Goal: Information Seeking & Learning: Learn about a topic

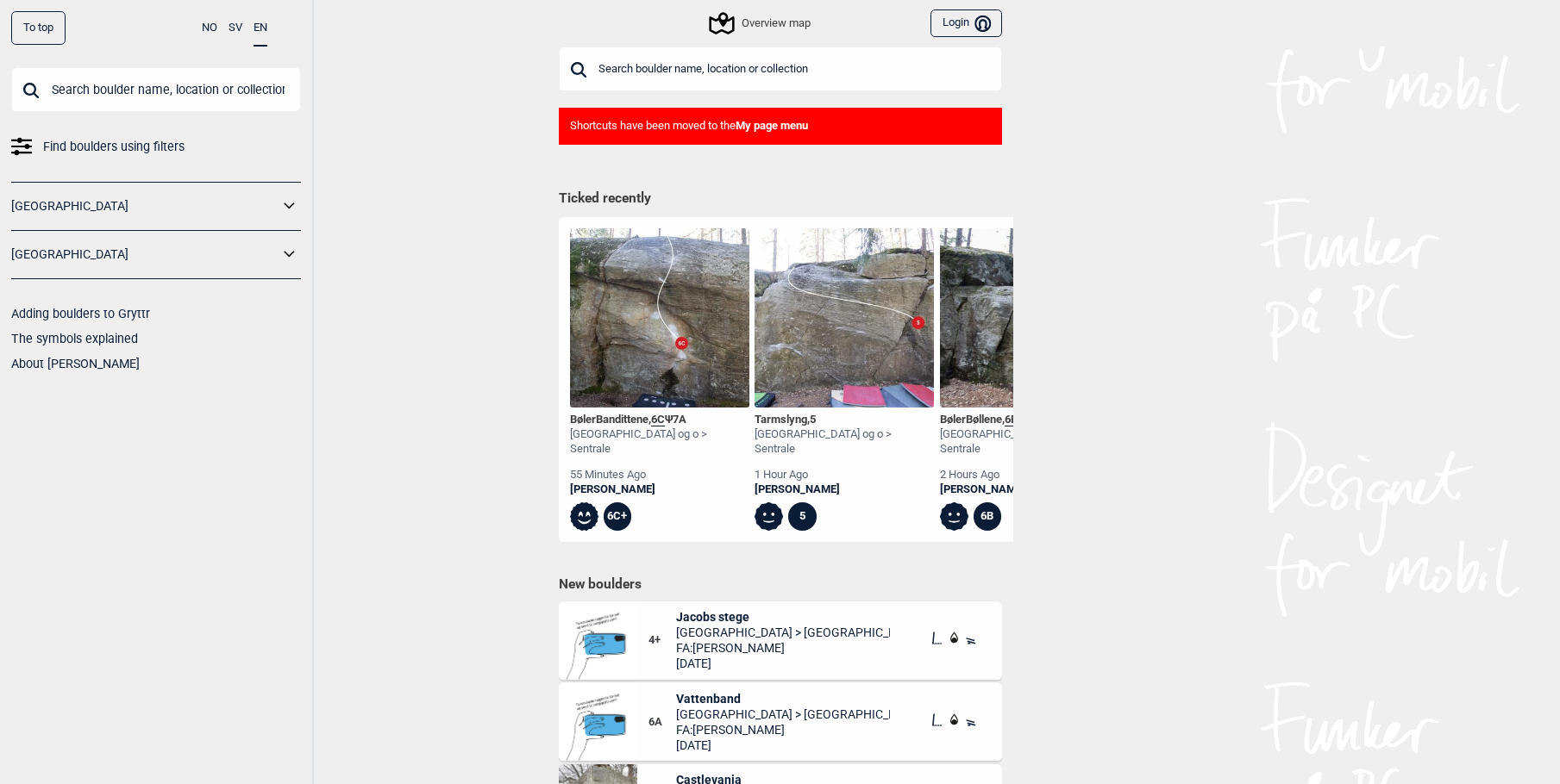
click at [952, 21] on button "Login Bruker" at bounding box center [966, 24] width 70 height 29
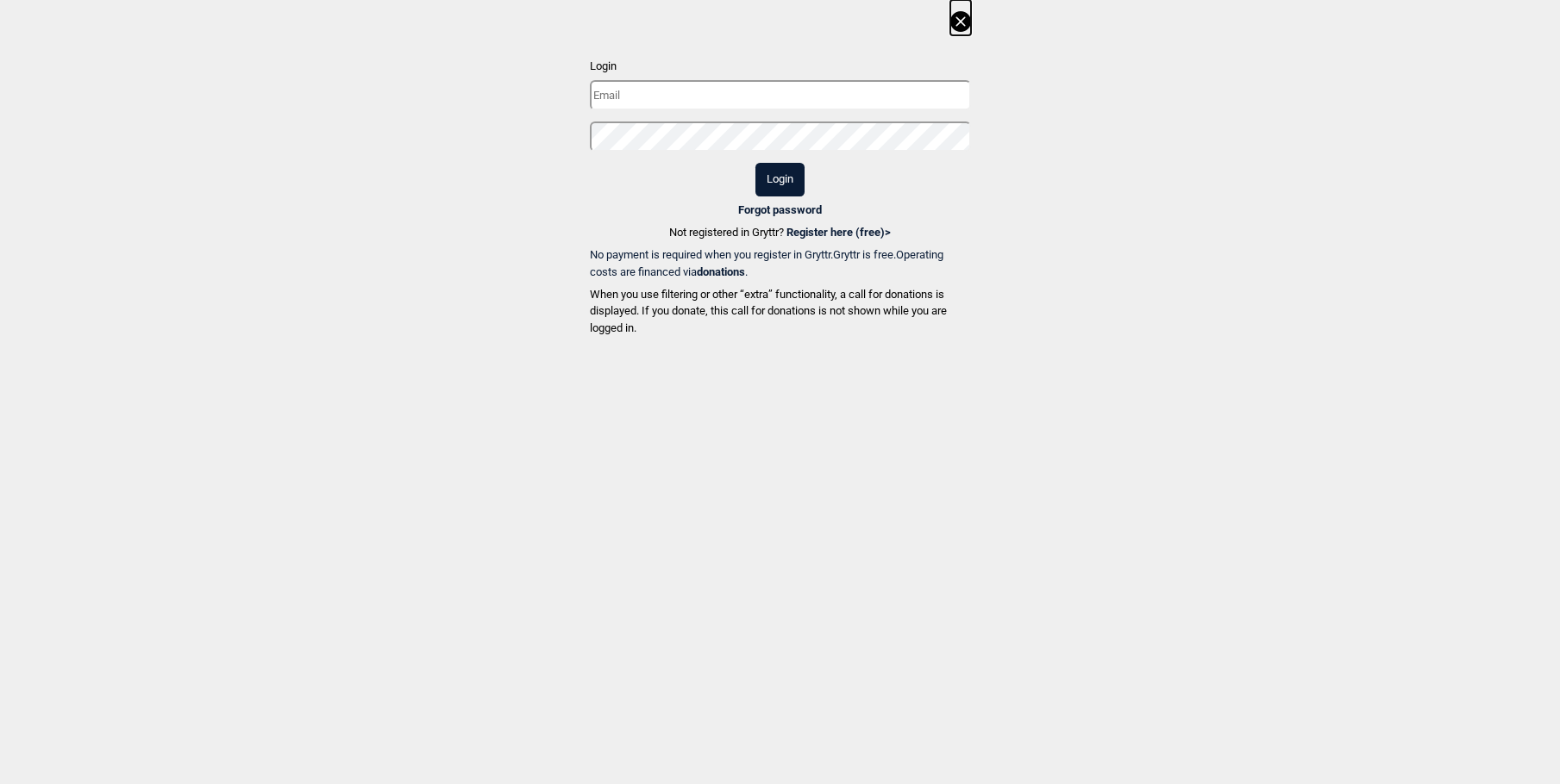
type input "[EMAIL_ADDRESS][DOMAIN_NAME]"
click at [708, 99] on input "jhstorm@icloud.com" at bounding box center [780, 95] width 381 height 30
click at [935, 67] on p "Login" at bounding box center [780, 67] width 381 height 17
click at [793, 183] on button "Login" at bounding box center [780, 179] width 49 height 33
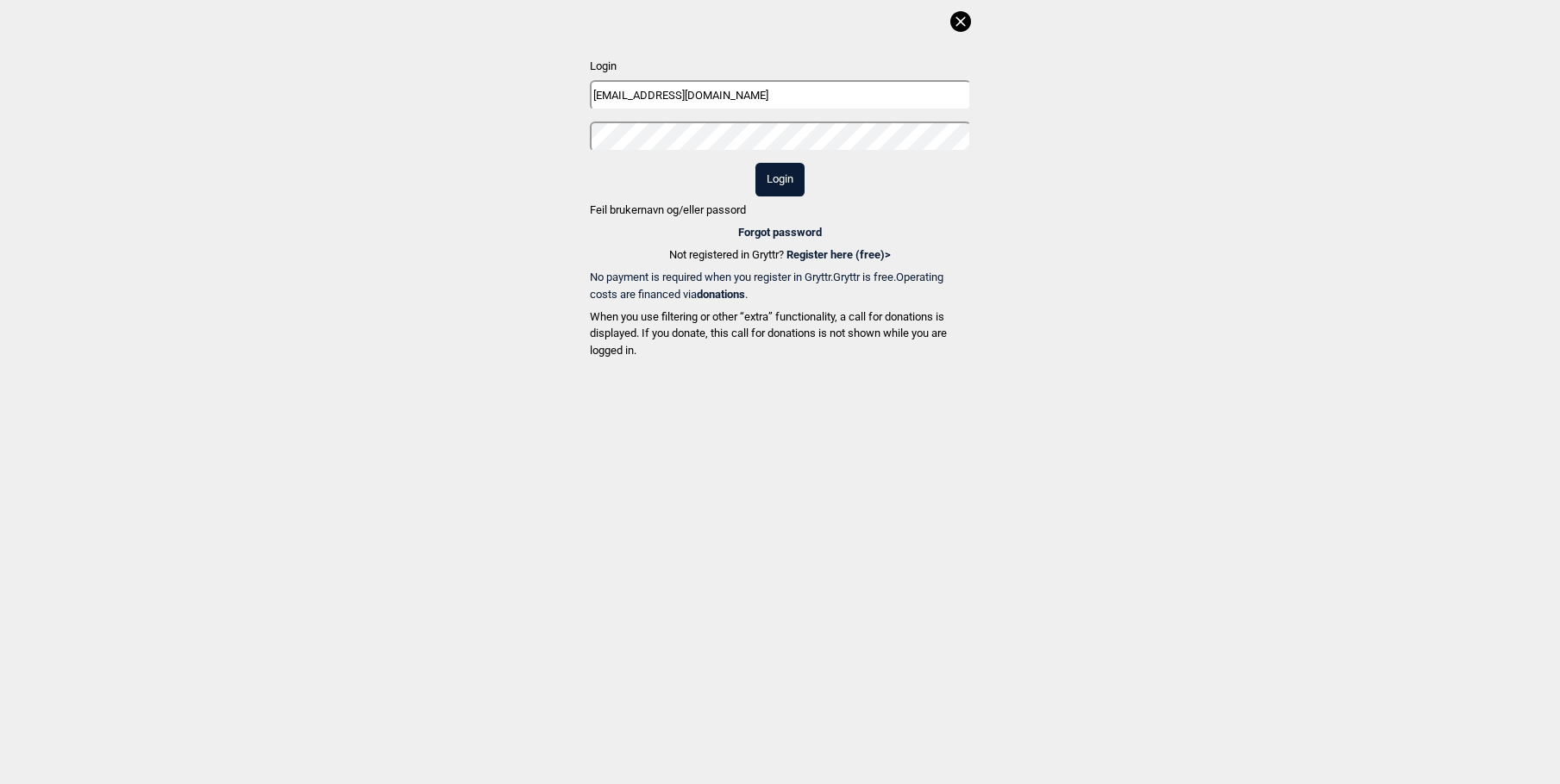
click at [966, 17] on icon at bounding box center [960, 22] width 21 height 21
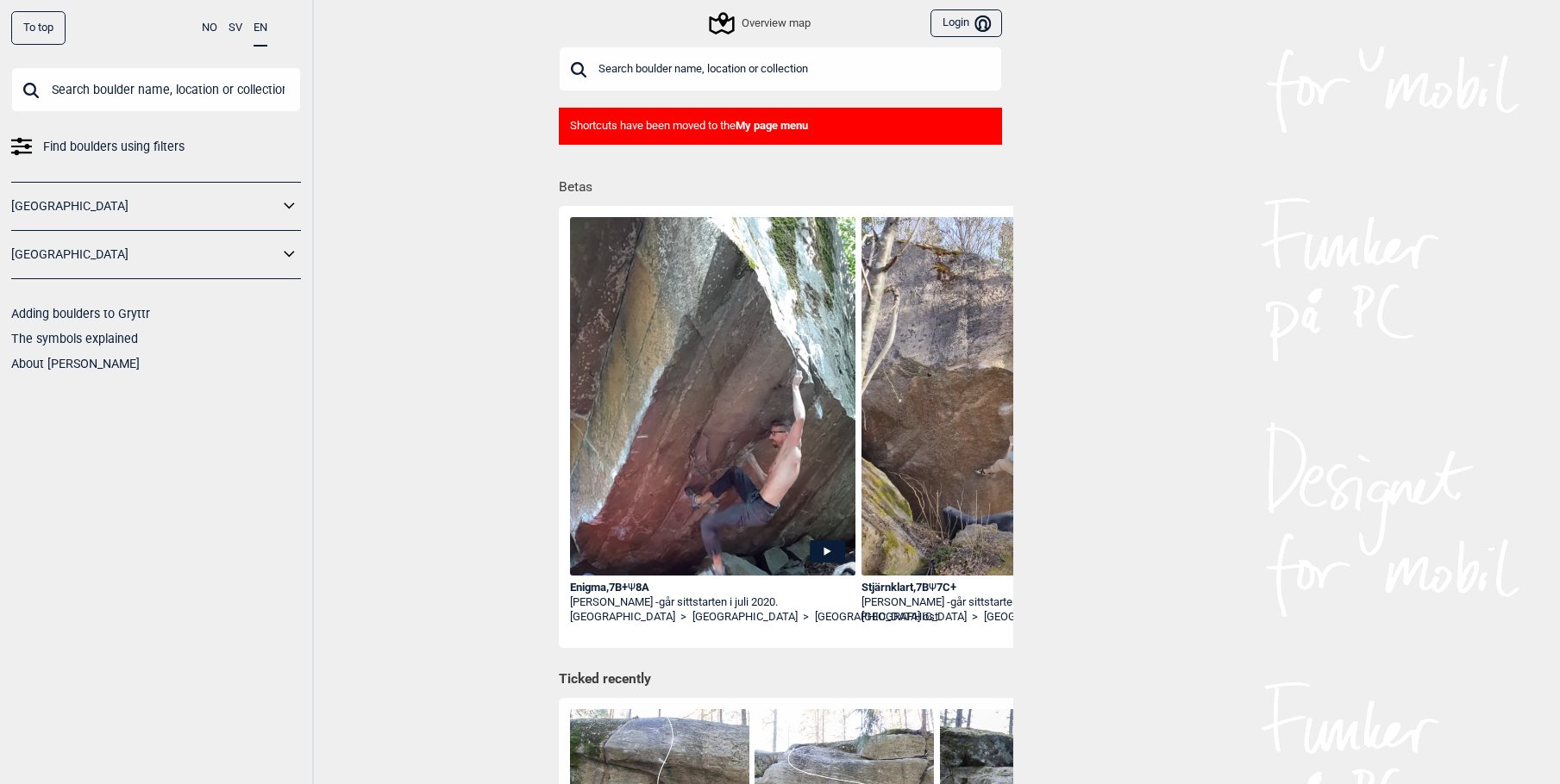
click at [940, 33] on button "Login Bruker" at bounding box center [966, 24] width 70 height 29
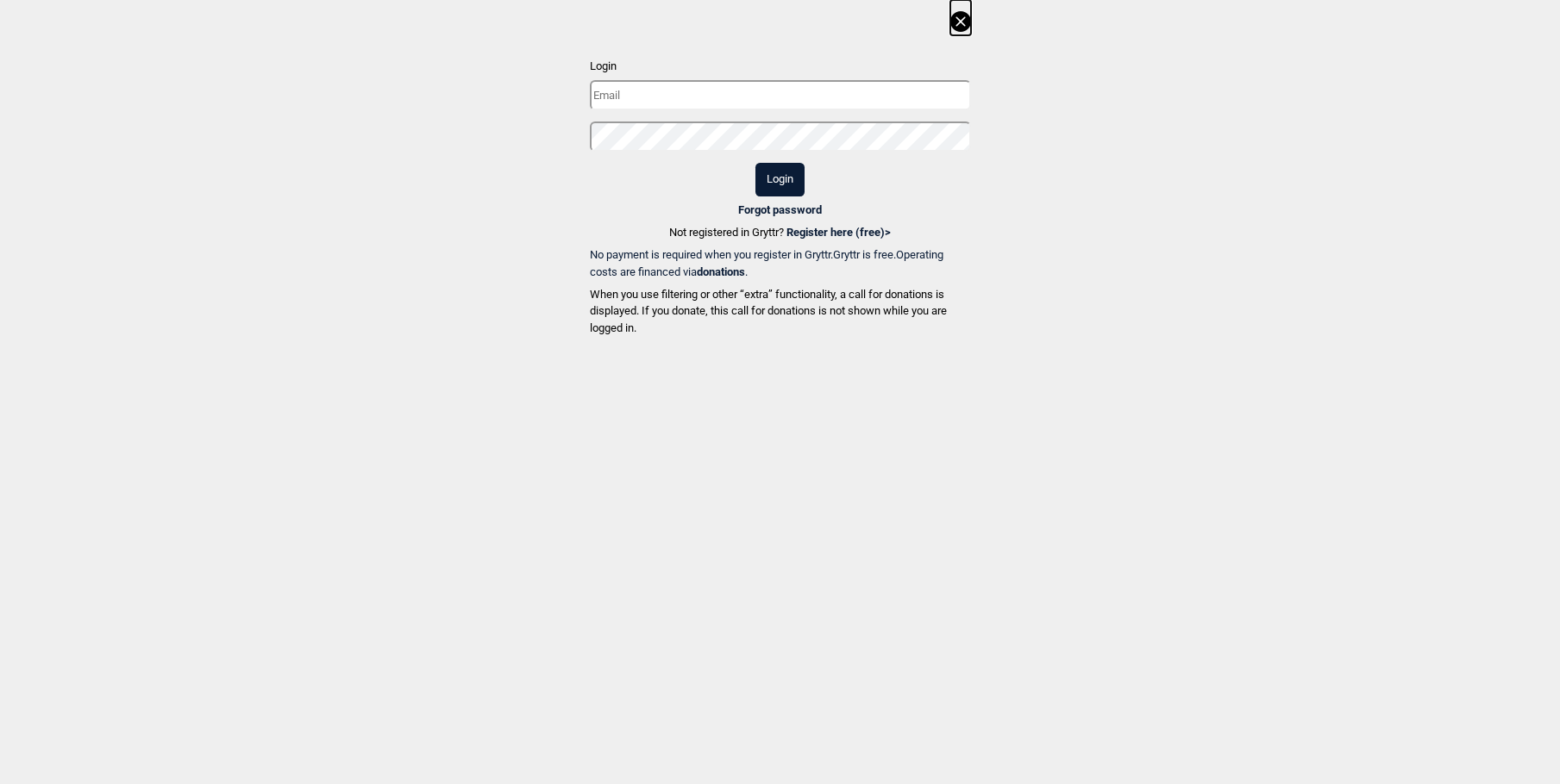
type input "jhstorm@icloud.com"
drag, startPoint x: 701, startPoint y: 89, endPoint x: 707, endPoint y: 101, distance: 13.4
click at [701, 89] on input "jhstorm@icloud.com" at bounding box center [780, 95] width 381 height 30
click at [582, 197] on div "Login jhstorm@icloud.com Login Forgot password Not registered in Gryttr? Regist…" at bounding box center [780, 171] width 1560 height 342
click at [491, 119] on div "Login jhstorm@icloud.com Login Forgot password Not registered in Gryttr? Regist…" at bounding box center [780, 171] width 1560 height 342
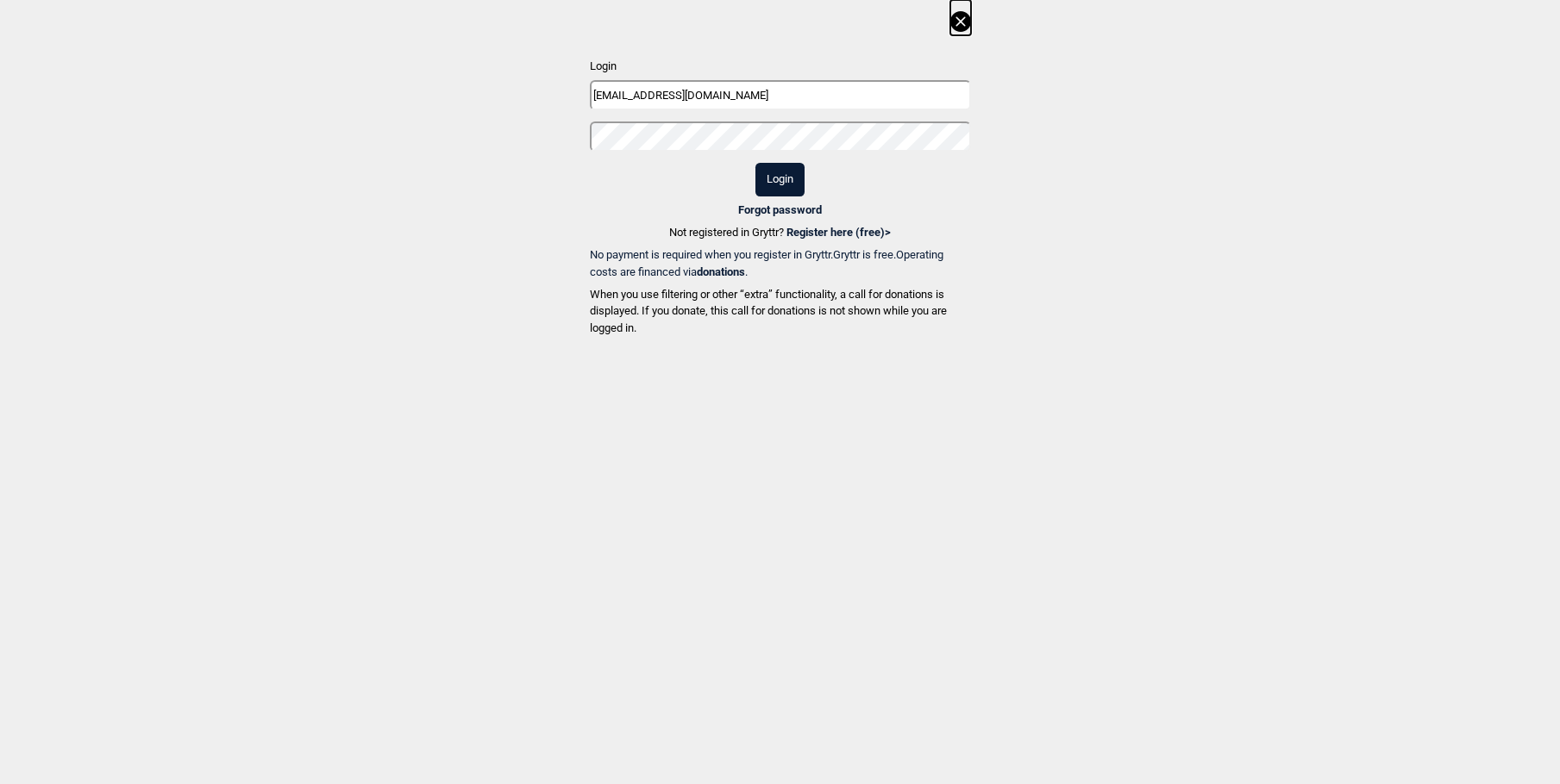
click at [755, 163] on button "Login" at bounding box center [780, 179] width 49 height 33
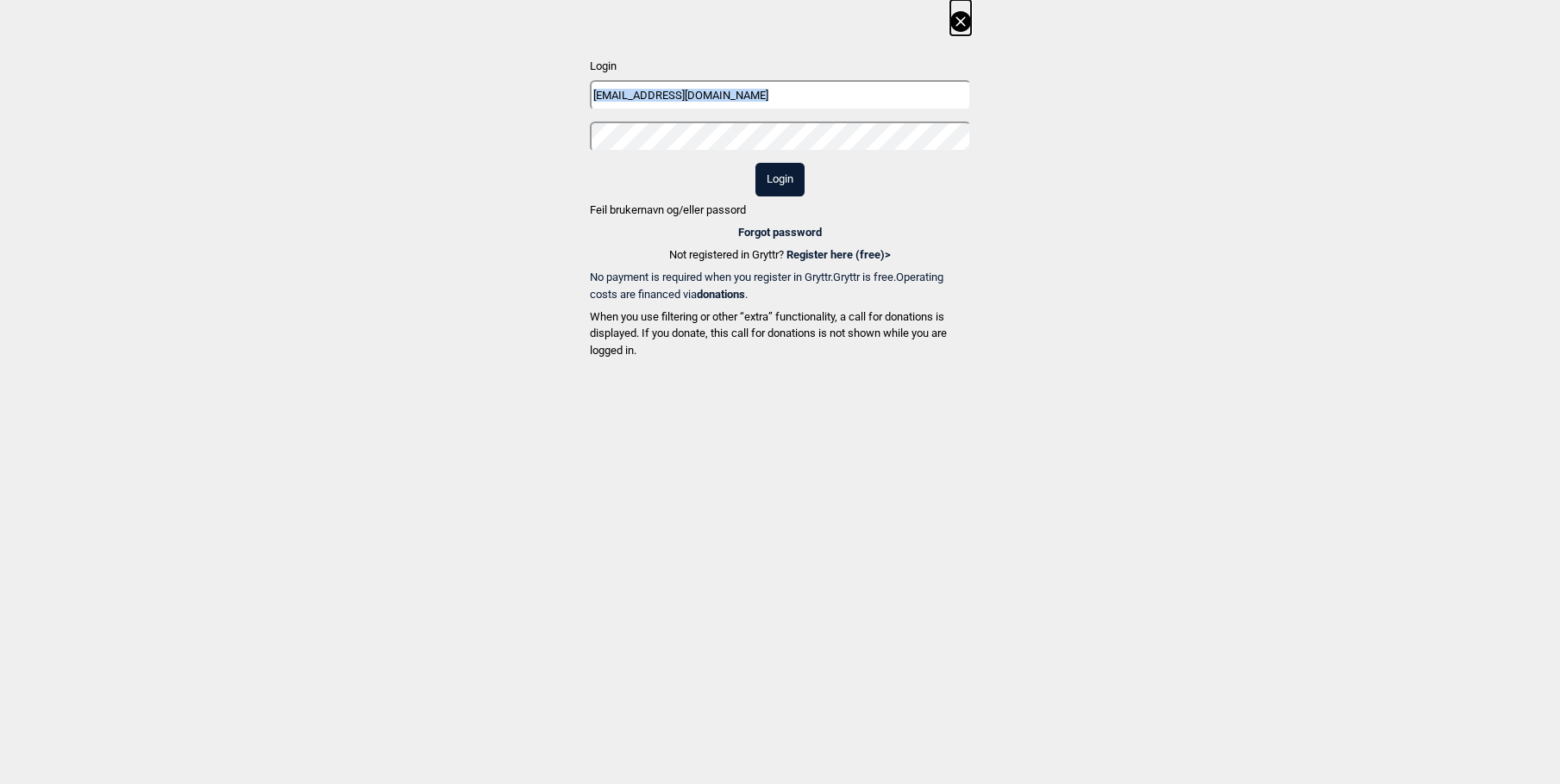
drag, startPoint x: 461, startPoint y: 118, endPoint x: 478, endPoint y: 145, distance: 31.9
click at [459, 130] on div "Login jhstorm@icloud.com Login Feil brukernavn og/eller passord Forgot password…" at bounding box center [780, 182] width 1560 height 365
click at [780, 176] on button "Login" at bounding box center [780, 179] width 49 height 33
drag, startPoint x: 482, startPoint y: 189, endPoint x: 712, endPoint y: 196, distance: 230.1
click at [487, 190] on div "Login jhstorm@icloud.com Login Feil brukernavn og/eller passord Forgot password…" at bounding box center [780, 182] width 1560 height 365
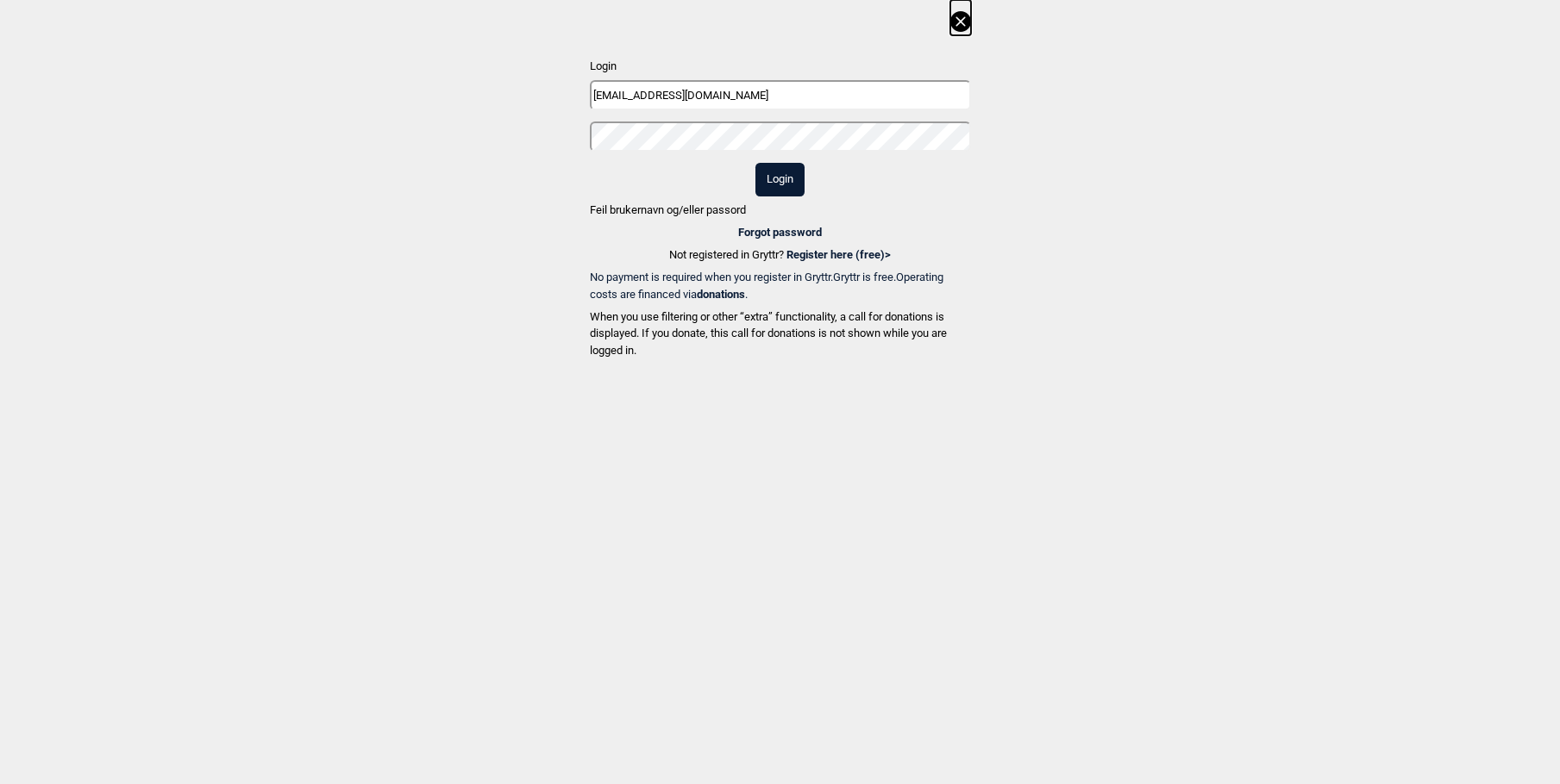
click at [793, 174] on button "Login" at bounding box center [780, 179] width 49 height 33
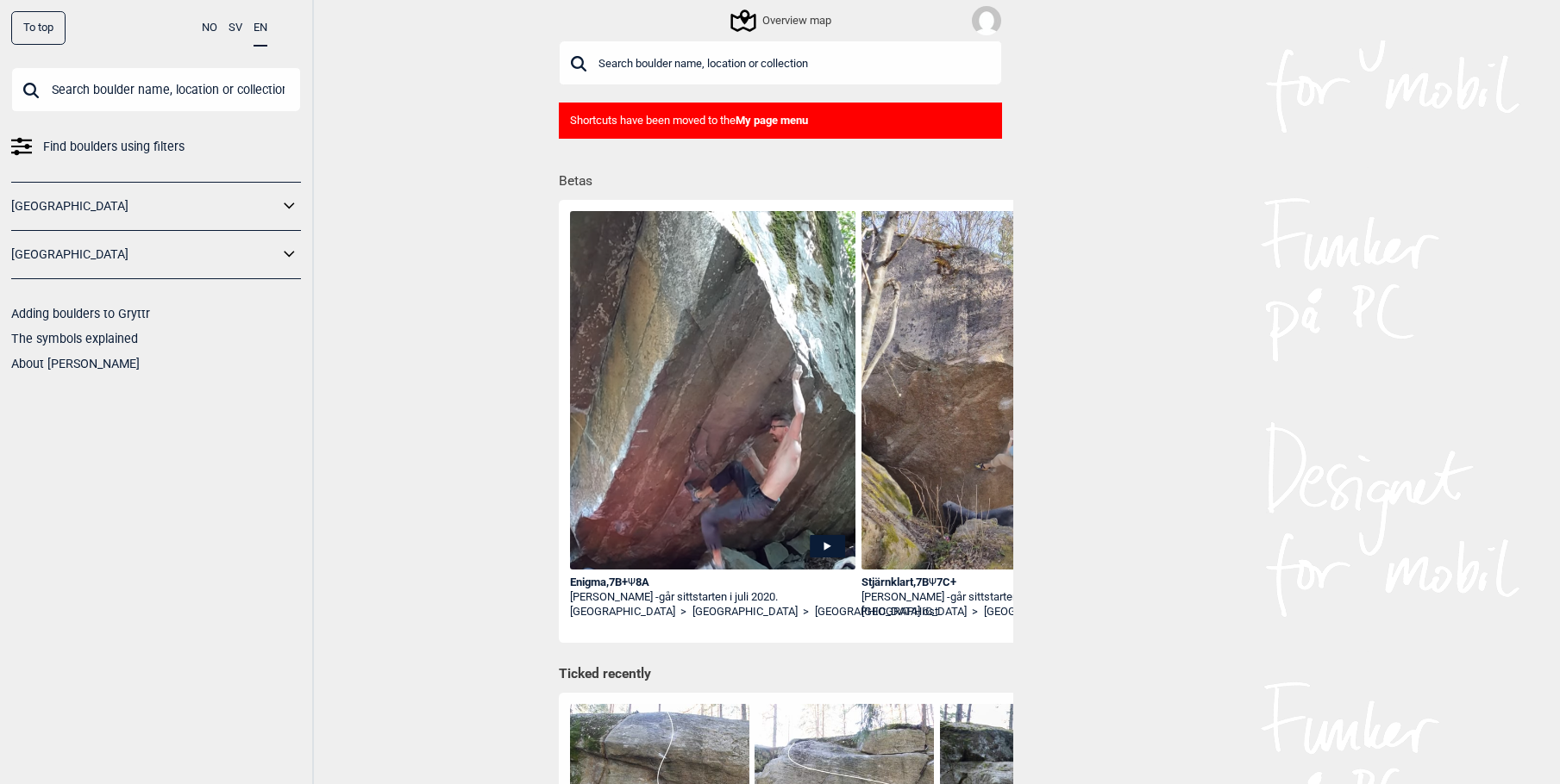
click at [398, 98] on div "To top NO SV EN Find boulders using filters Norge Sverige Adding boulders to Gr…" at bounding box center [780, 392] width 1560 height 784
click at [170, 87] on input "text" at bounding box center [156, 89] width 290 height 45
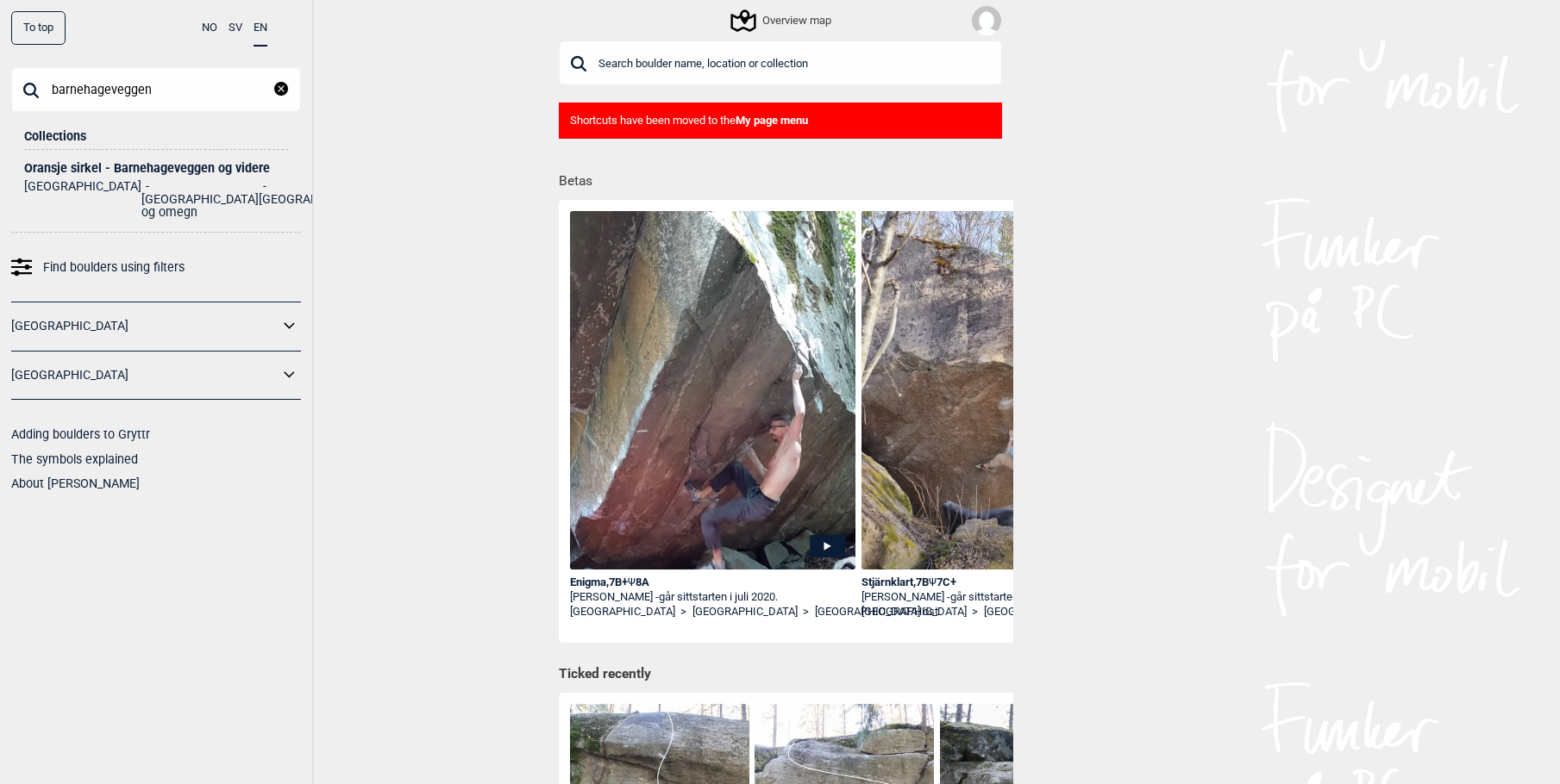
type input "barnehageveggen"
click at [178, 173] on div "Oransje sirkel - Barnehageveggen og videre" at bounding box center [155, 168] width 263 height 13
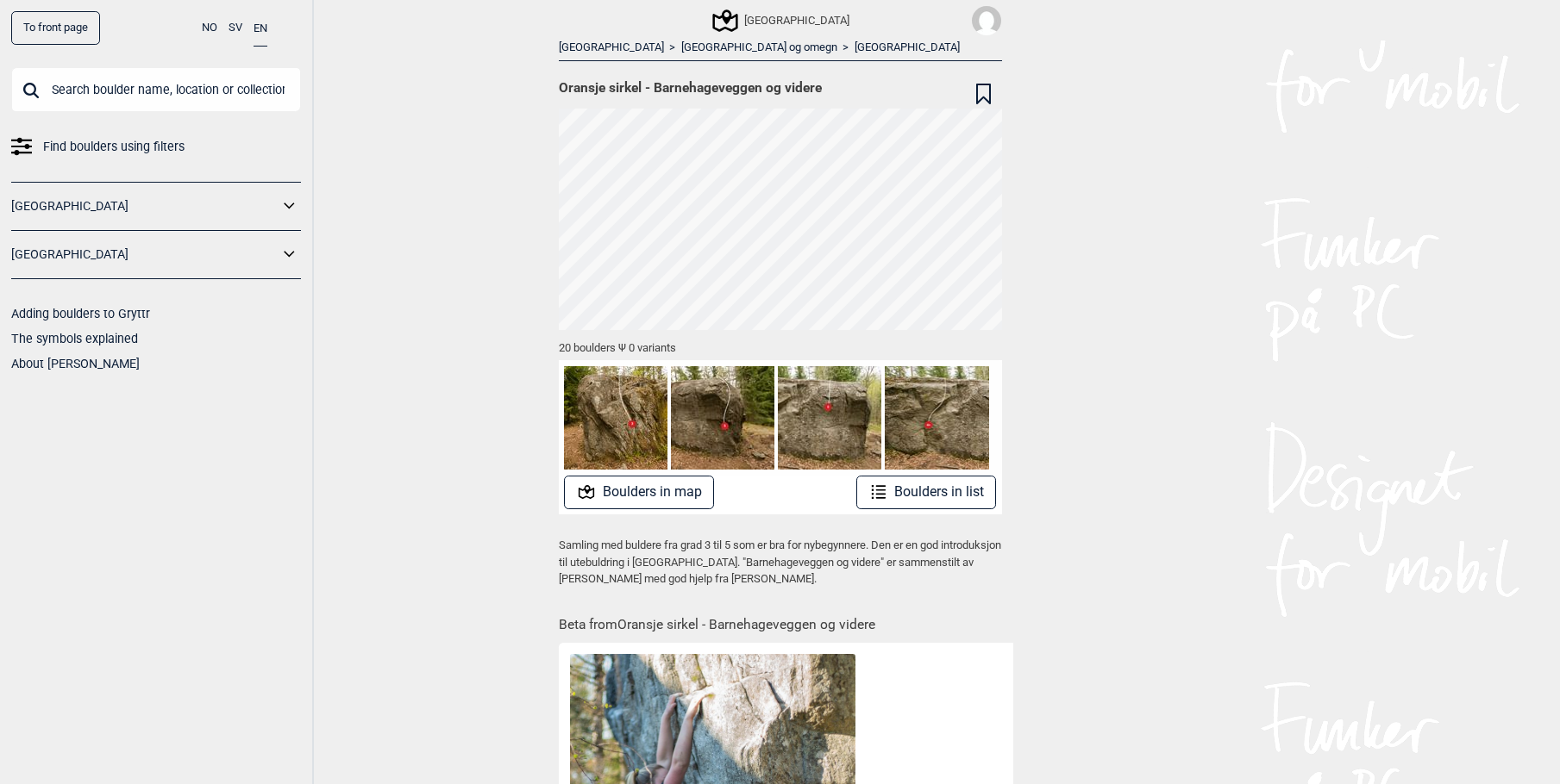
click at [855, 48] on link "[GEOGRAPHIC_DATA]" at bounding box center [907, 48] width 106 height 14
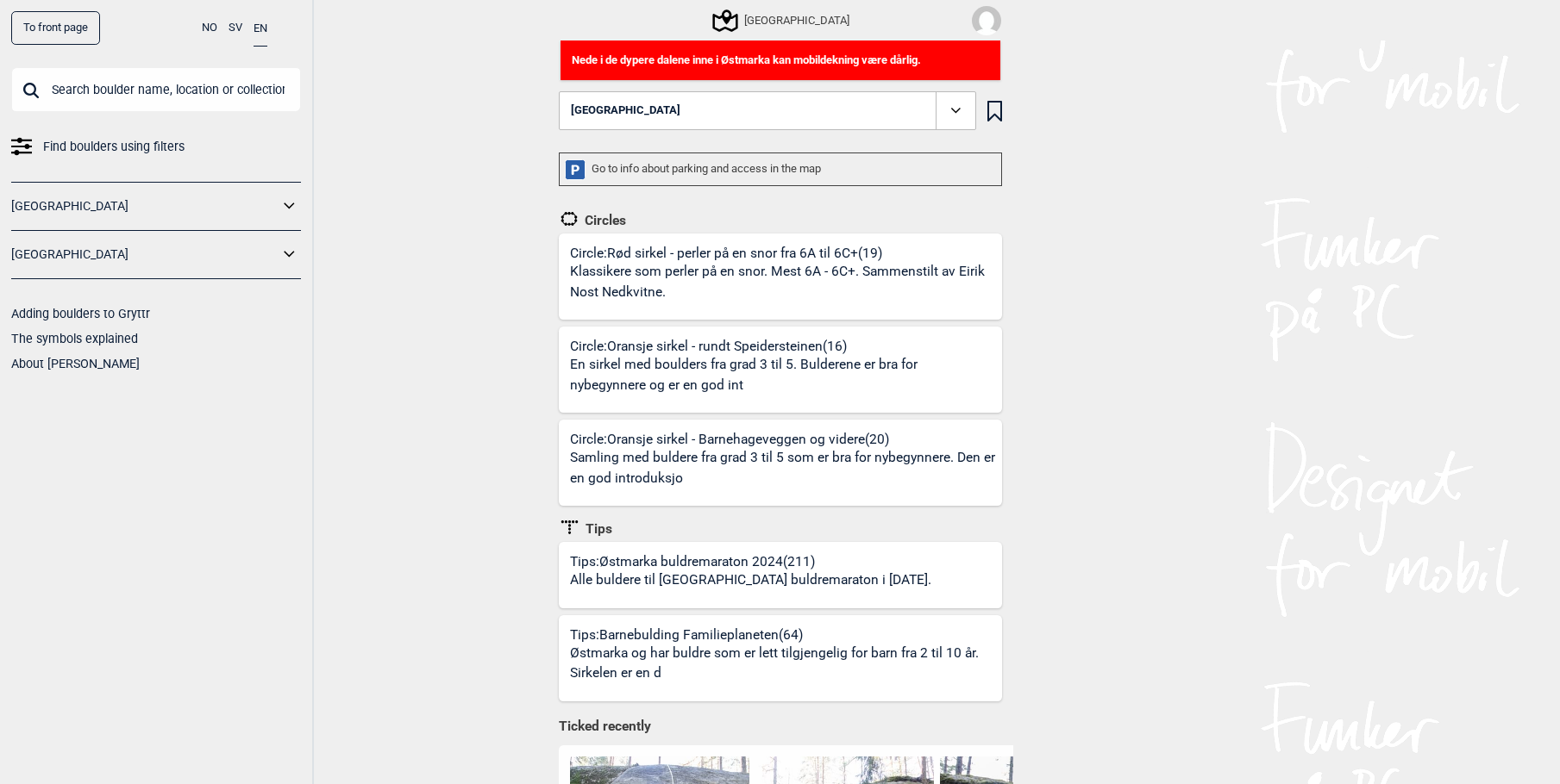
click at [649, 110] on span "[GEOGRAPHIC_DATA]" at bounding box center [625, 111] width 109 height 13
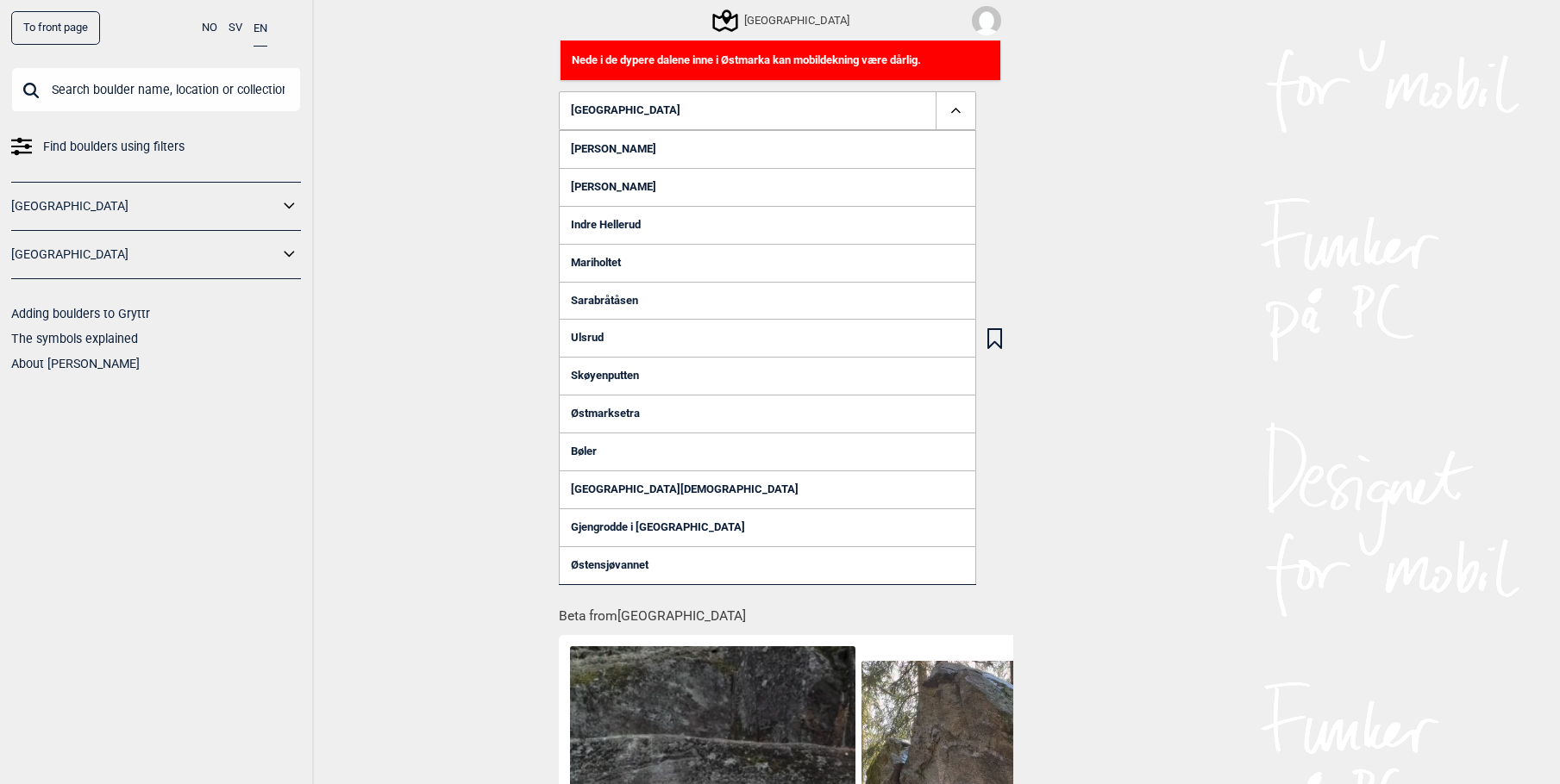
click at [1154, 494] on div "To front page NO SV EN Find boulders using filters Norge Sverige Adding boulder…" at bounding box center [780, 392] width 1560 height 784
click at [970, 115] on span at bounding box center [955, 111] width 40 height 40
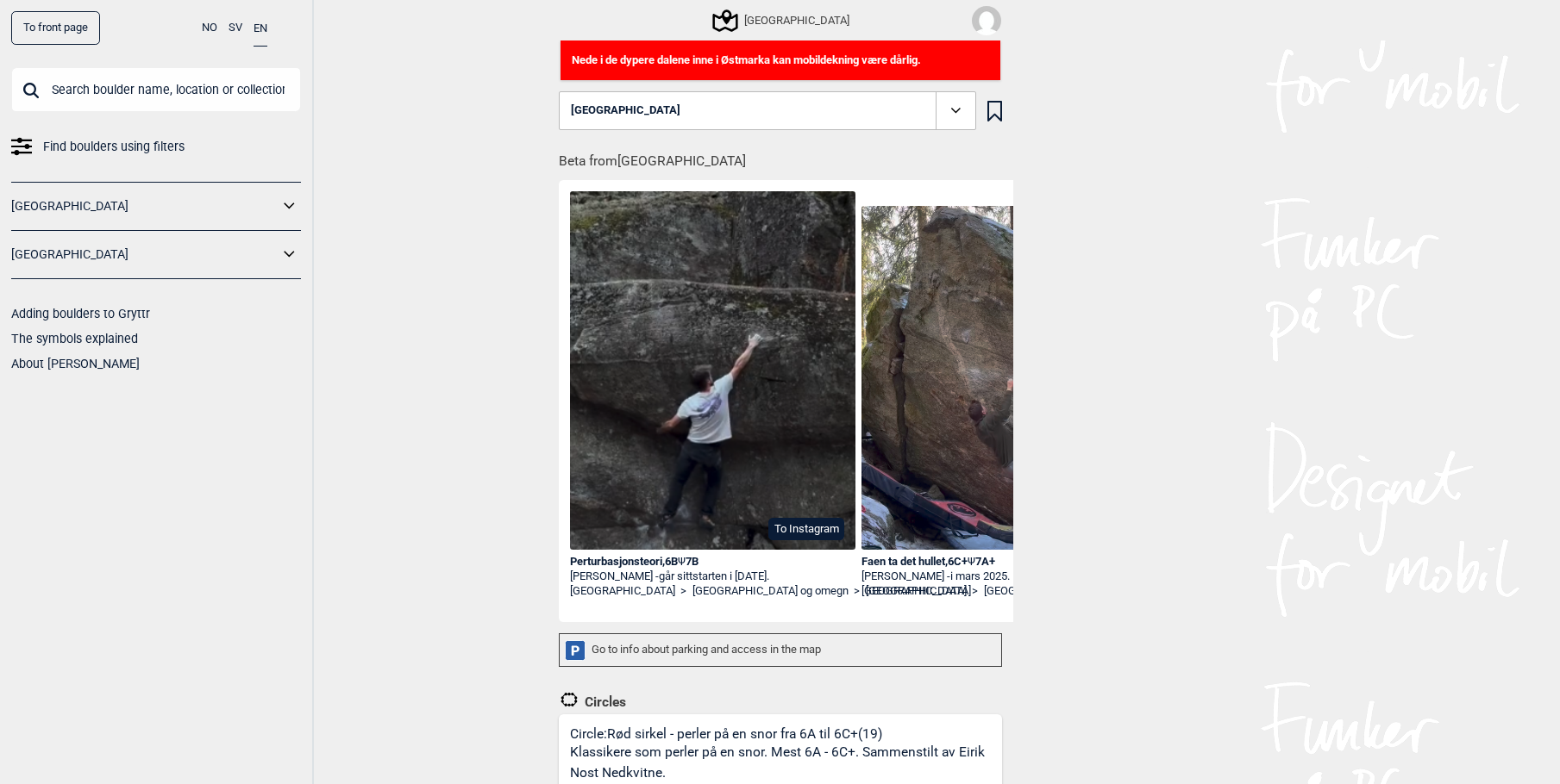
click at [771, 20] on div "[GEOGRAPHIC_DATA]" at bounding box center [781, 21] width 134 height 21
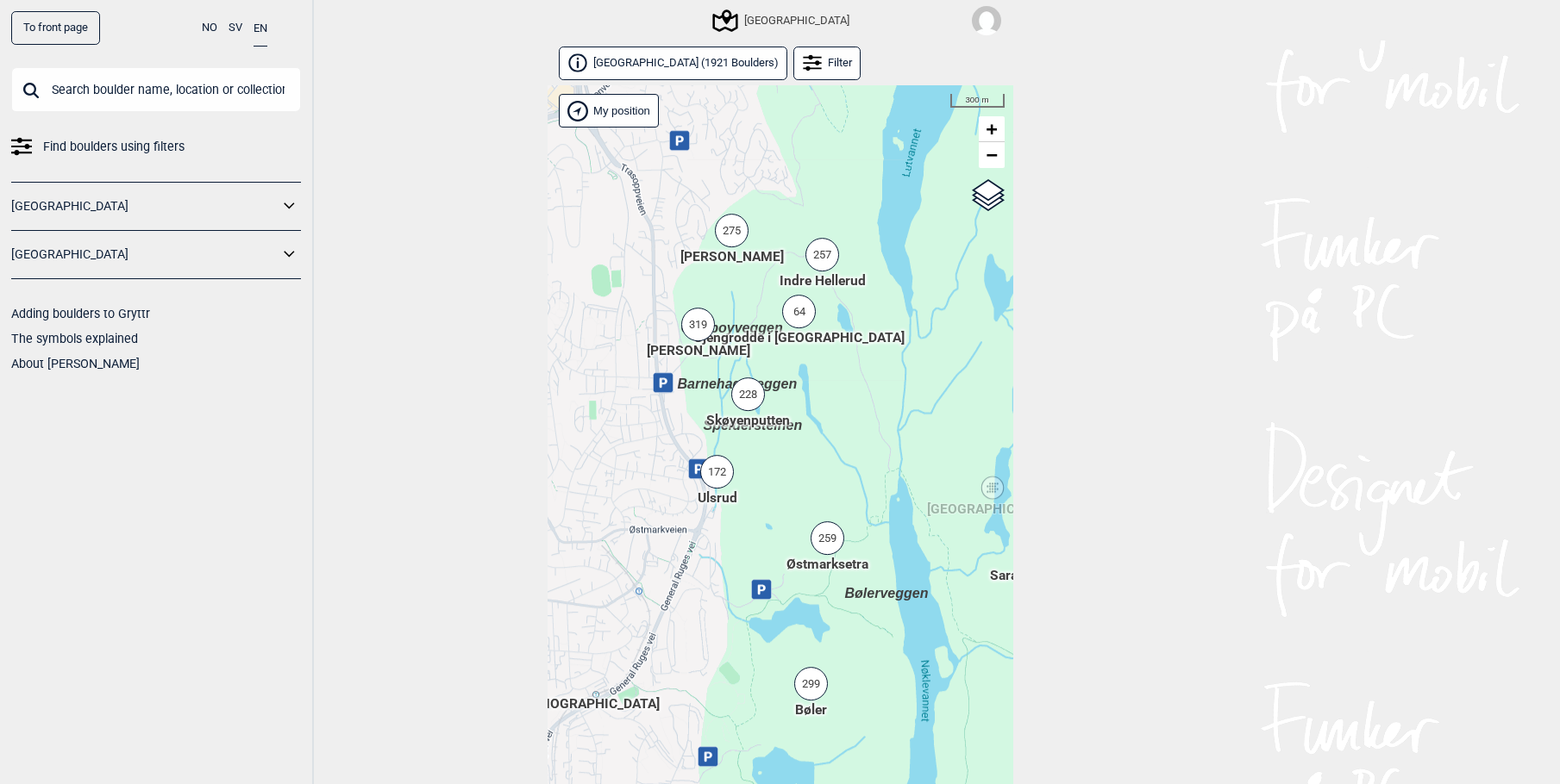
drag, startPoint x: 748, startPoint y: 375, endPoint x: 677, endPoint y: 472, distance: 120.2
click at [677, 472] on div "Hallingdal Stange Buskerud syd Oslo og omegn Follo Østfold Drammen/Asker Vestfo…" at bounding box center [780, 454] width 466 height 737
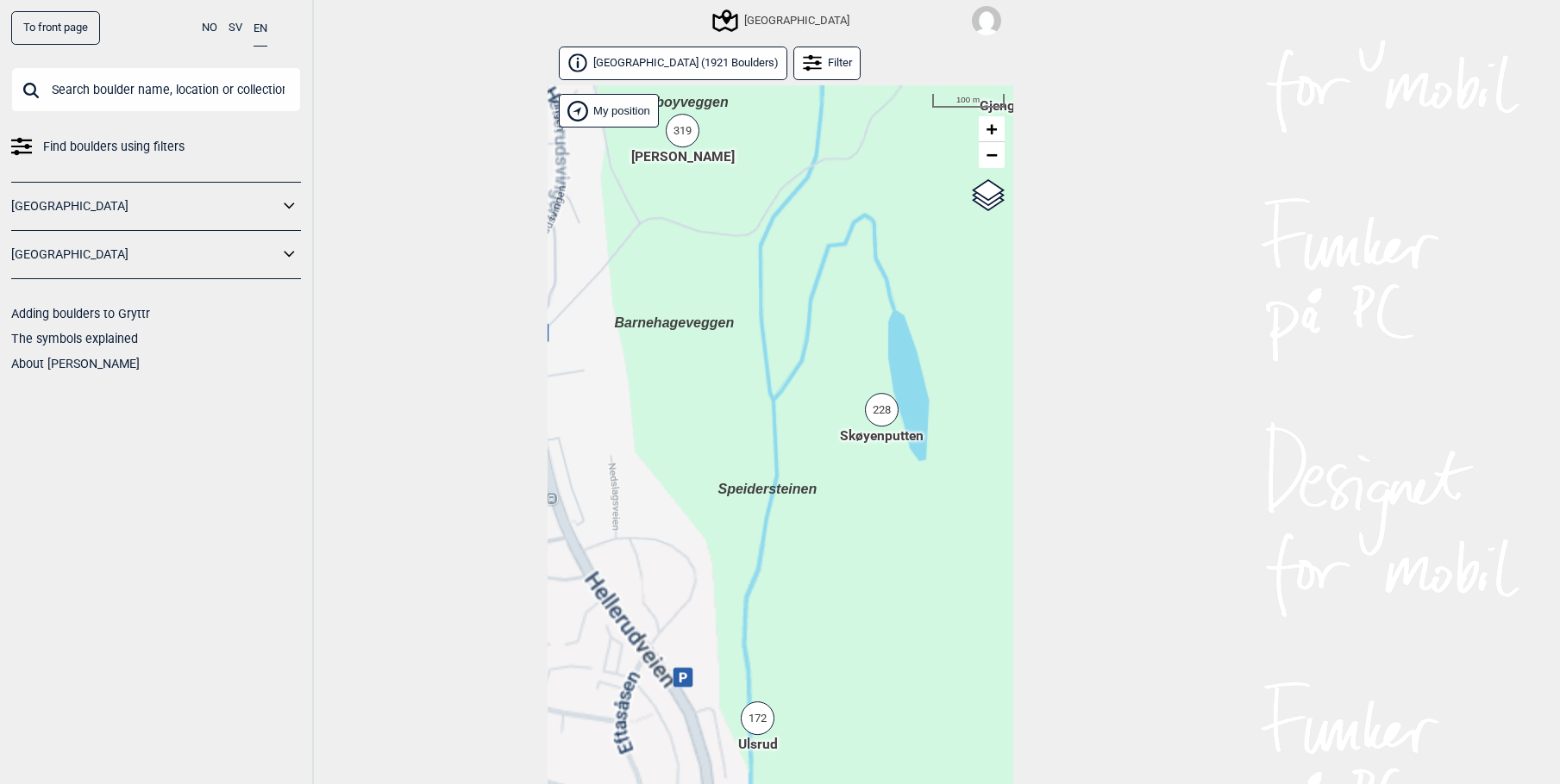
click at [683, 139] on div "319" at bounding box center [682, 130] width 33 height 33
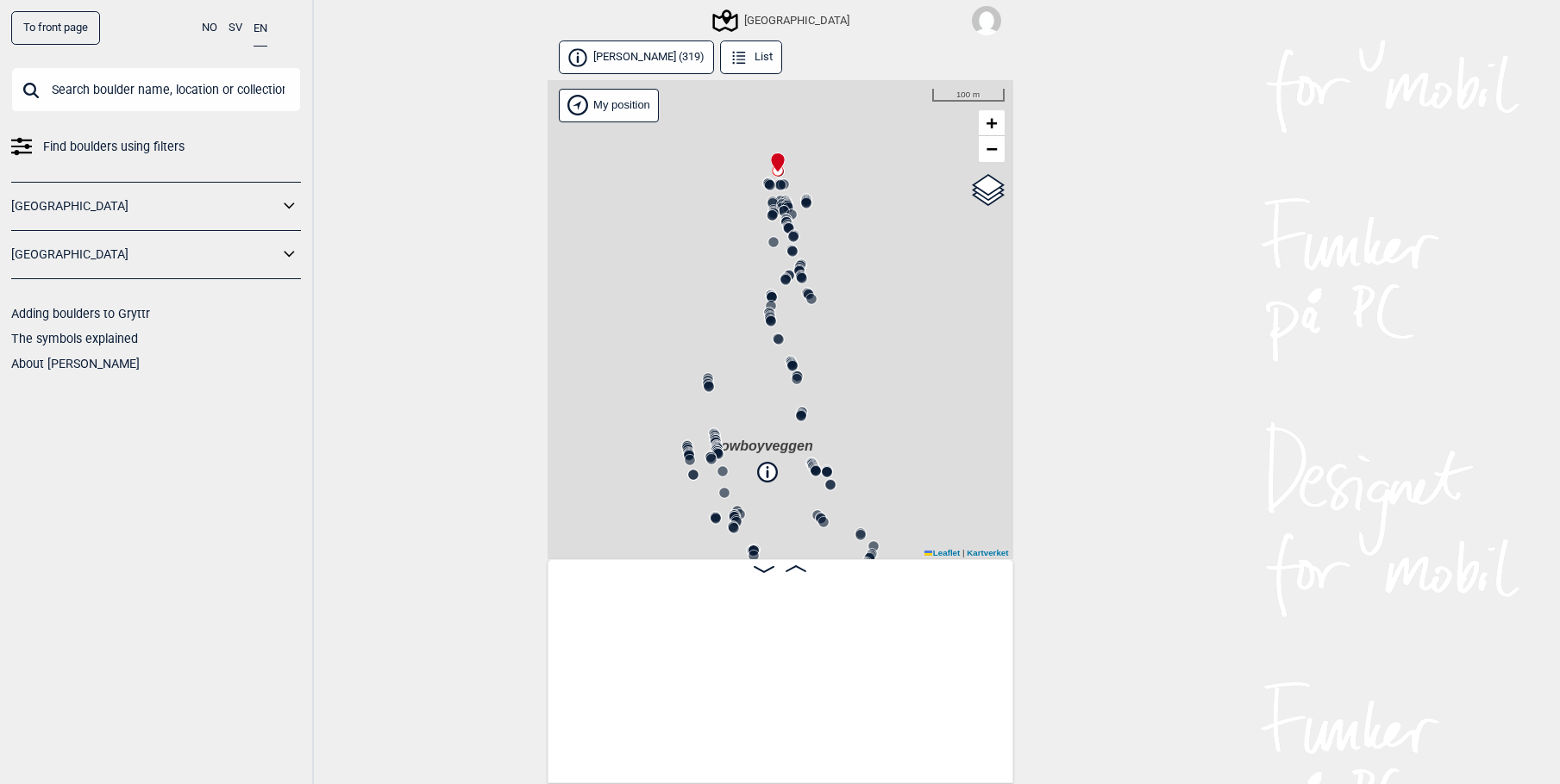
scroll to position [0, 135]
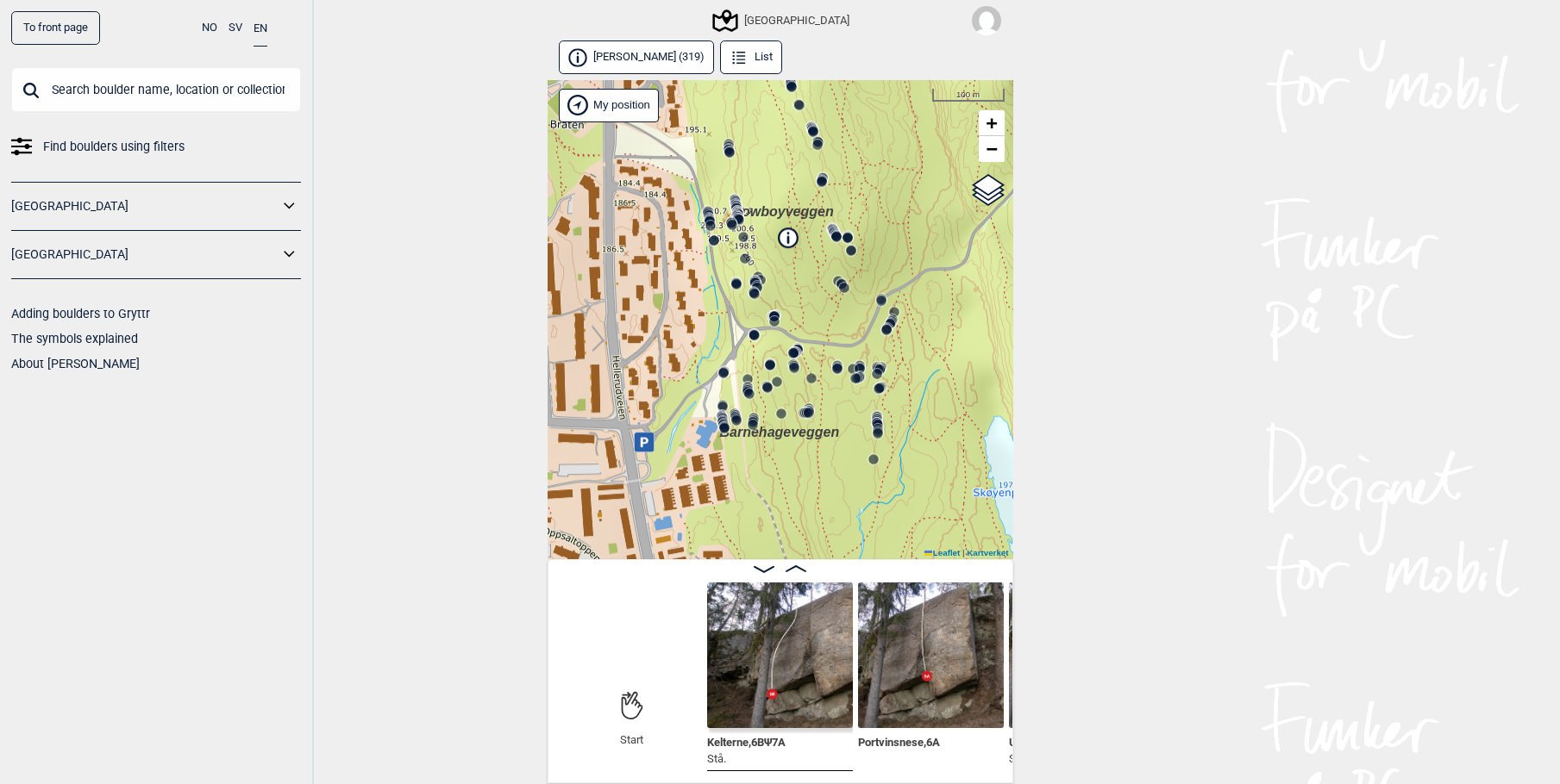
drag, startPoint x: 791, startPoint y: 531, endPoint x: 811, endPoint y: 296, distance: 235.8
click at [811, 296] on div "Speidersteinen Barnehageveggen Cowboyveggen Bølerveggen Sentrale Østmarka" at bounding box center [780, 319] width 466 height 479
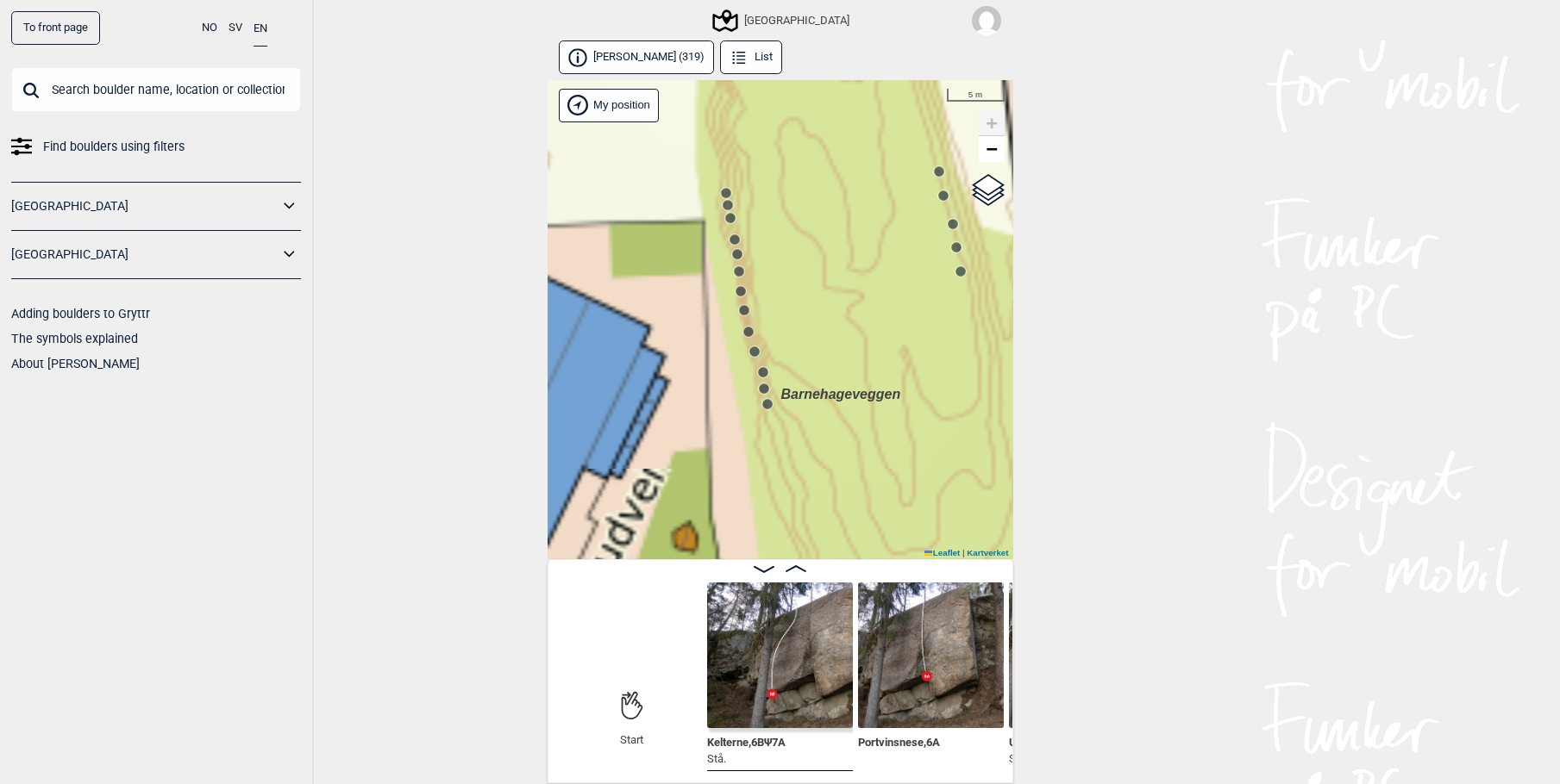
drag, startPoint x: 674, startPoint y: 152, endPoint x: 693, endPoint y: 273, distance: 122.5
click at [693, 273] on div "Speidersteinen Barnehageveggen Cowboyveggen Bølerveggen Sentrale Østmarka" at bounding box center [780, 319] width 466 height 479
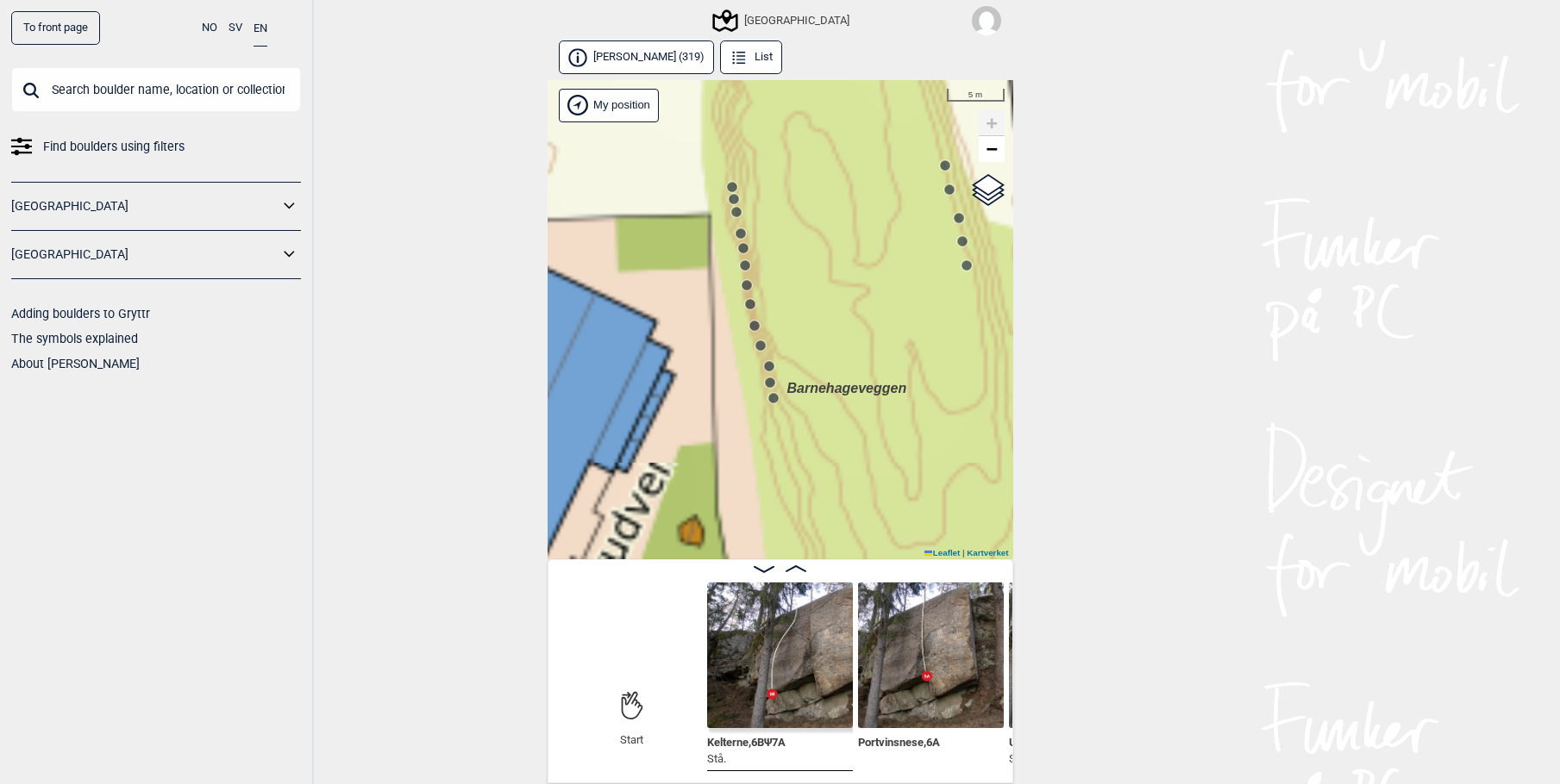
click at [736, 214] on circle at bounding box center [736, 212] width 10 height 10
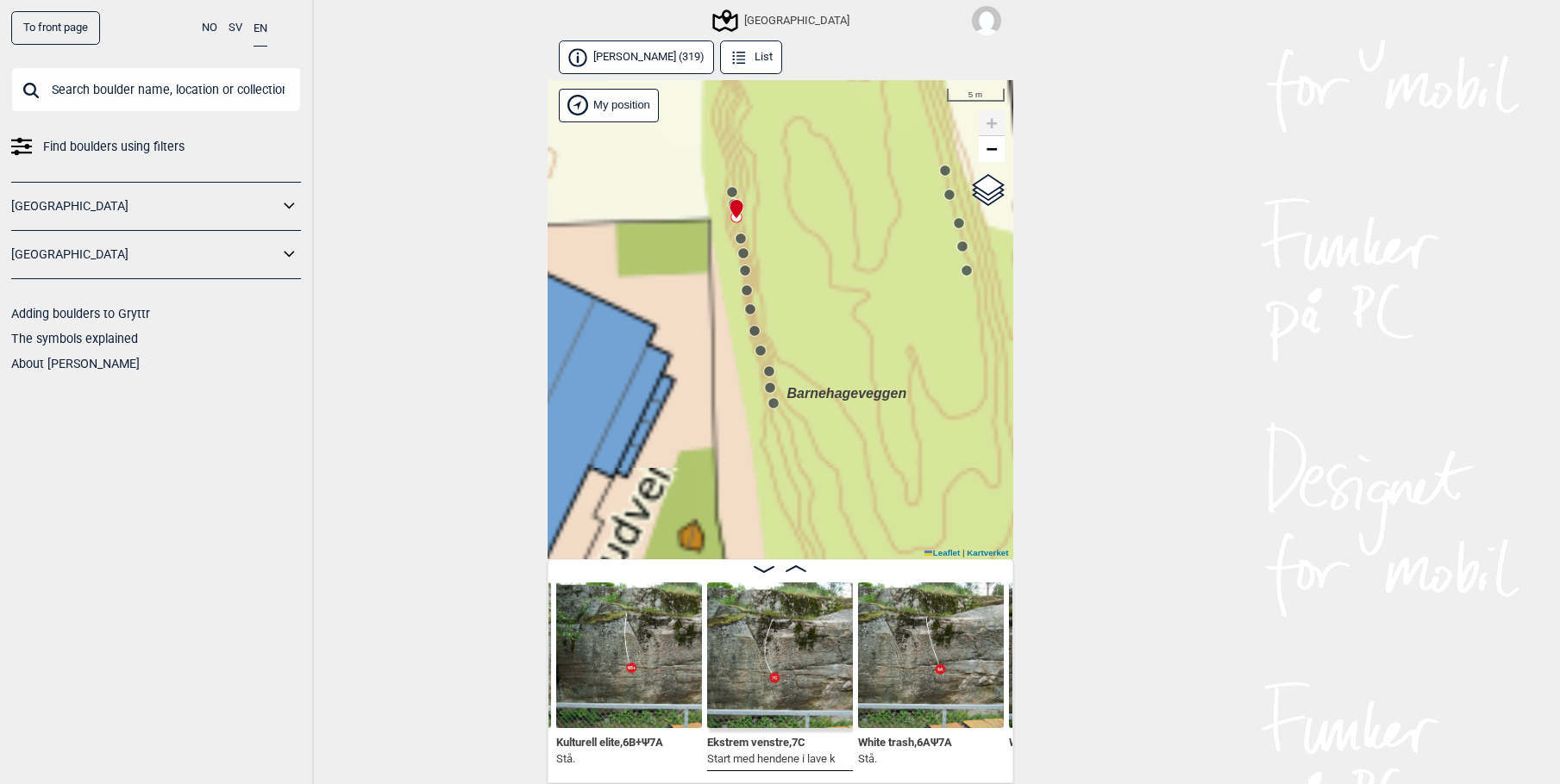
scroll to position [4, 0]
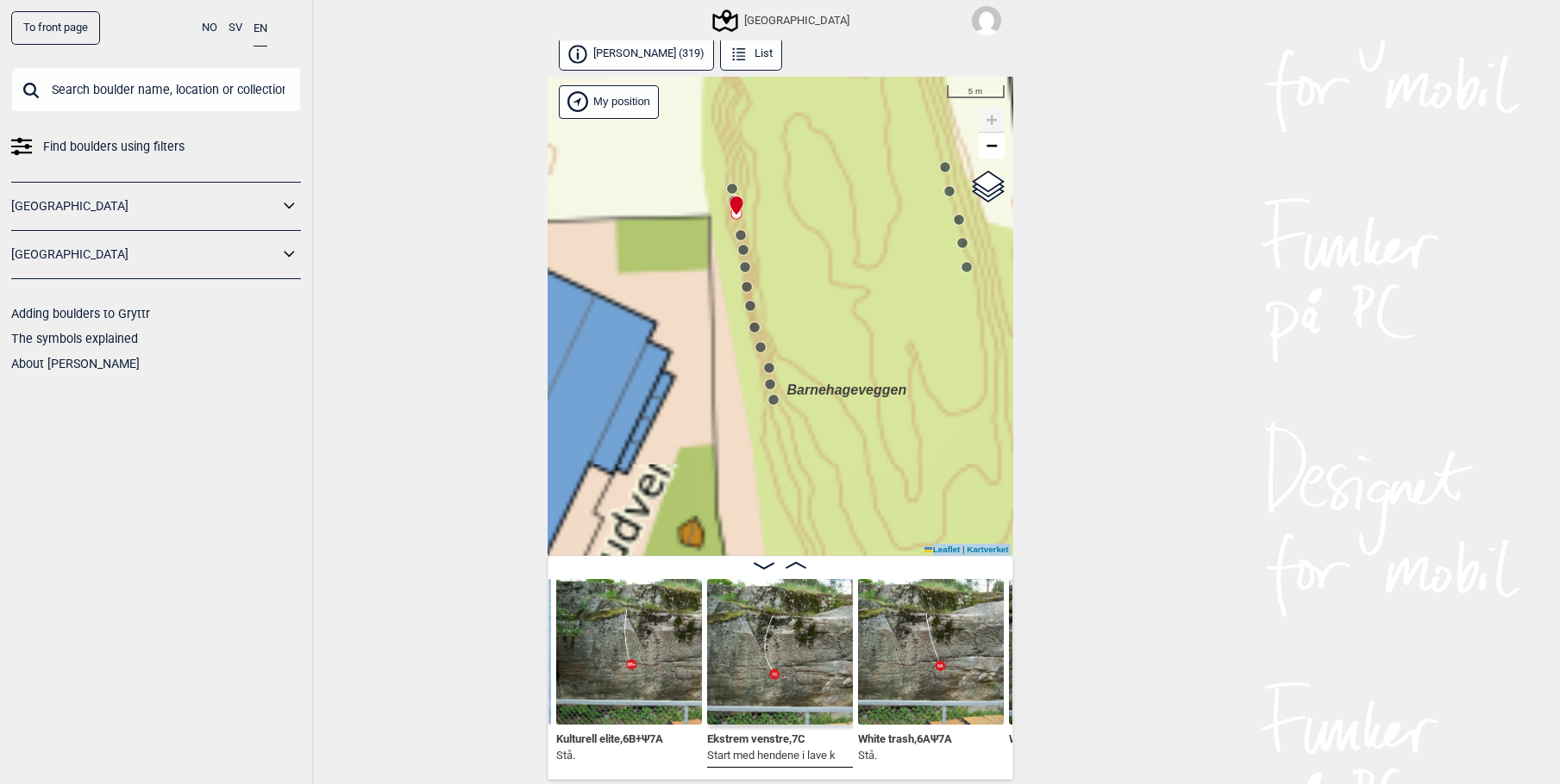
drag, startPoint x: 794, startPoint y: 569, endPoint x: 796, endPoint y: 506, distance: 63.0
click at [796, 506] on div "Nedre Hellerud (319) List Speidersteinen Barnehageveggen Cowboyveggen Bølervegg…" at bounding box center [780, 409] width 466 height 743
click at [795, 561] on span at bounding box center [796, 565] width 21 height 14
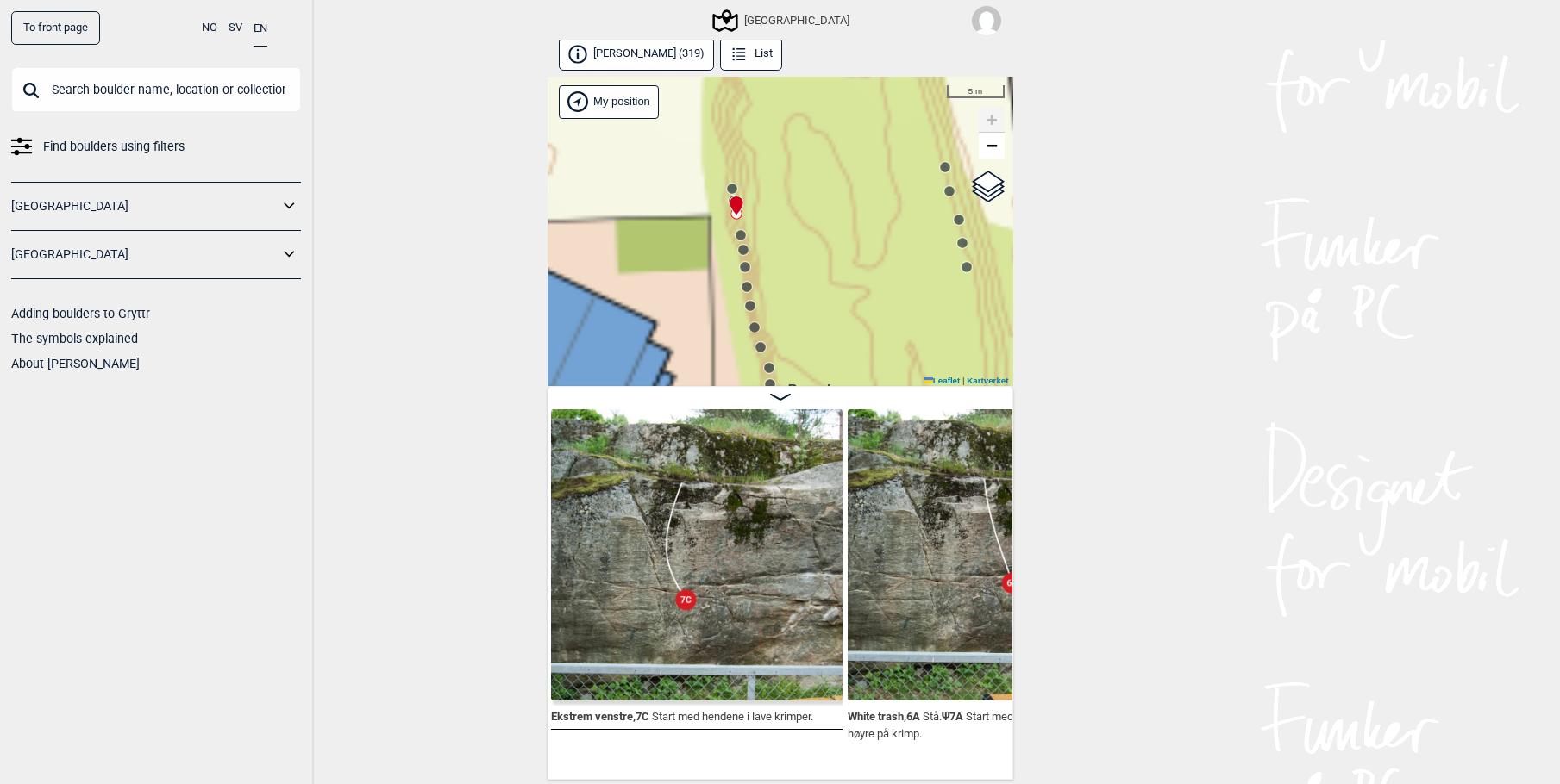
click at [779, 392] on span at bounding box center [780, 396] width 21 height 14
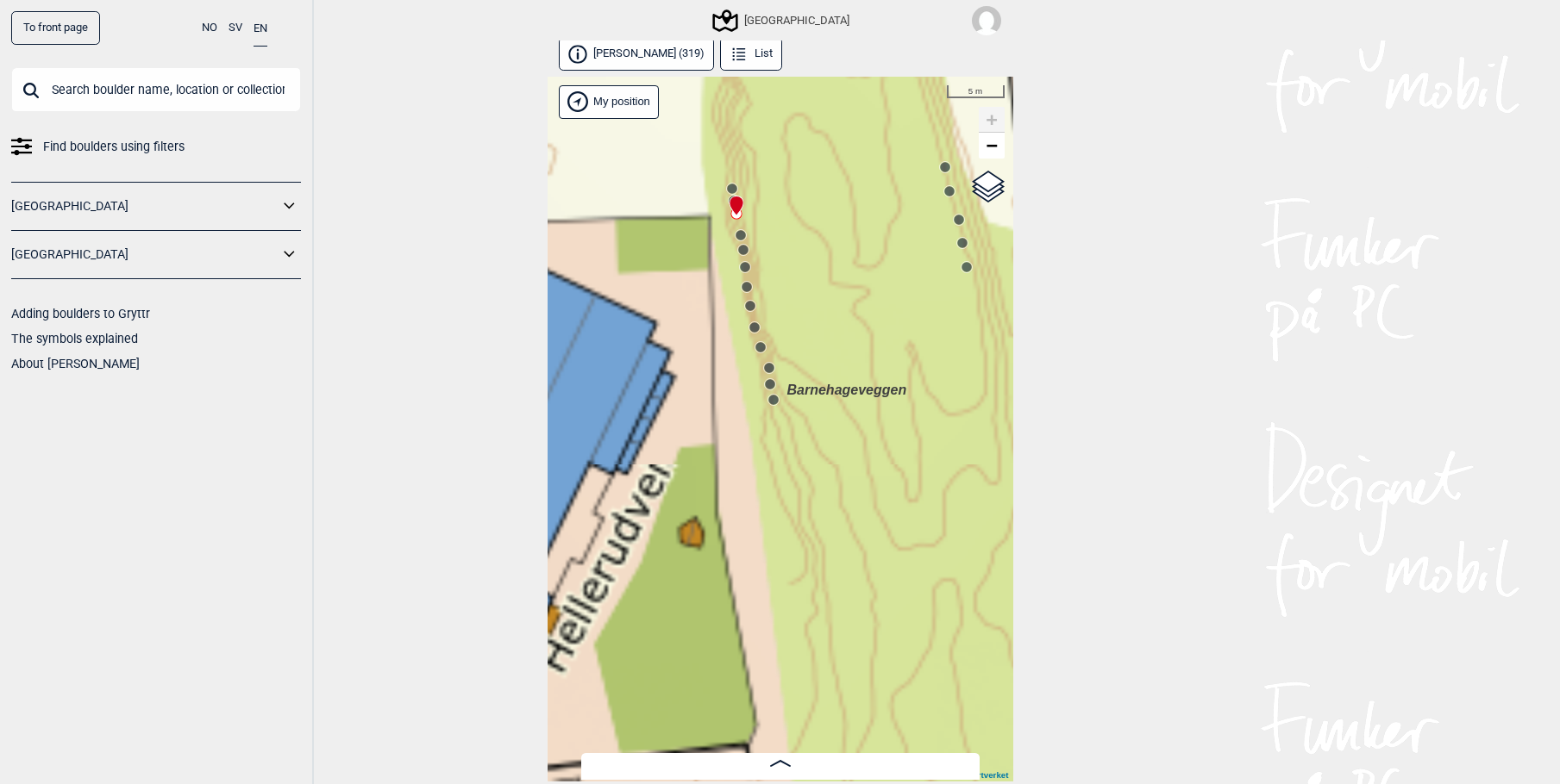
click at [779, 767] on span at bounding box center [780, 763] width 21 height 14
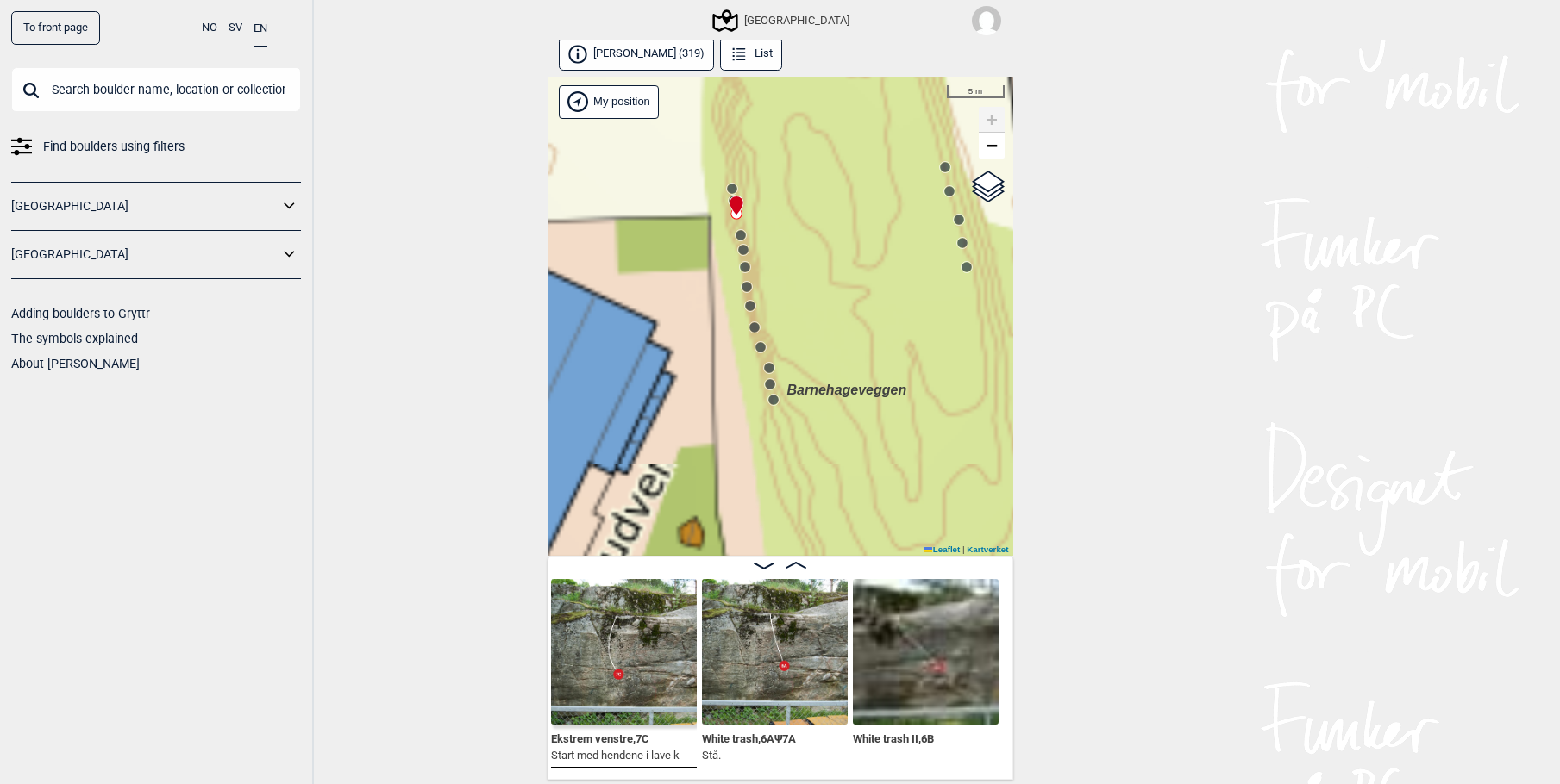
scroll to position [0, 32219]
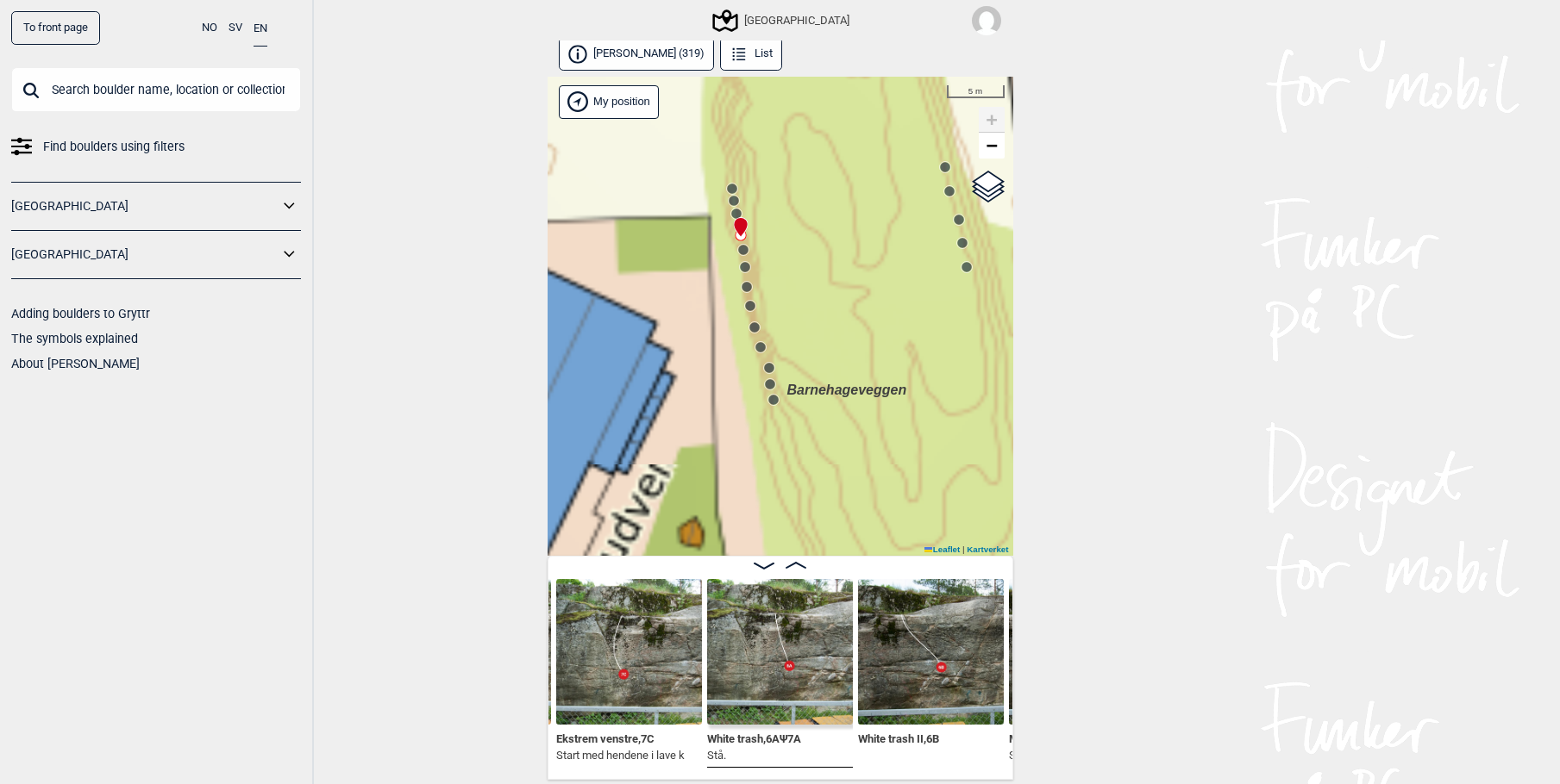
click at [769, 684] on img at bounding box center [780, 651] width 145 height 145
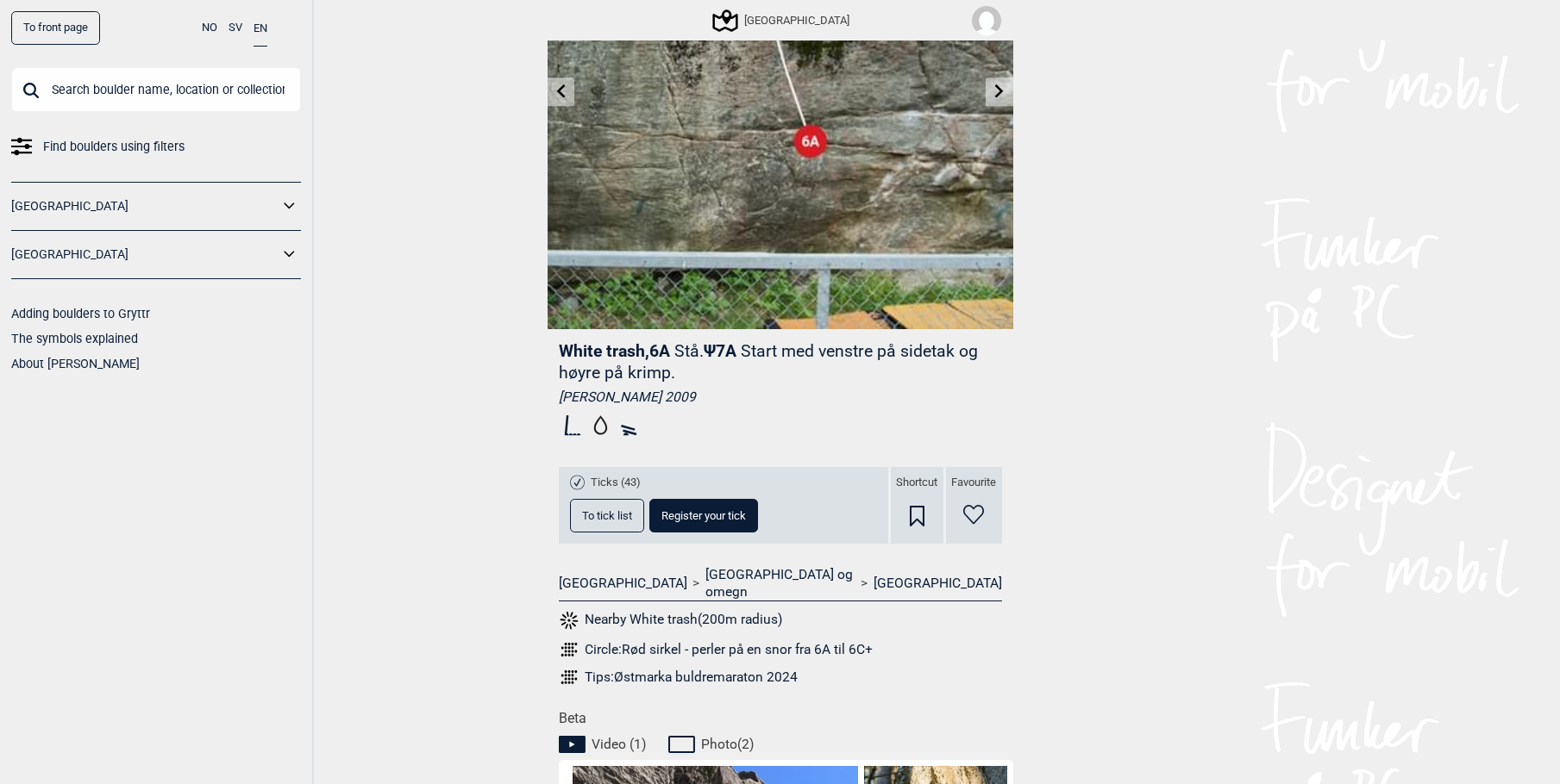
scroll to position [345, 0]
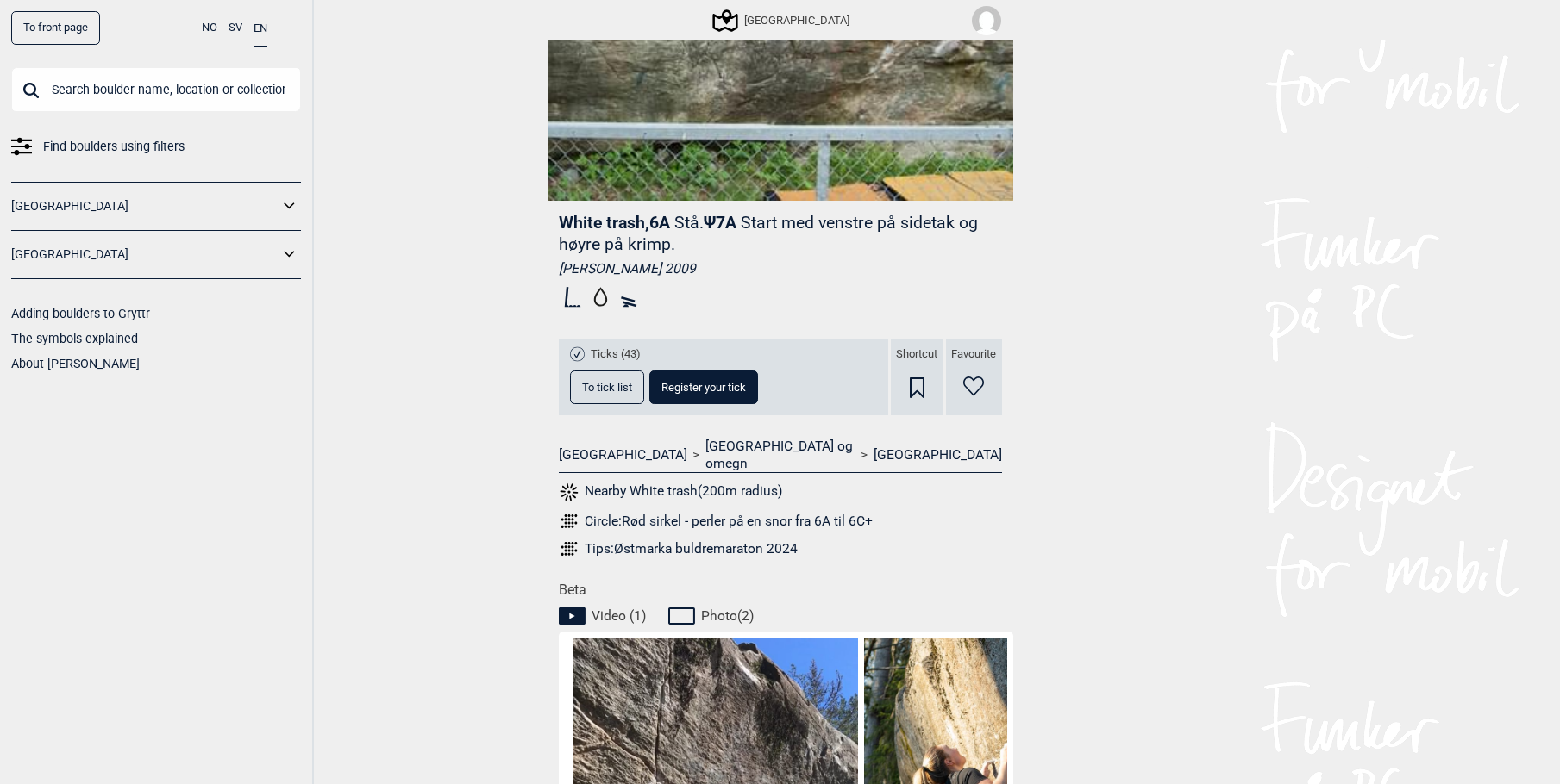
click at [604, 377] on button "To tick list" at bounding box center [607, 387] width 74 height 33
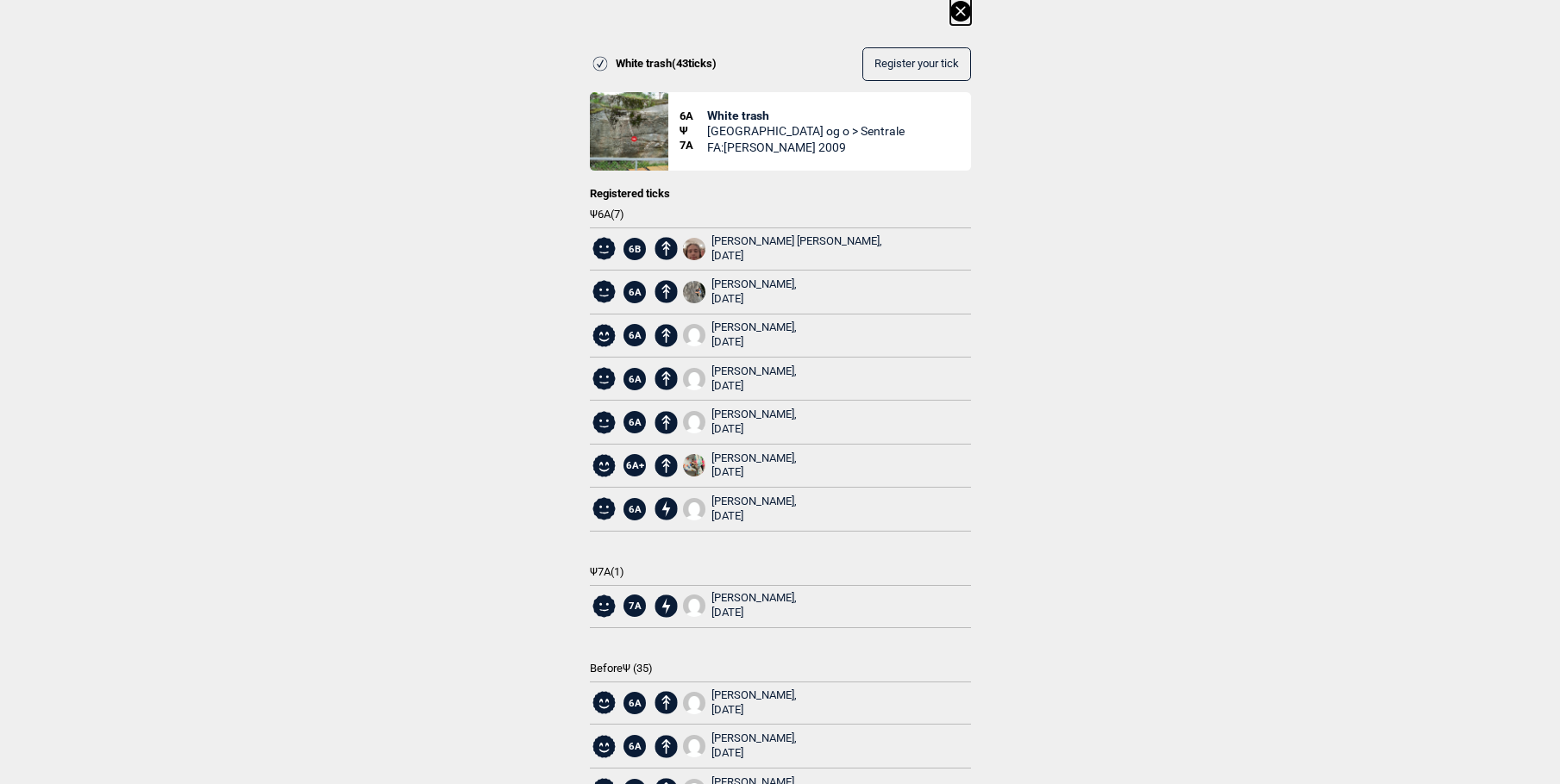
scroll to position [0, 0]
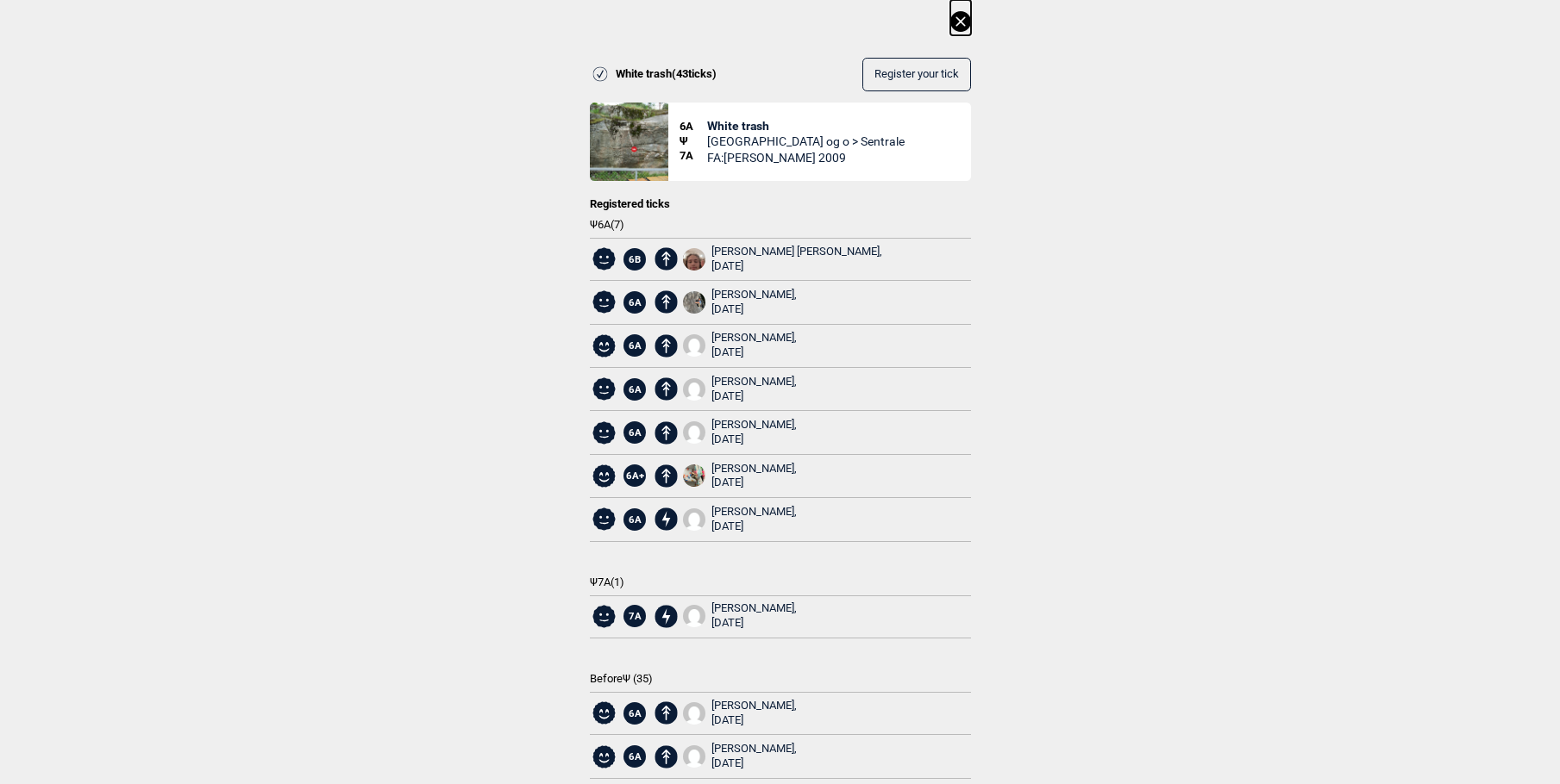
click at [953, 17] on icon at bounding box center [960, 22] width 21 height 21
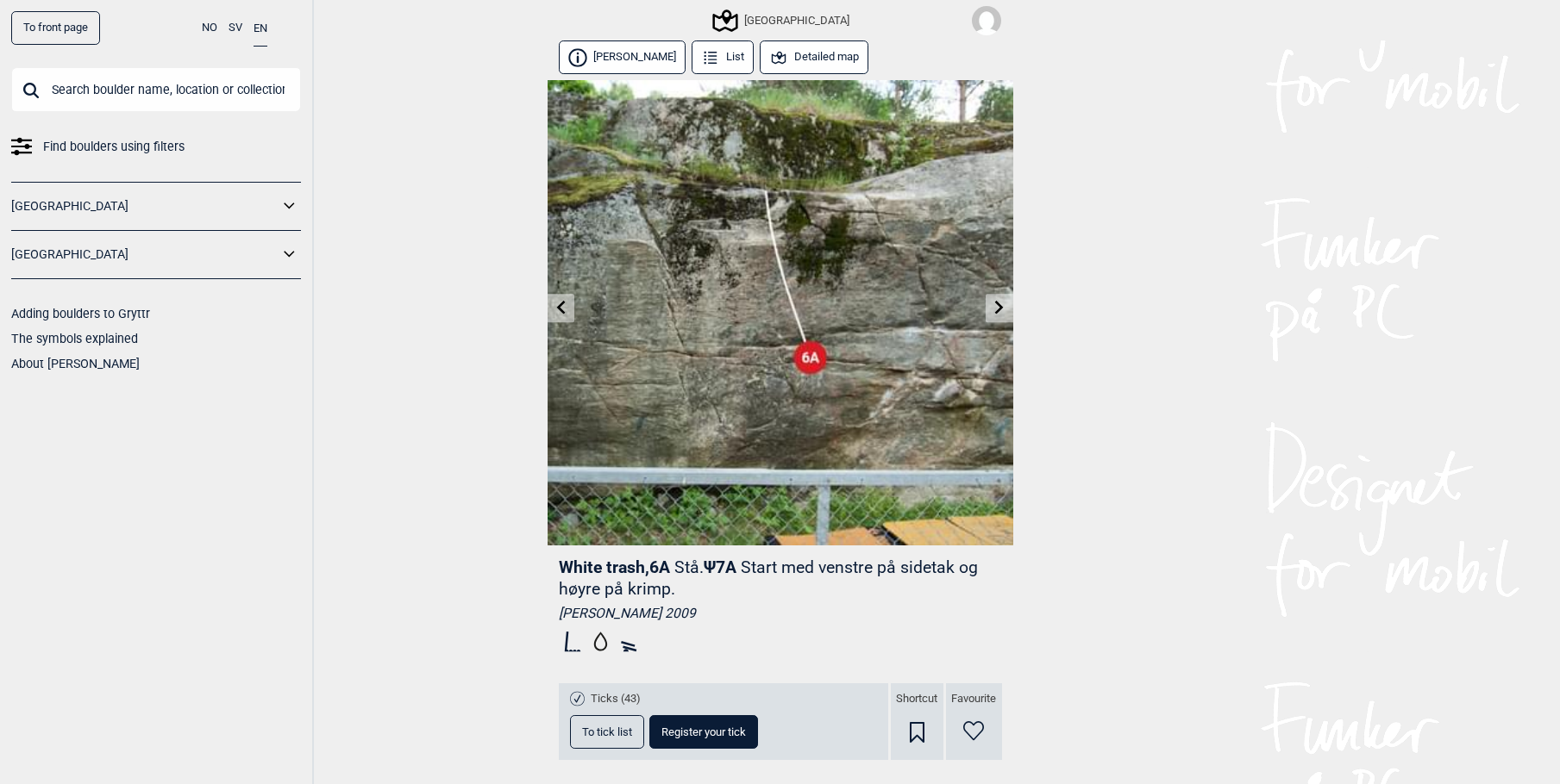
click at [1003, 300] on icon at bounding box center [999, 307] width 14 height 14
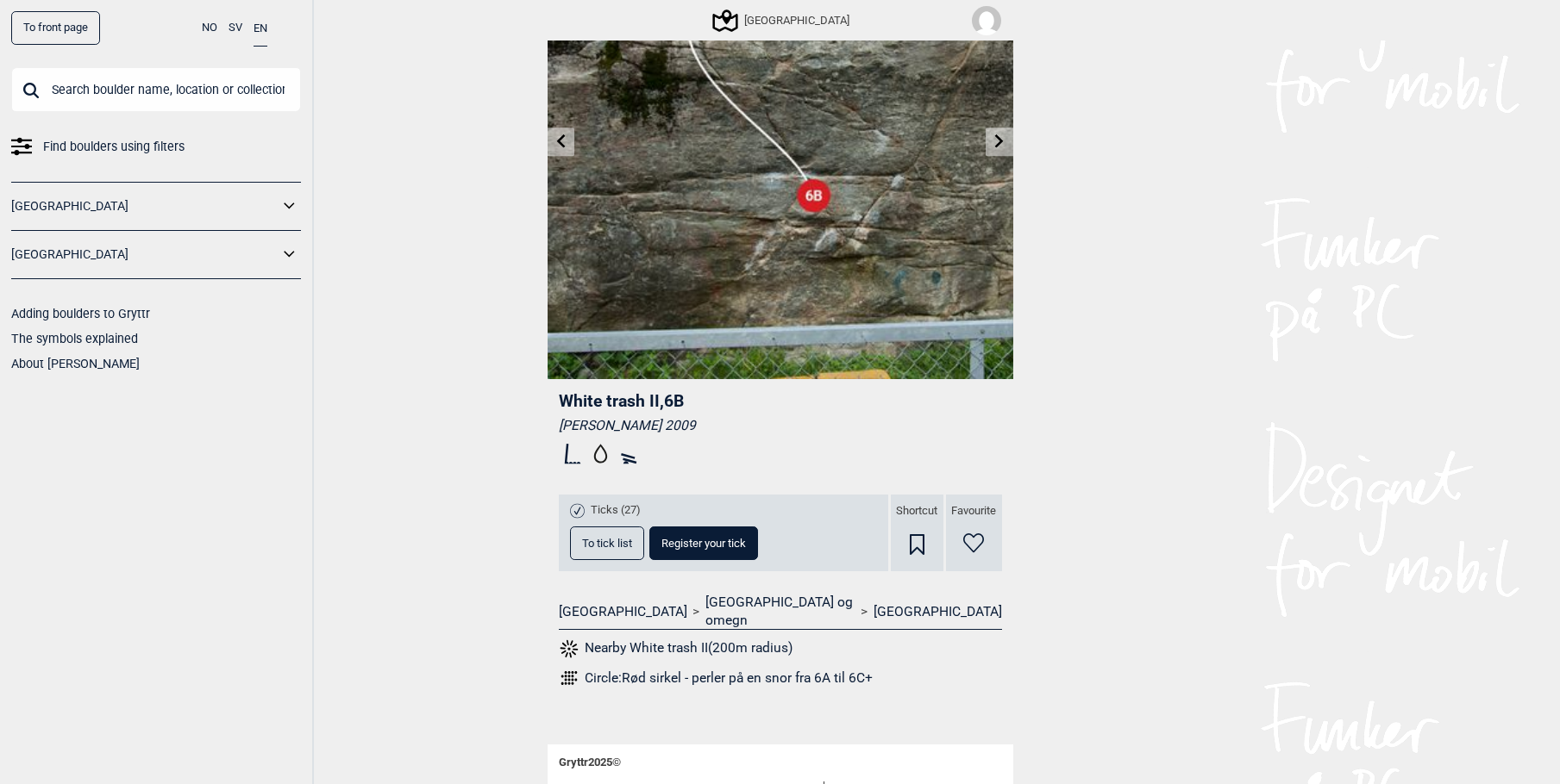
scroll to position [282, 0]
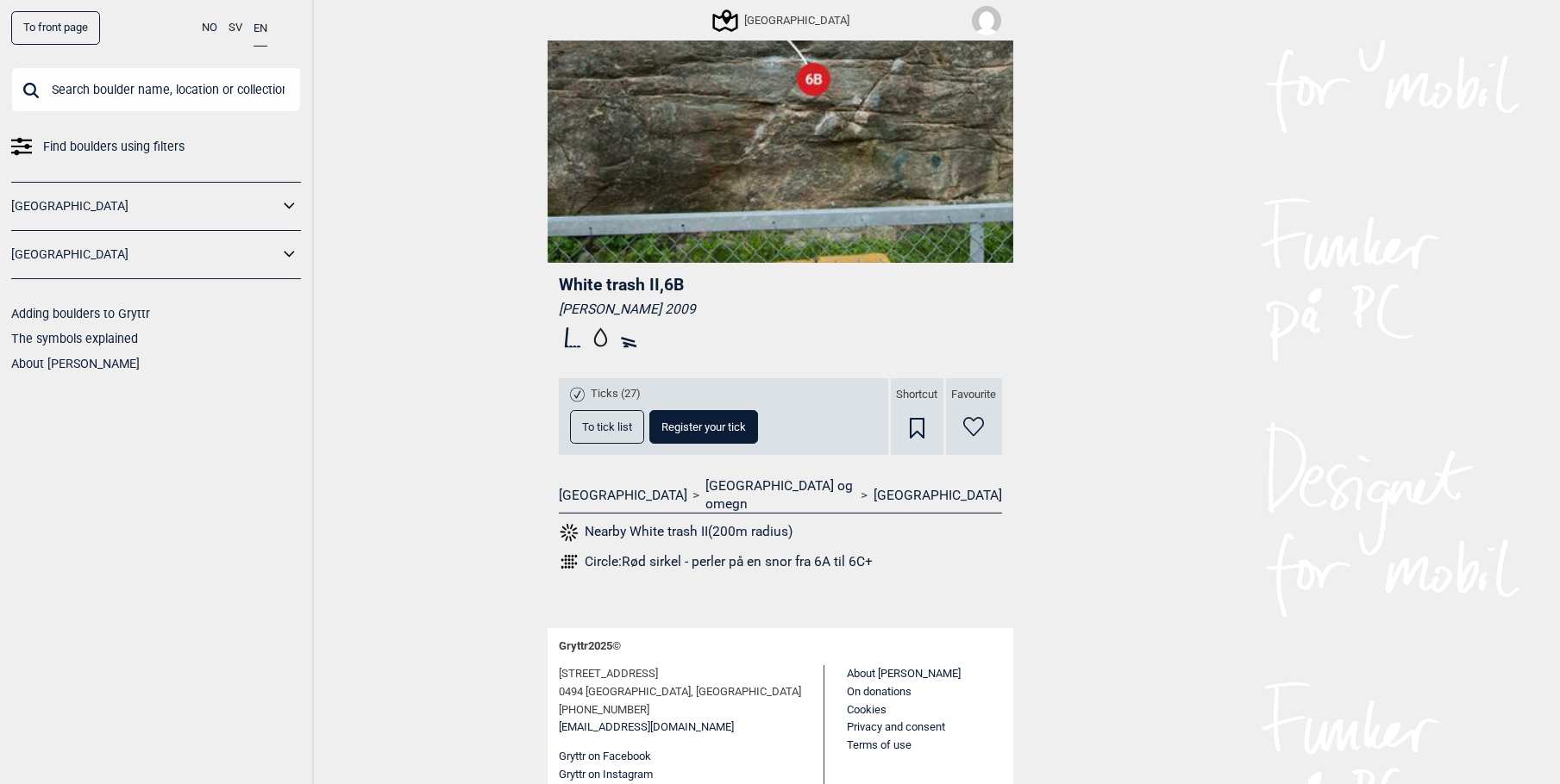
click at [627, 430] on span "To tick list" at bounding box center [607, 427] width 50 height 11
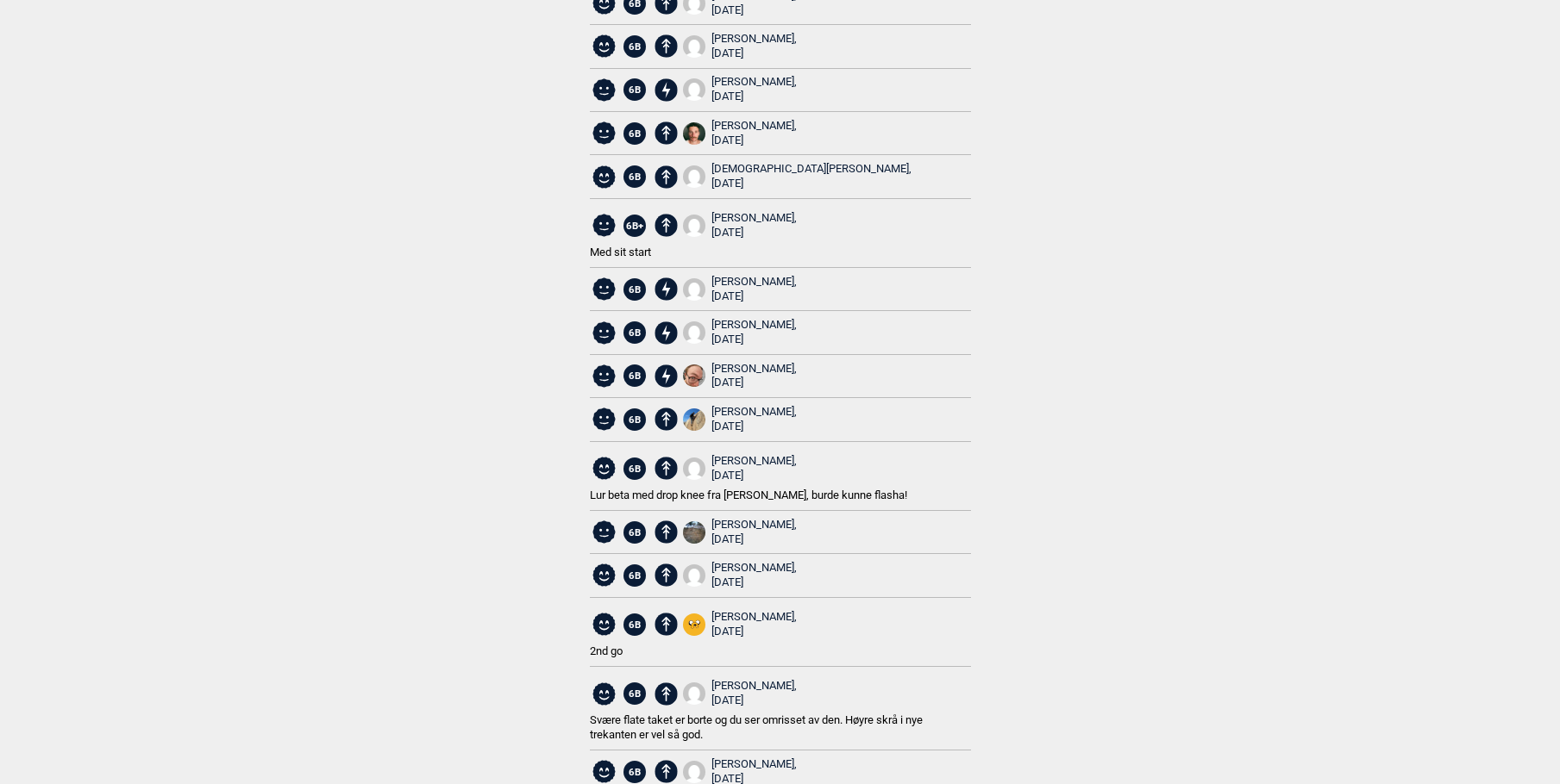
scroll to position [148, 0]
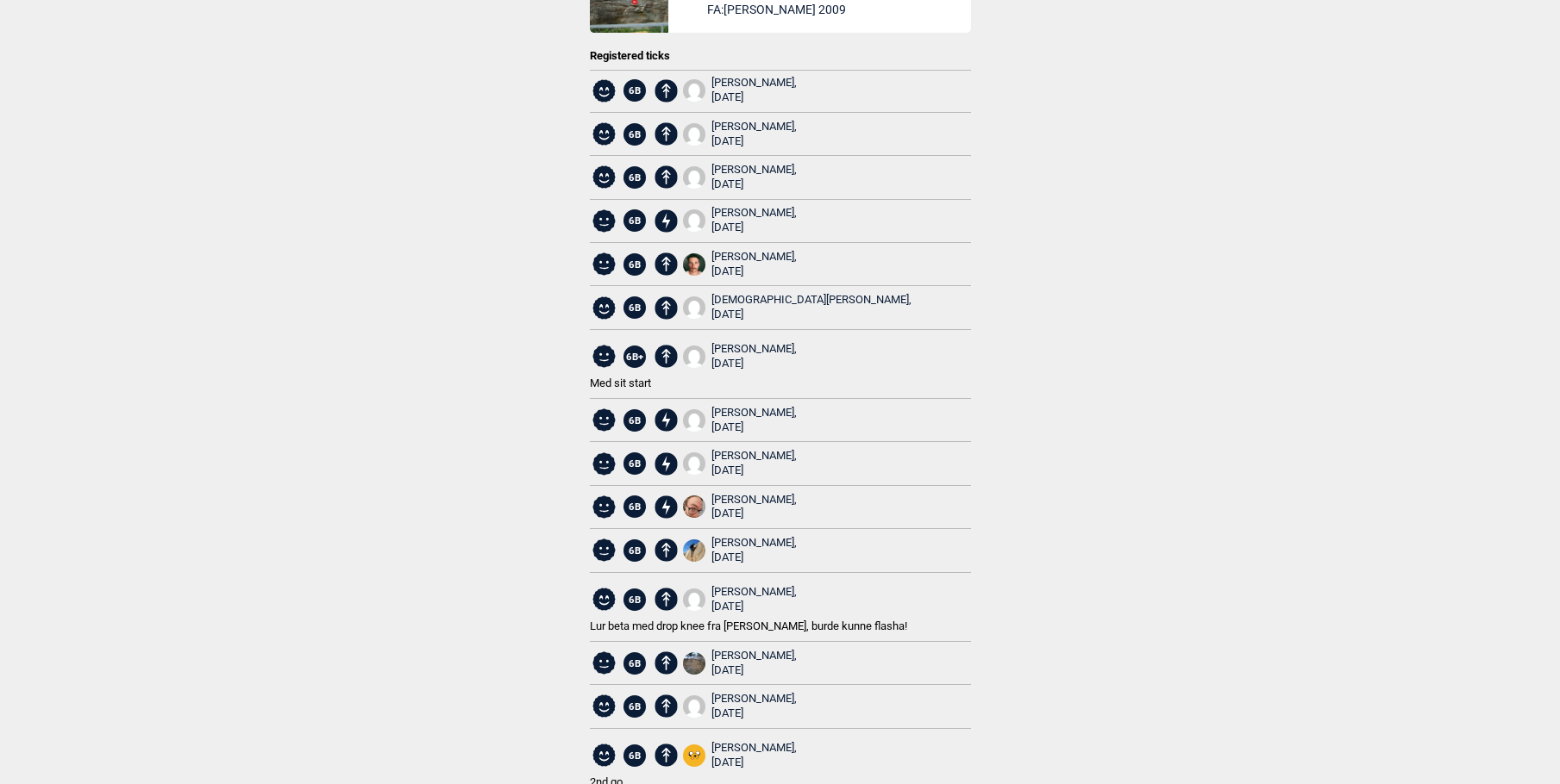
drag, startPoint x: 460, startPoint y: 264, endPoint x: 413, endPoint y: 195, distance: 83.5
click at [459, 264] on div "White trash II ( 27 ticks) Register your tick 6B White trash II Oslo og o > Sen…" at bounding box center [780, 620] width 1560 height 1536
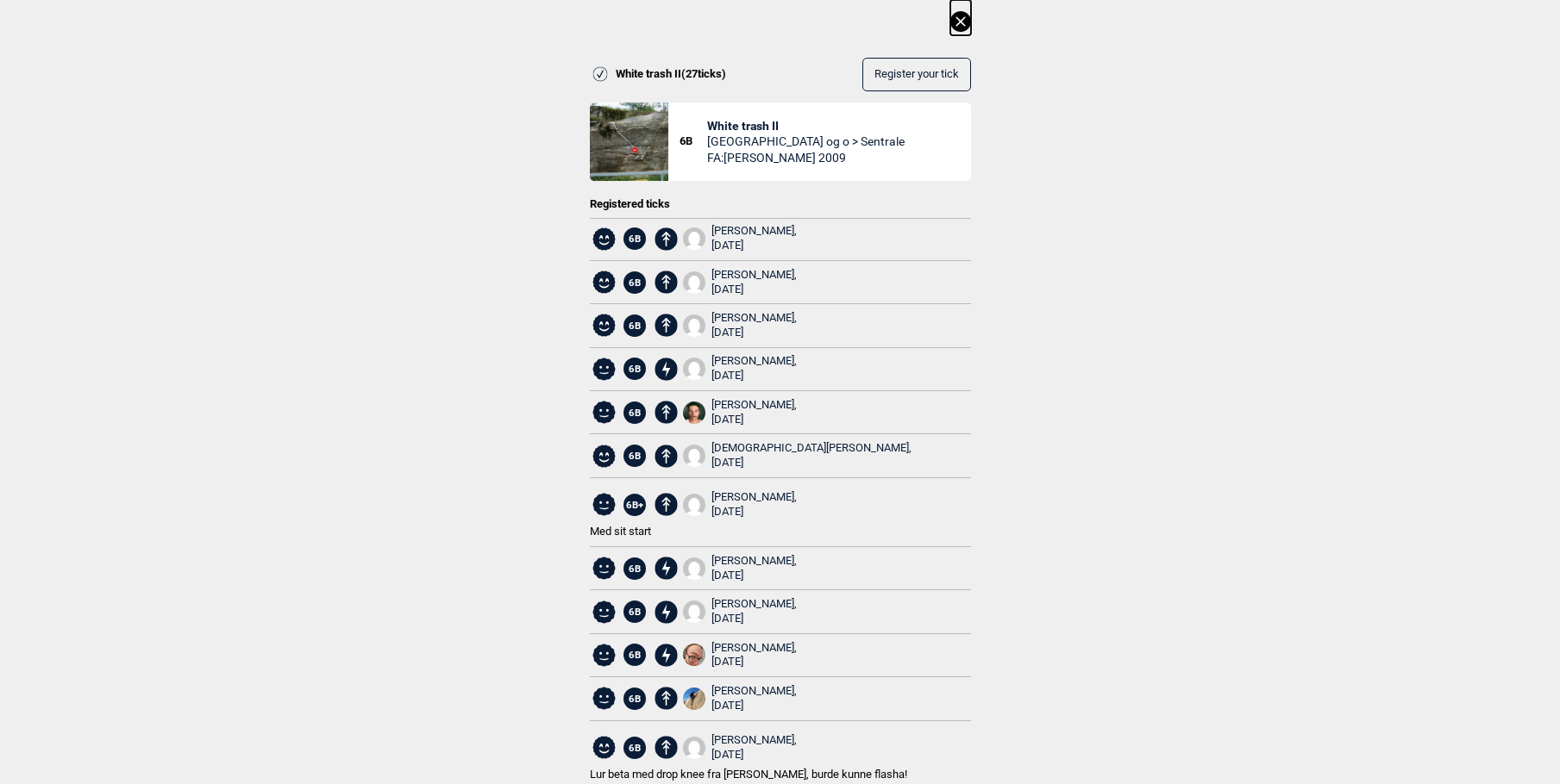
scroll to position [110, 0]
drag, startPoint x: 951, startPoint y: 24, endPoint x: 939, endPoint y: 94, distance: 71.0
click at [951, 25] on icon at bounding box center [960, 22] width 21 height 21
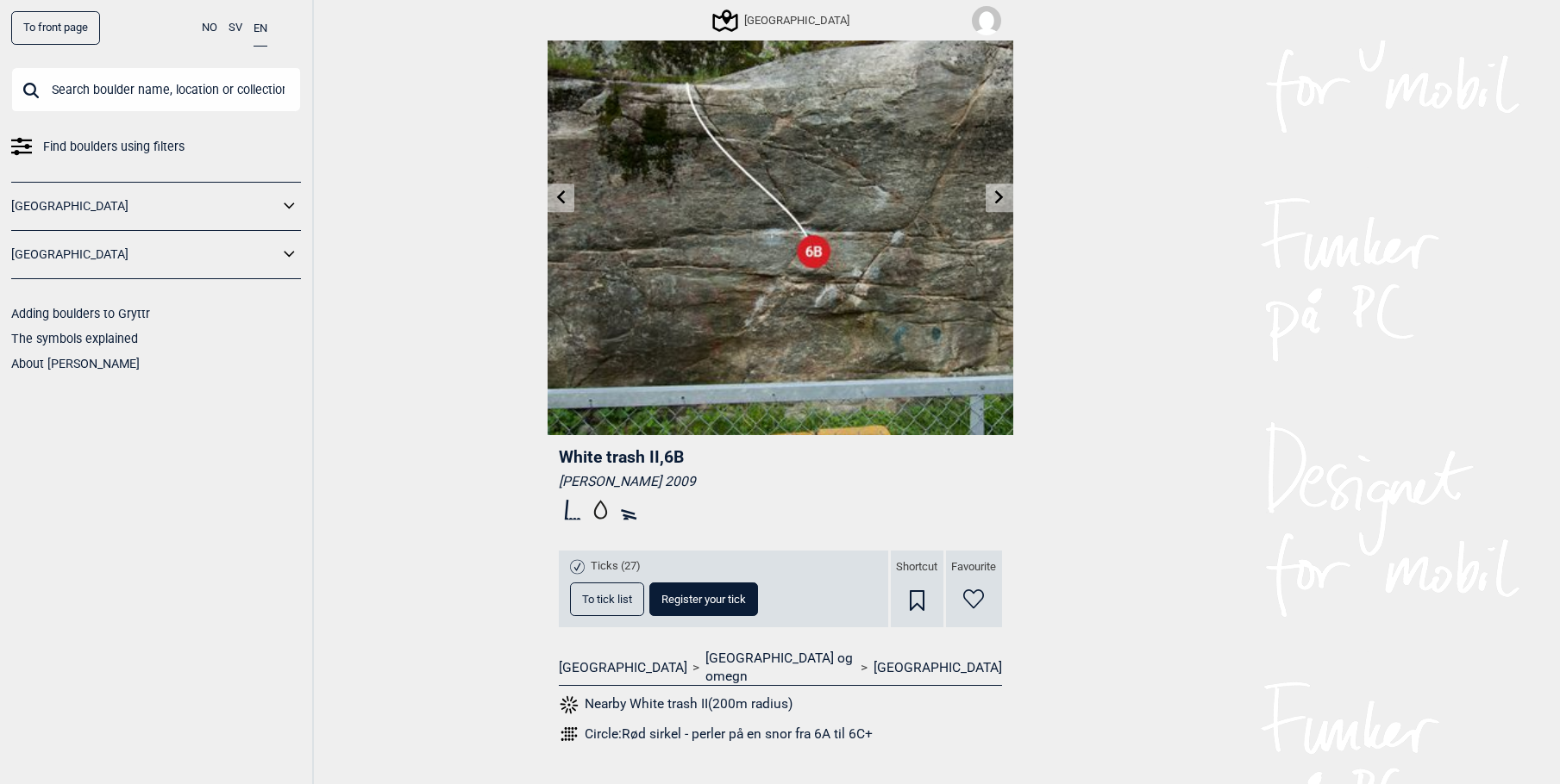
click at [561, 200] on icon at bounding box center [560, 197] width 9 height 14
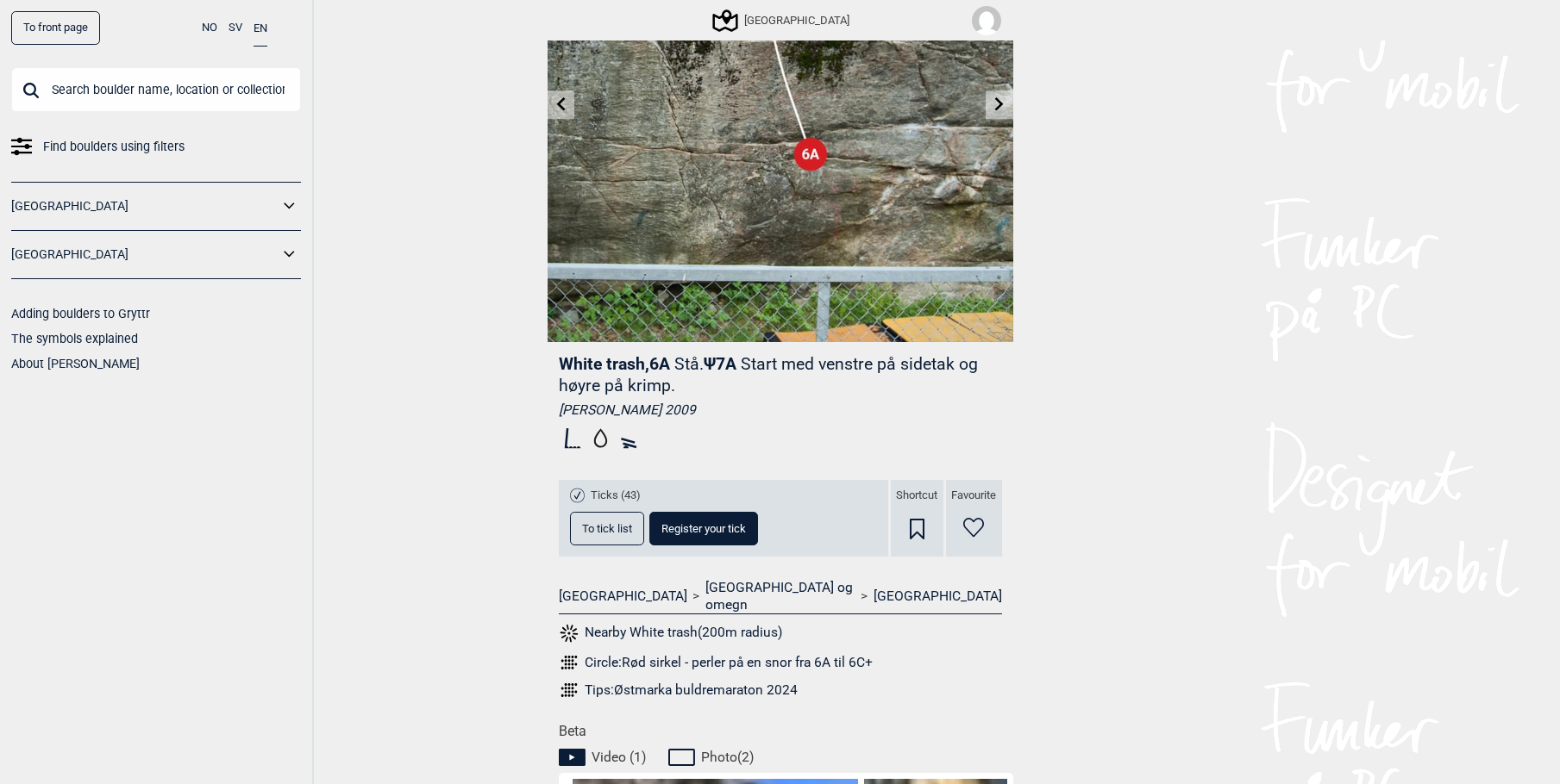
scroll to position [345, 0]
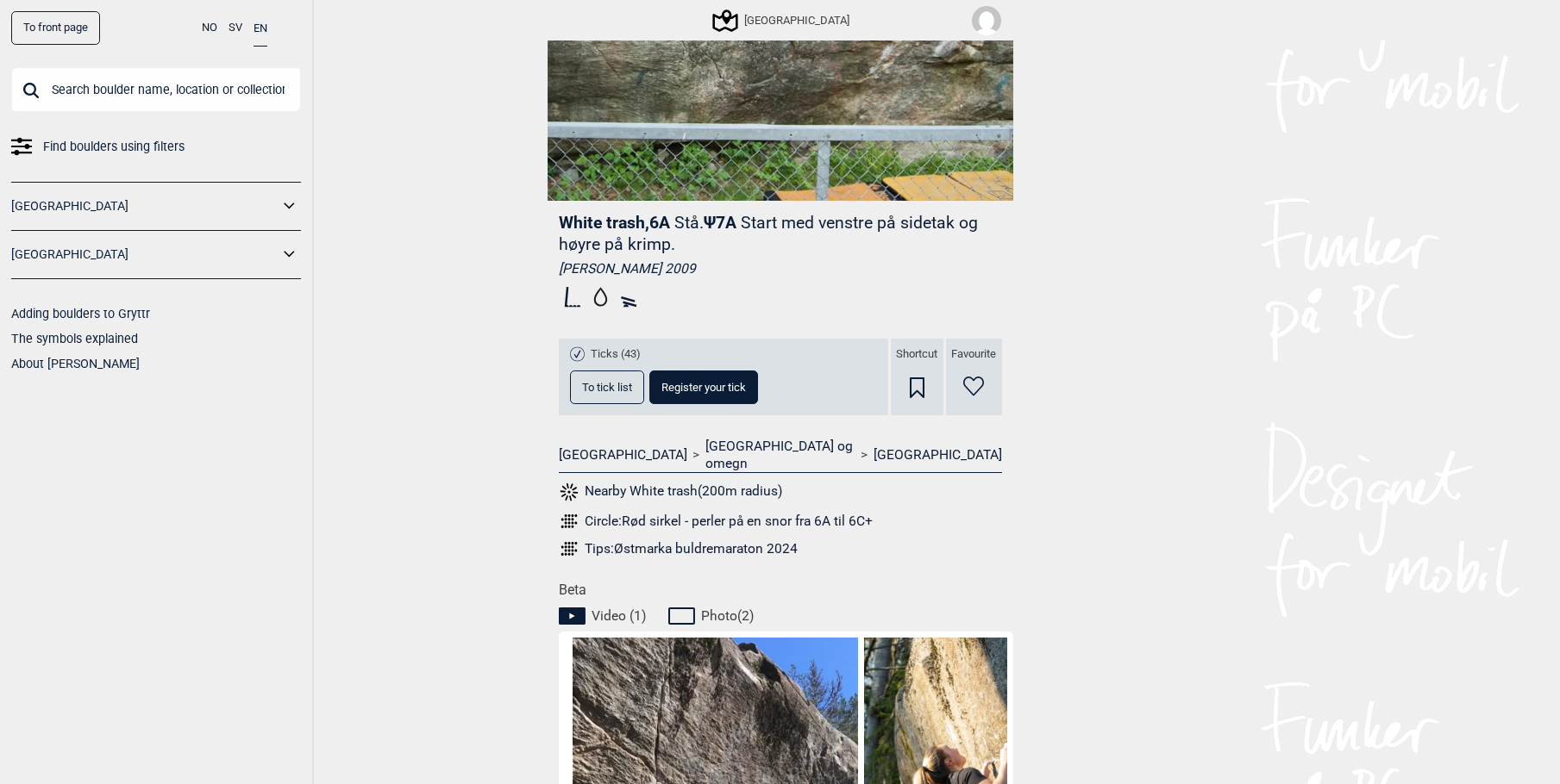
click at [592, 387] on span "To tick list" at bounding box center [607, 388] width 50 height 11
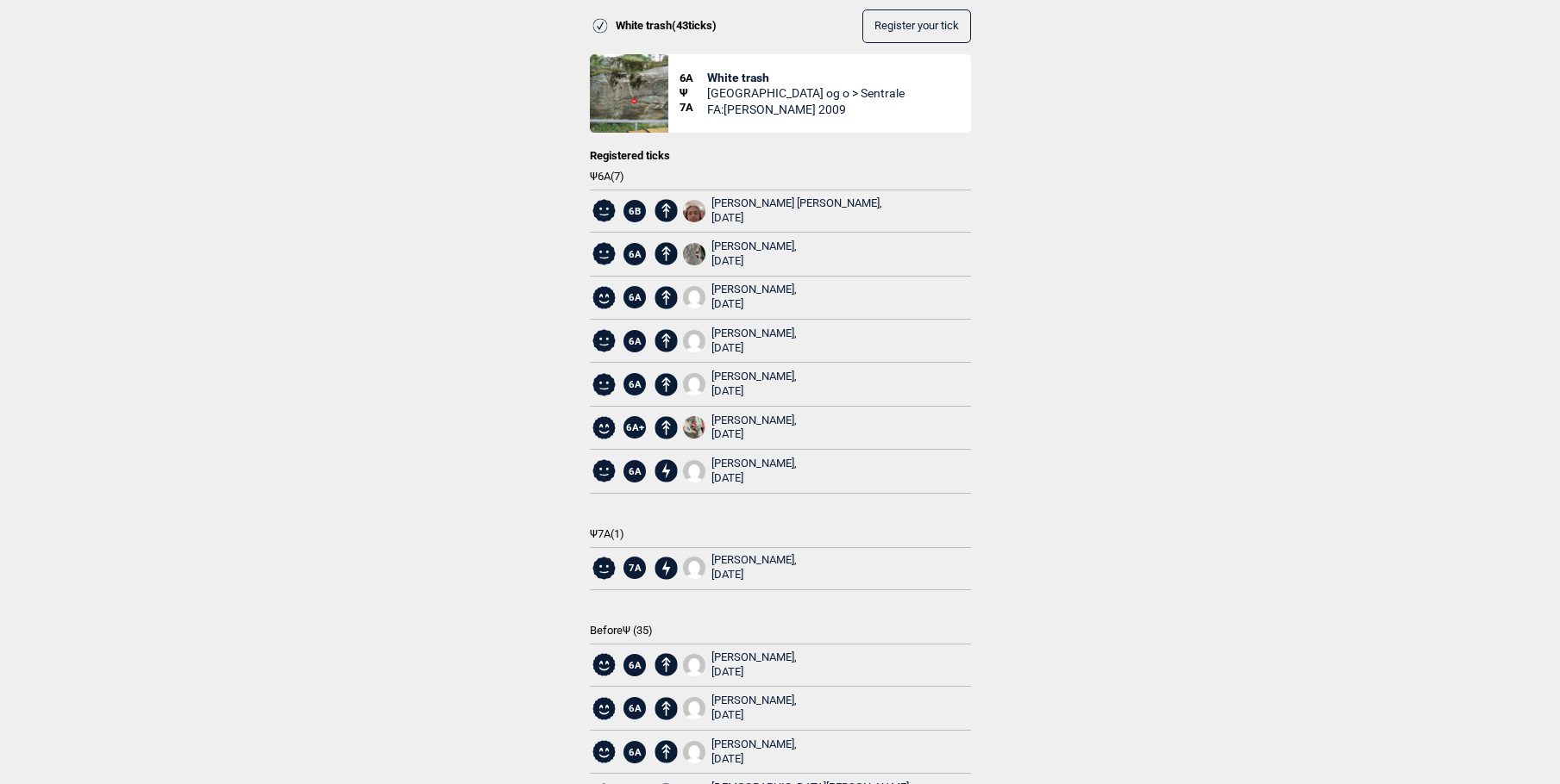
scroll to position [0, 0]
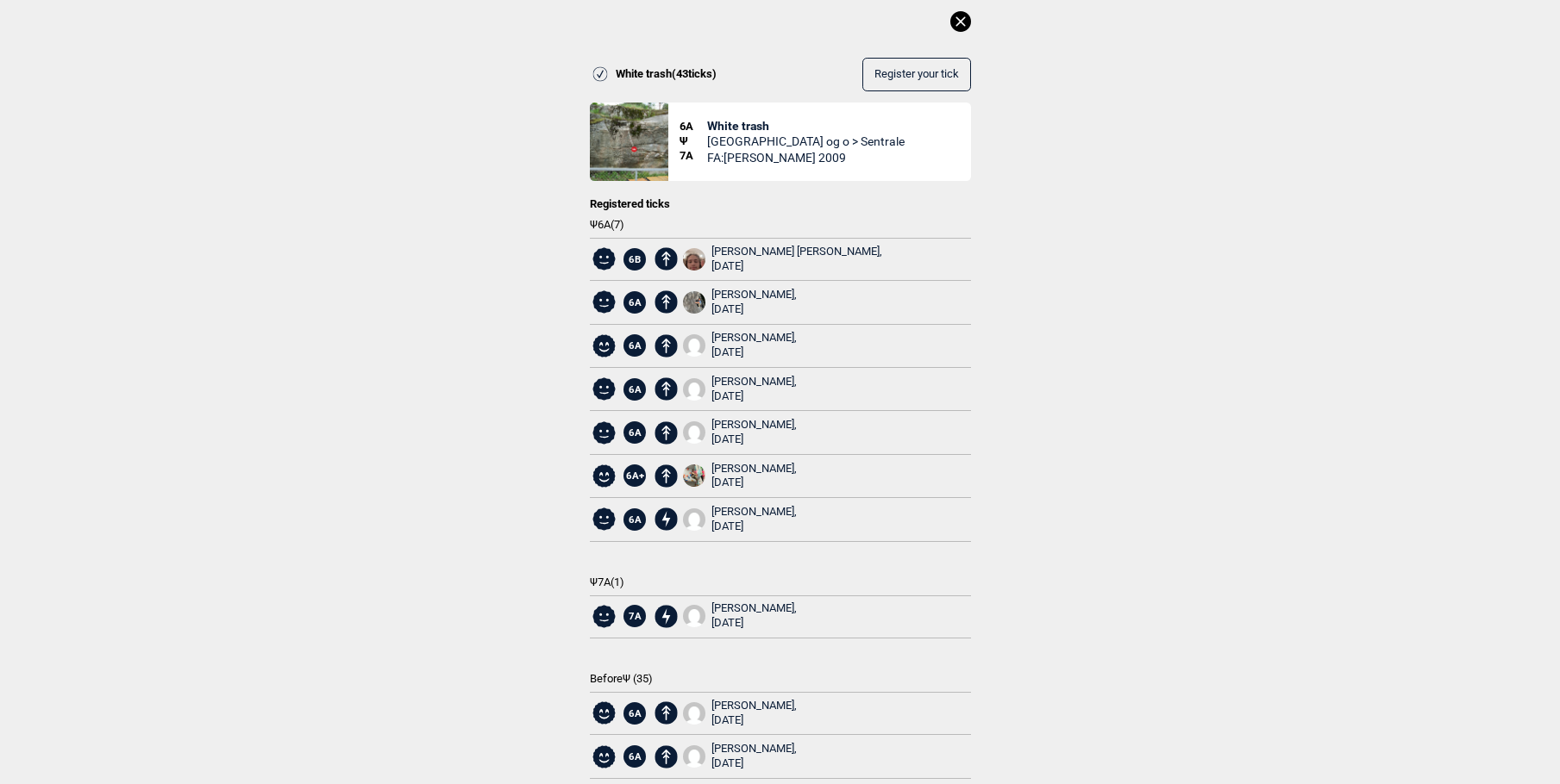
click at [960, 15] on icon at bounding box center [960, 22] width 21 height 21
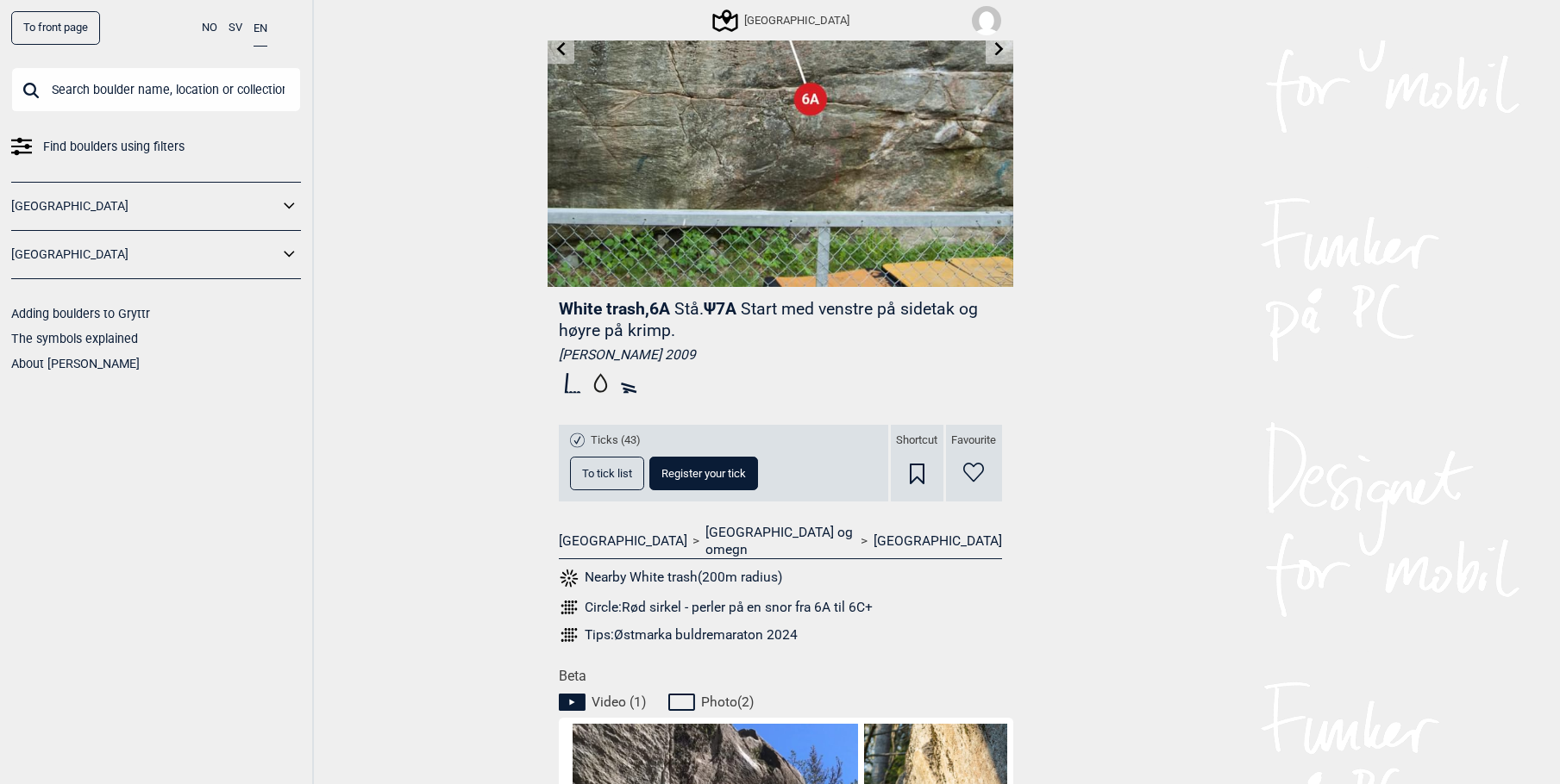
scroll to position [172, 0]
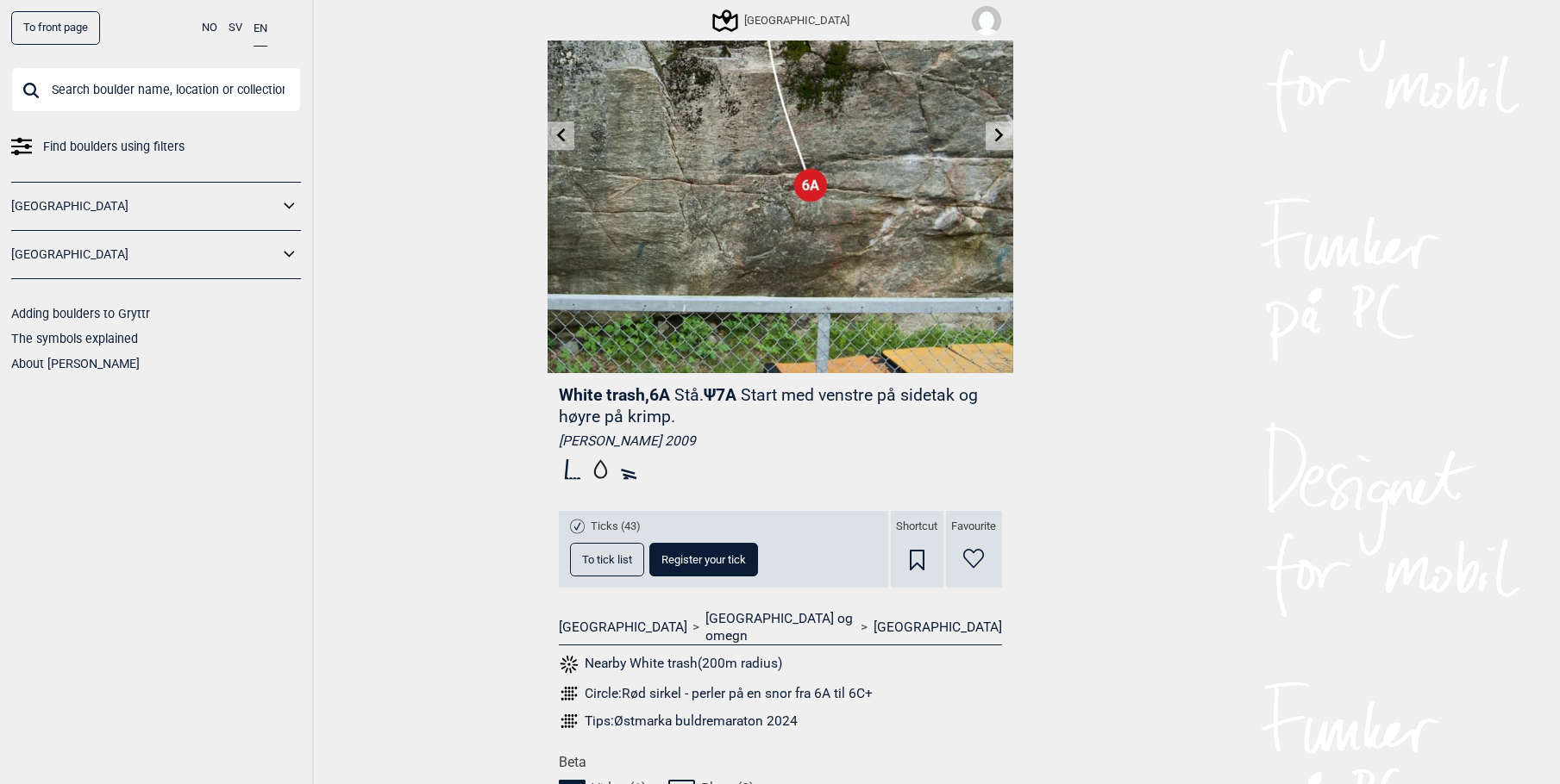
click at [989, 134] on link at bounding box center [999, 136] width 27 height 29
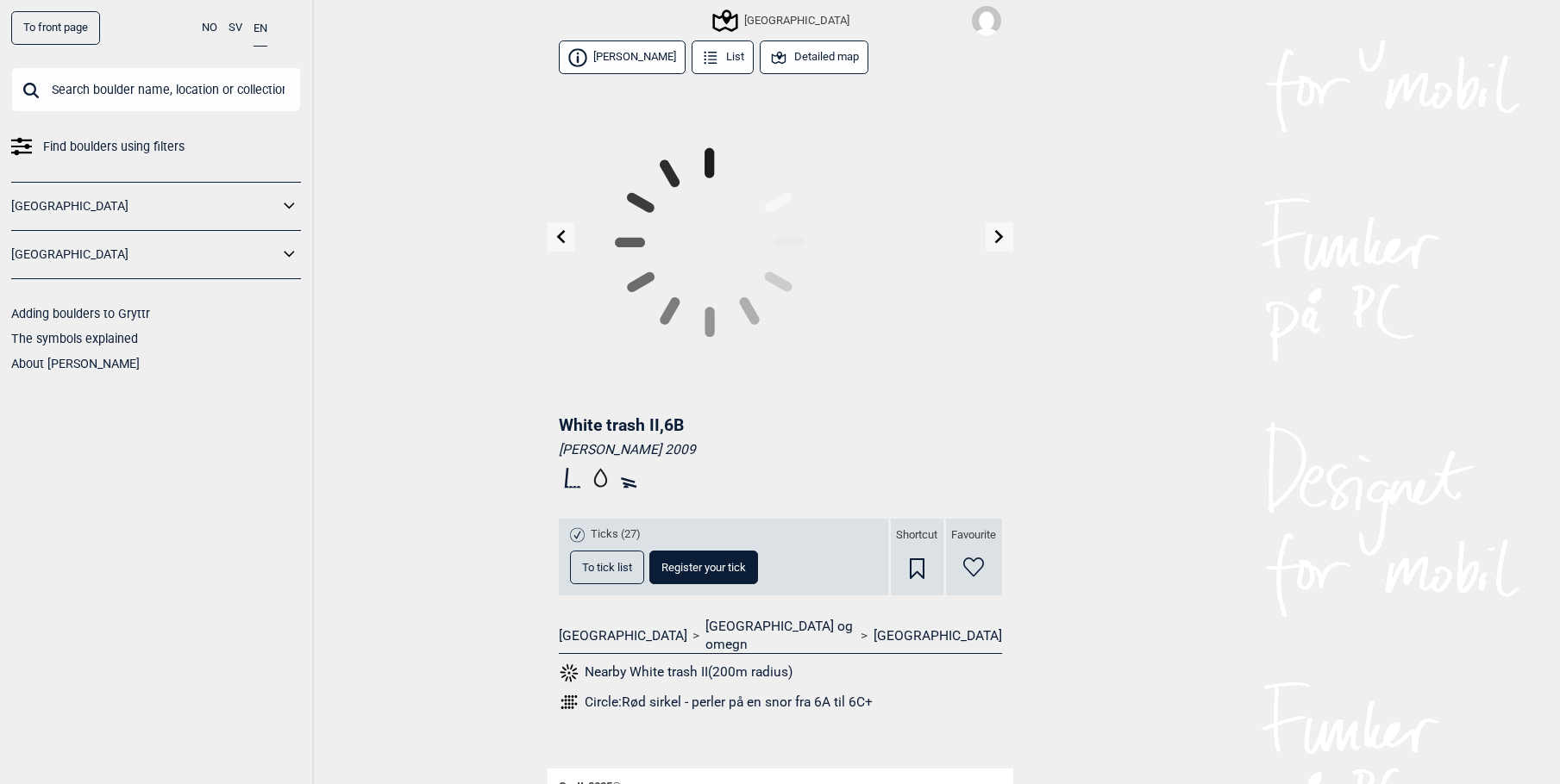
click at [559, 239] on icon at bounding box center [560, 236] width 9 height 14
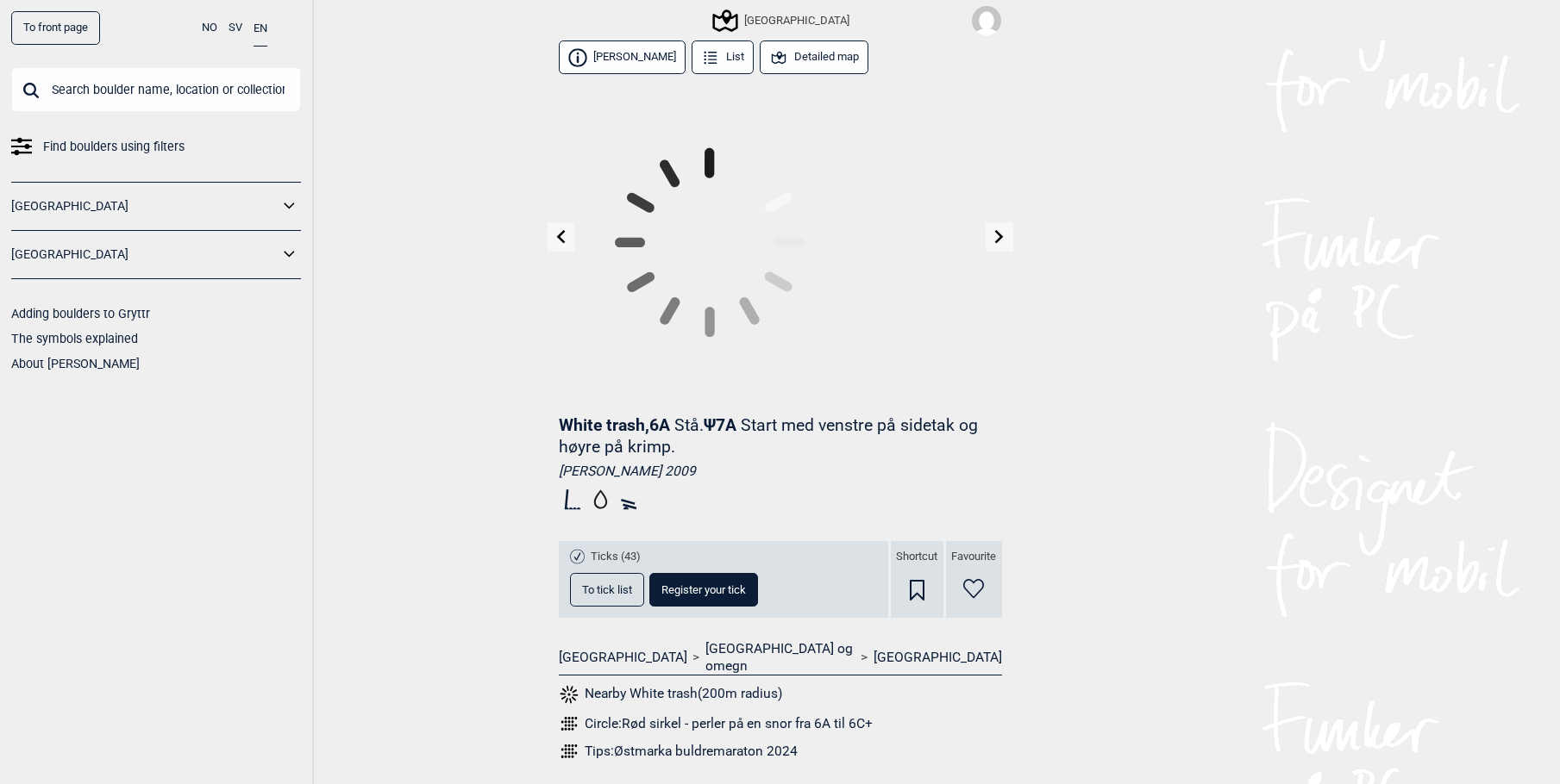
click at [1002, 242] on icon at bounding box center [999, 236] width 14 height 14
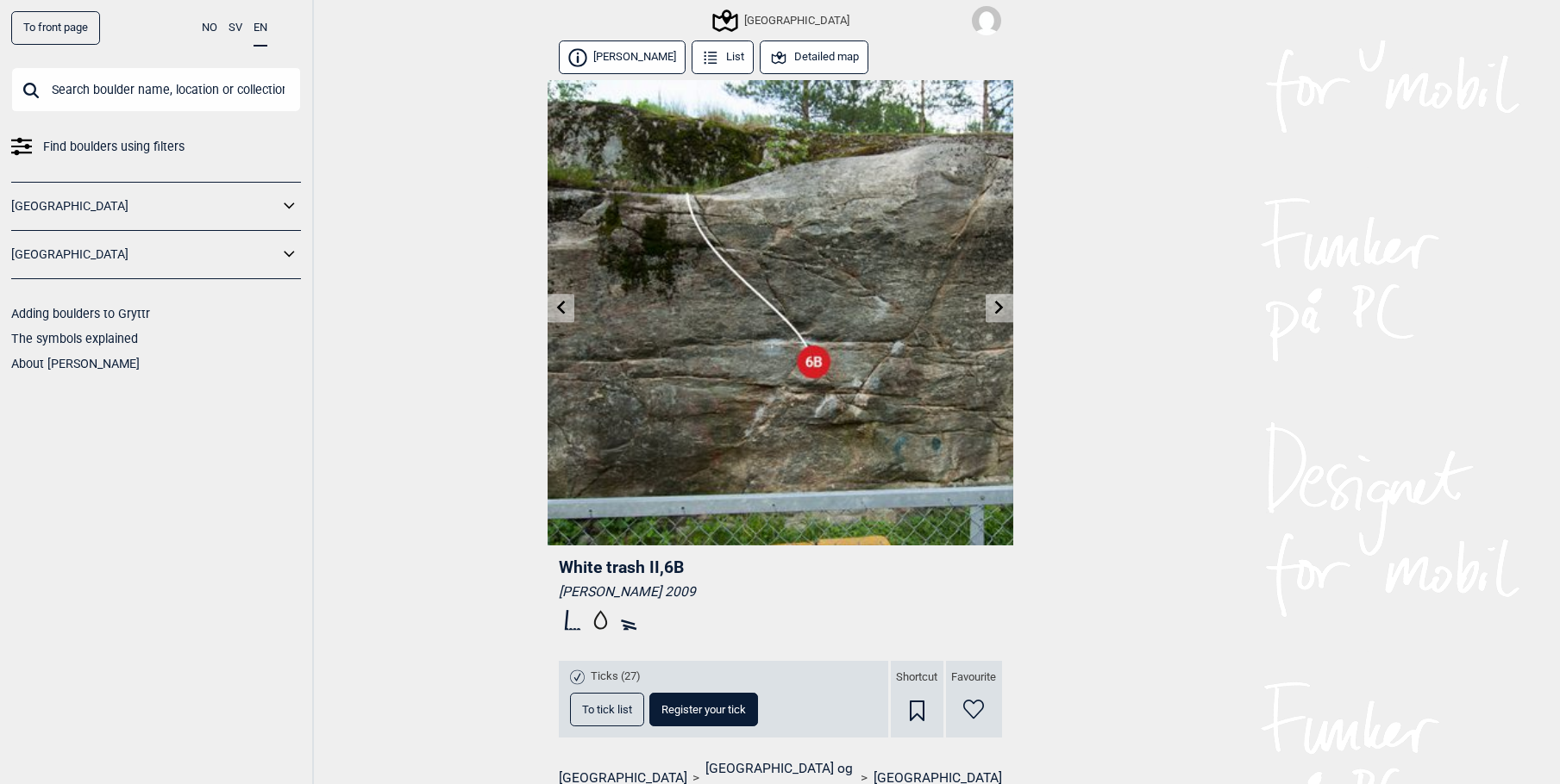
scroll to position [24, 0]
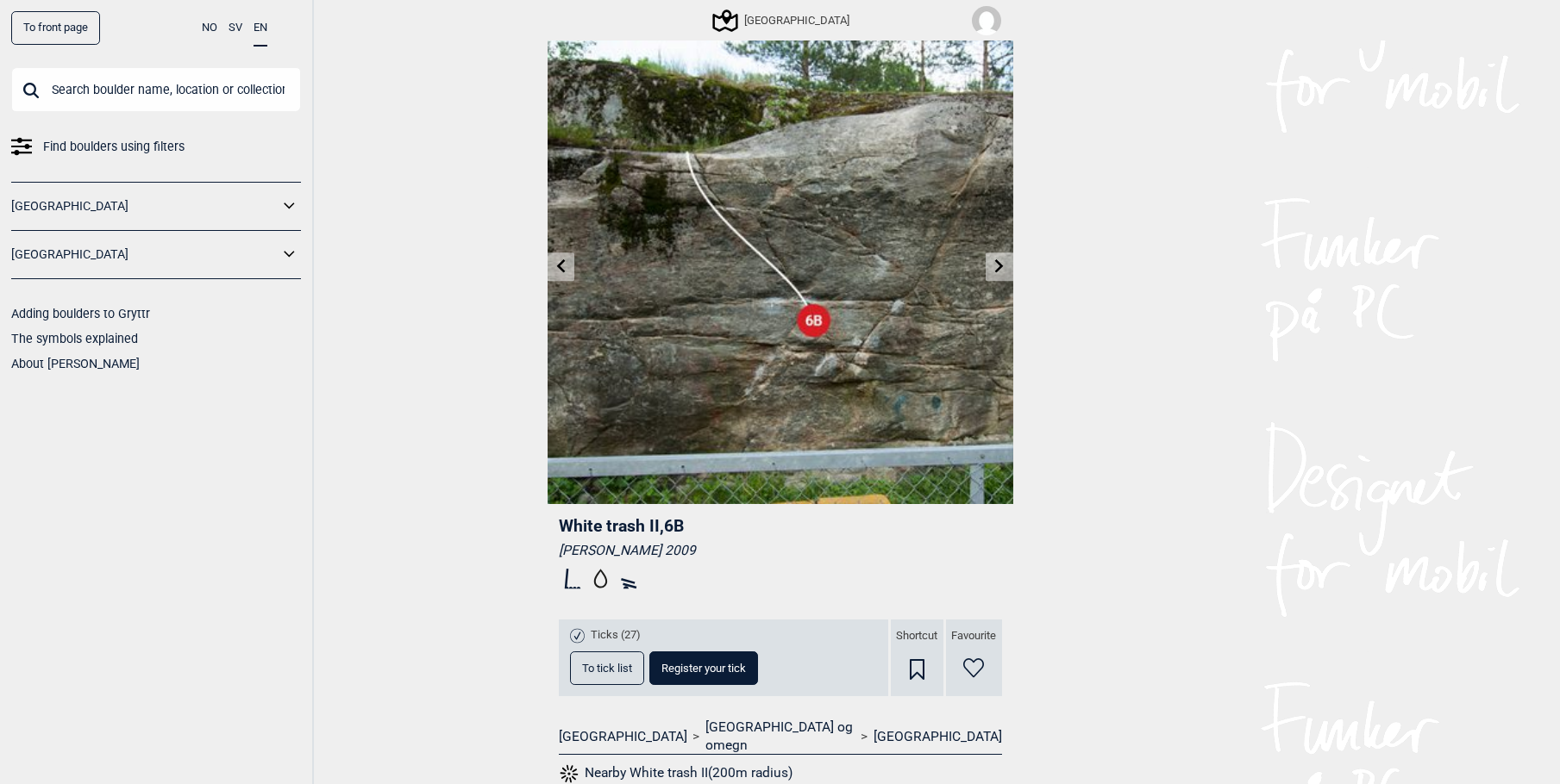
scroll to position [24, 0]
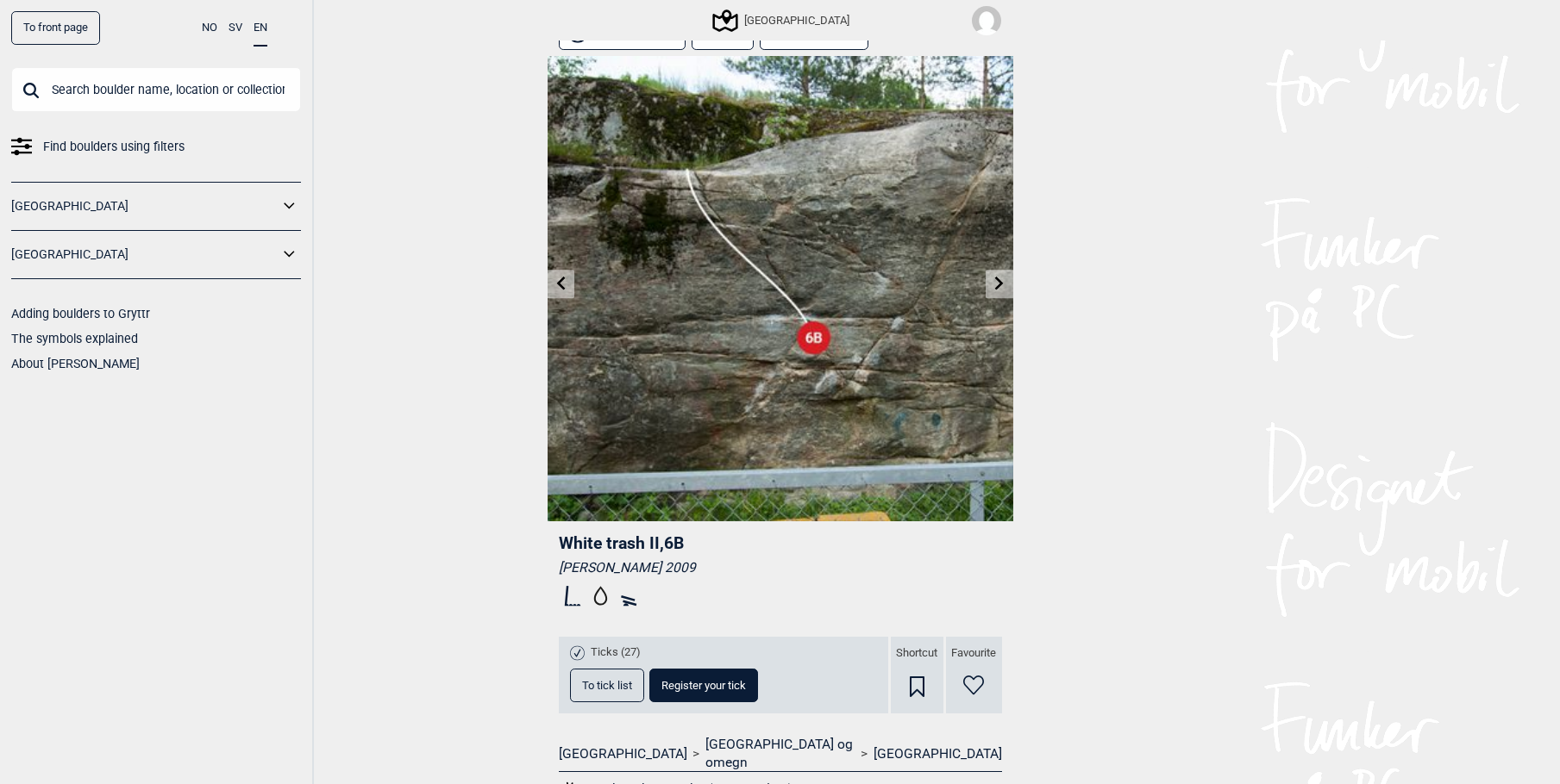
drag, startPoint x: 615, startPoint y: 705, endPoint x: 615, endPoint y: 696, distance: 9.0
click at [615, 703] on div "Ticks (27) To tick list Register your tick" at bounding box center [723, 675] width 330 height 77
click at [615, 696] on button "To tick list" at bounding box center [607, 685] width 74 height 33
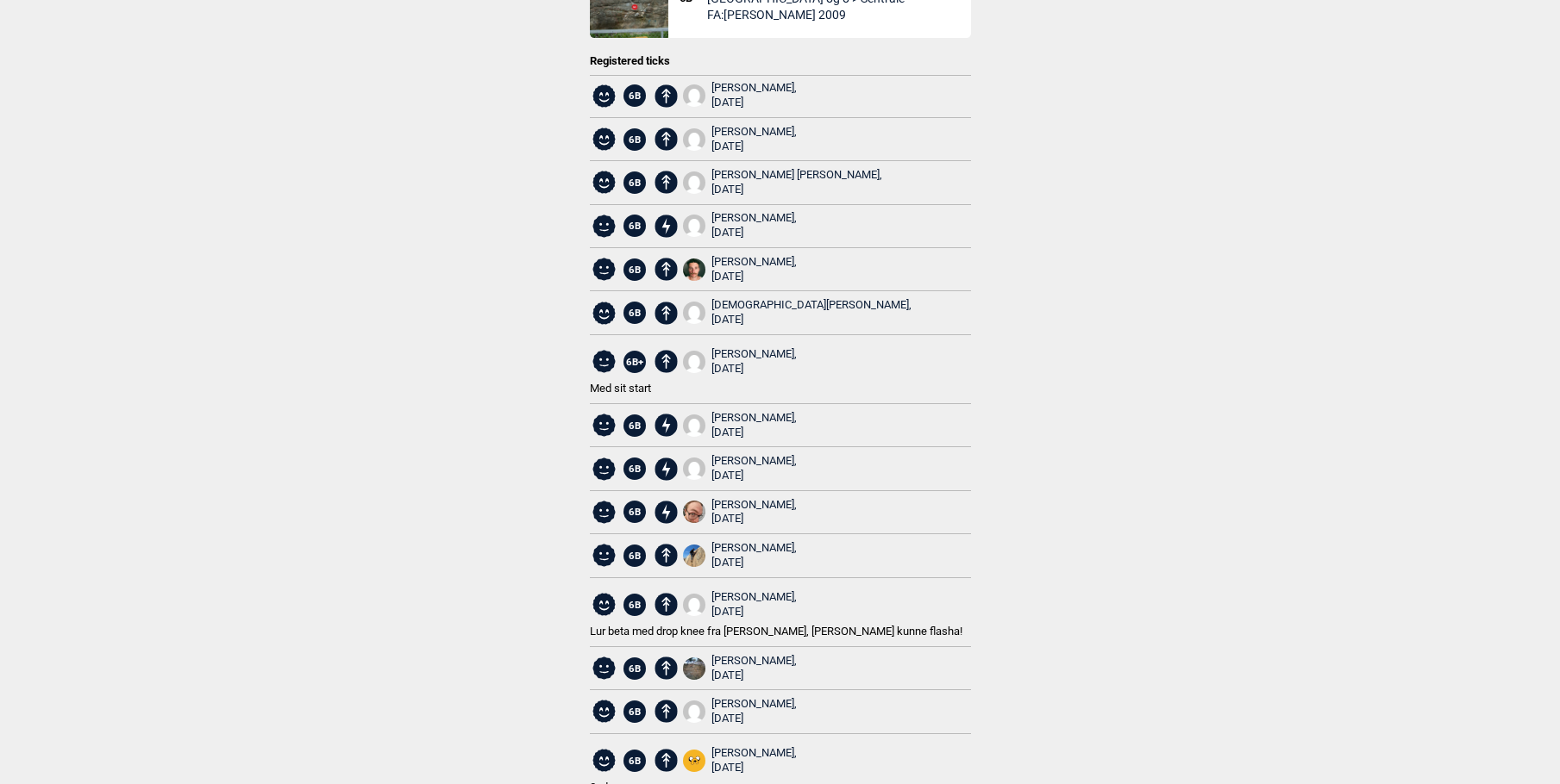
scroll to position [0, 0]
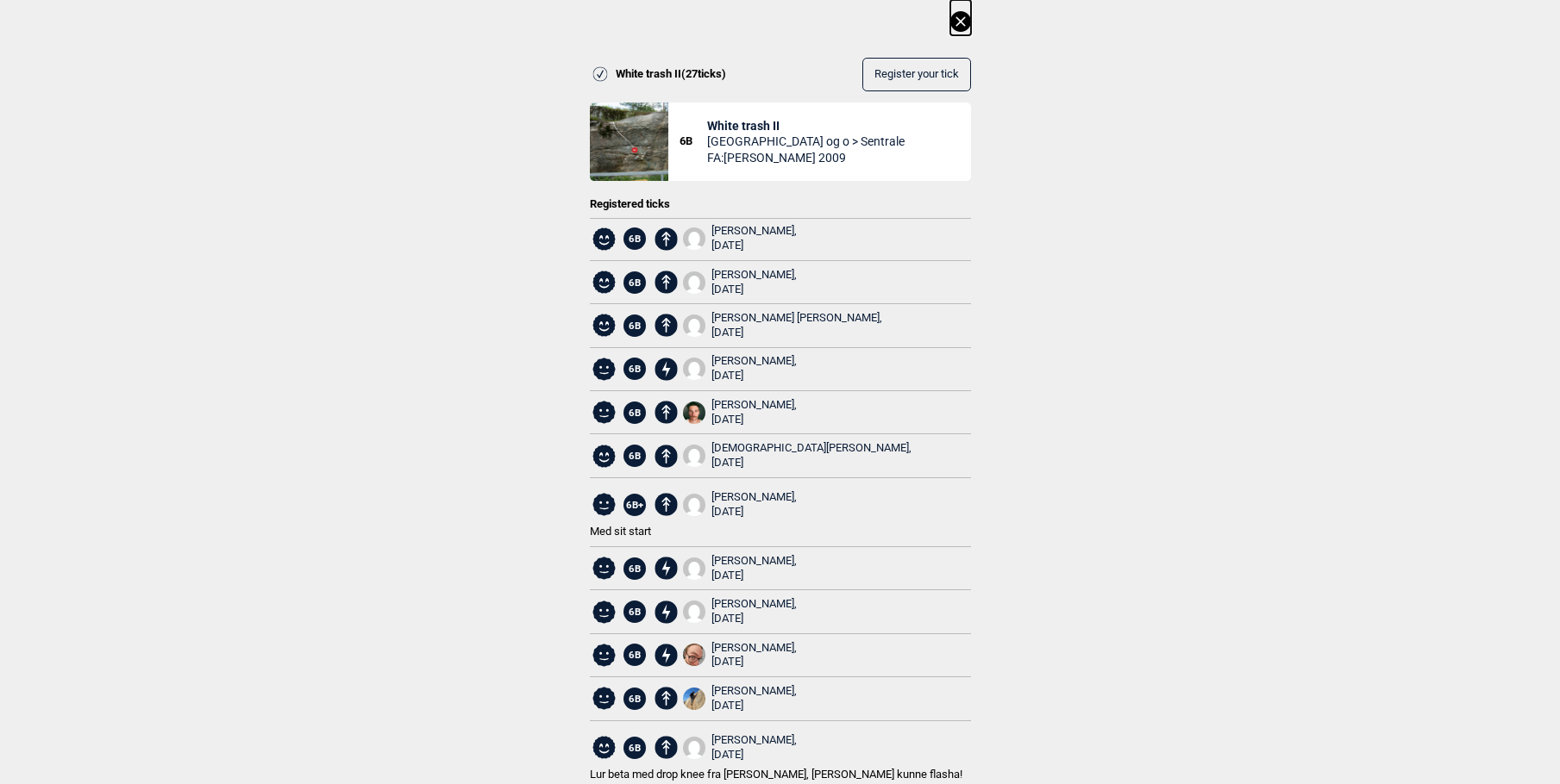
click at [967, 19] on icon at bounding box center [960, 22] width 21 height 21
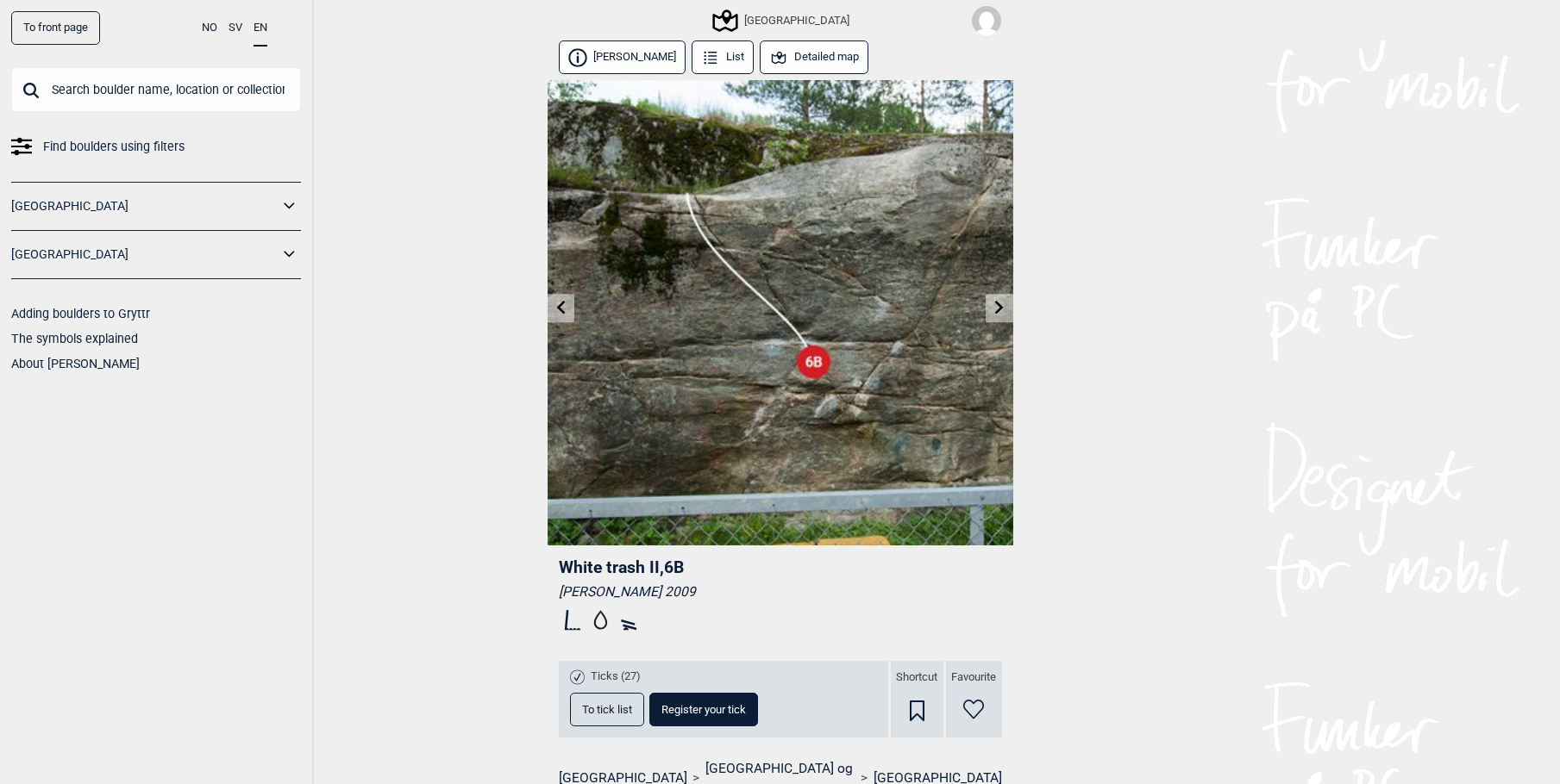
click at [560, 300] on icon at bounding box center [560, 307] width 14 height 14
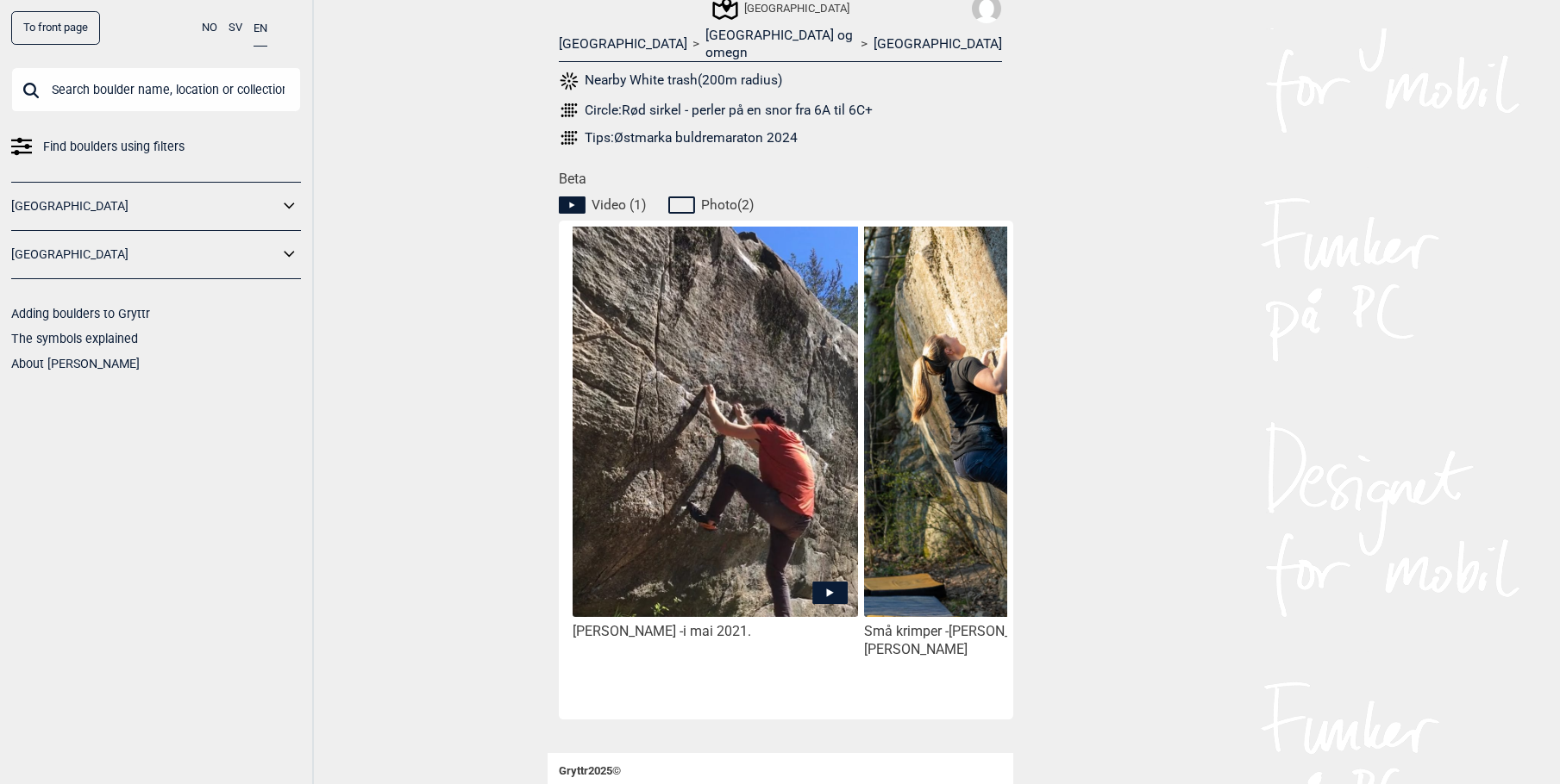
scroll to position [708, 0]
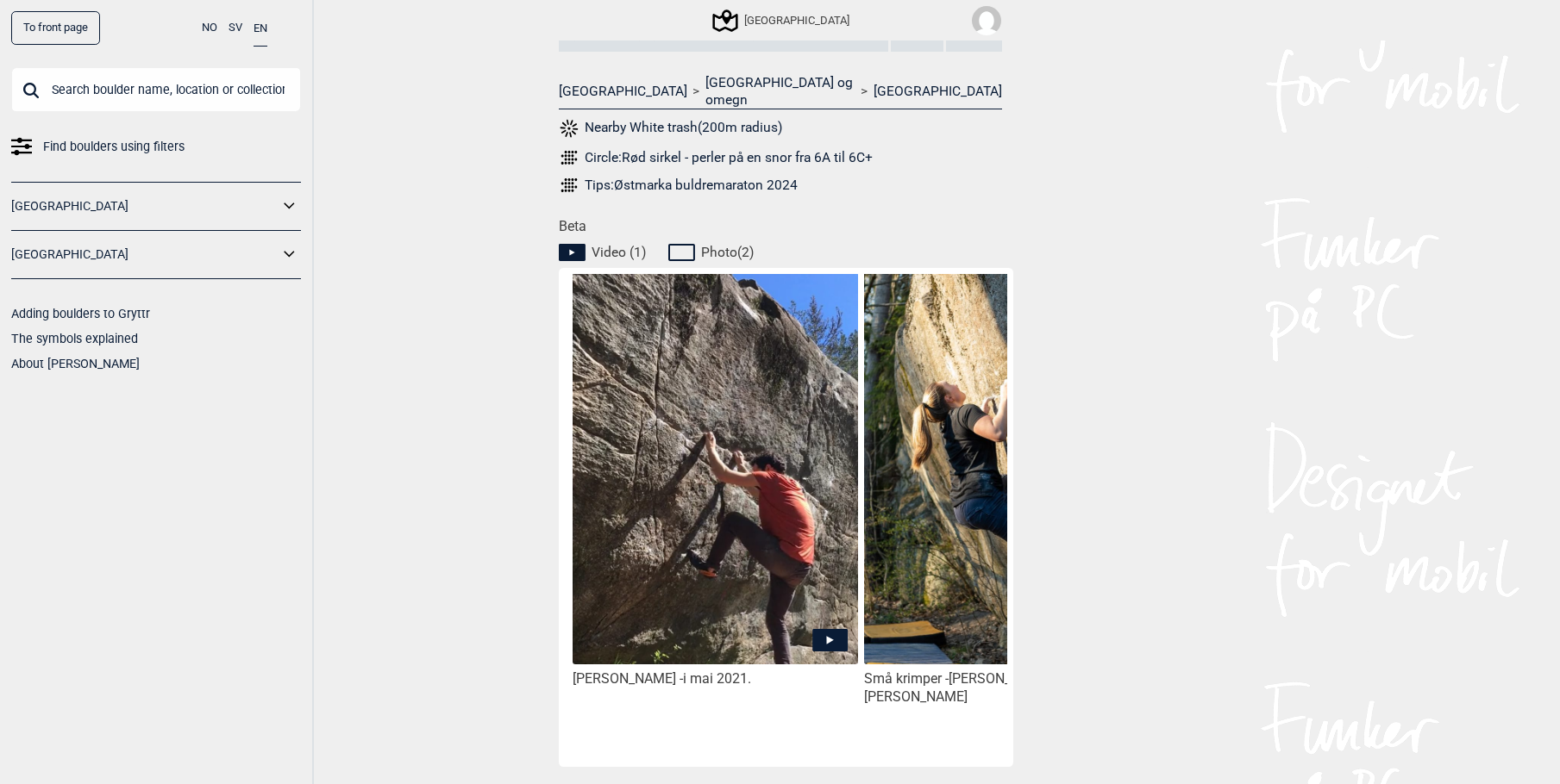
click at [819, 629] on icon at bounding box center [829, 641] width 35 height 23
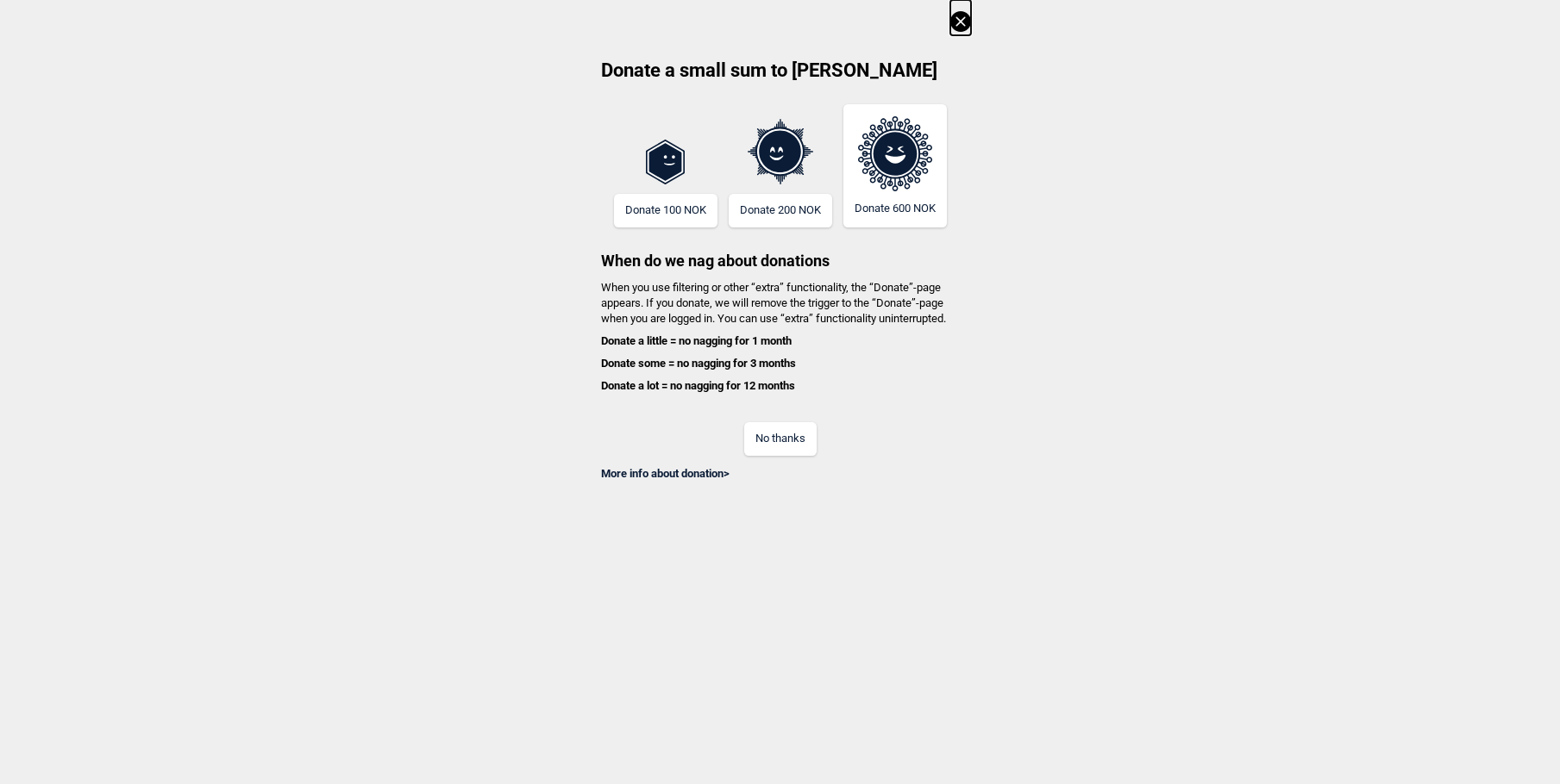
click at [785, 422] on button "No thanks" at bounding box center [780, 438] width 72 height 33
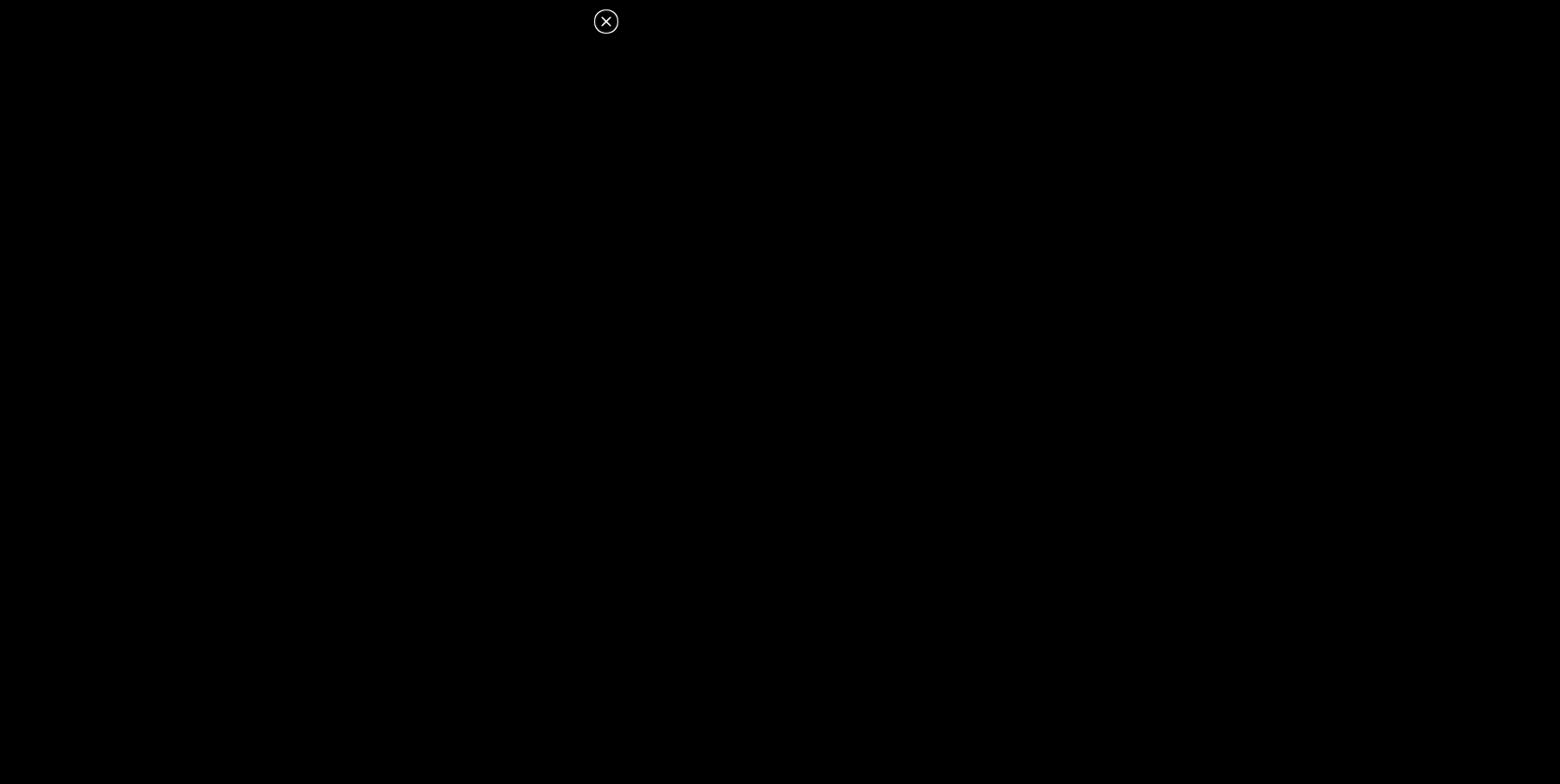
click at [609, 7] on header at bounding box center [314, 16] width 627 height 32
click at [611, 20] on icon at bounding box center [607, 22] width 21 height 21
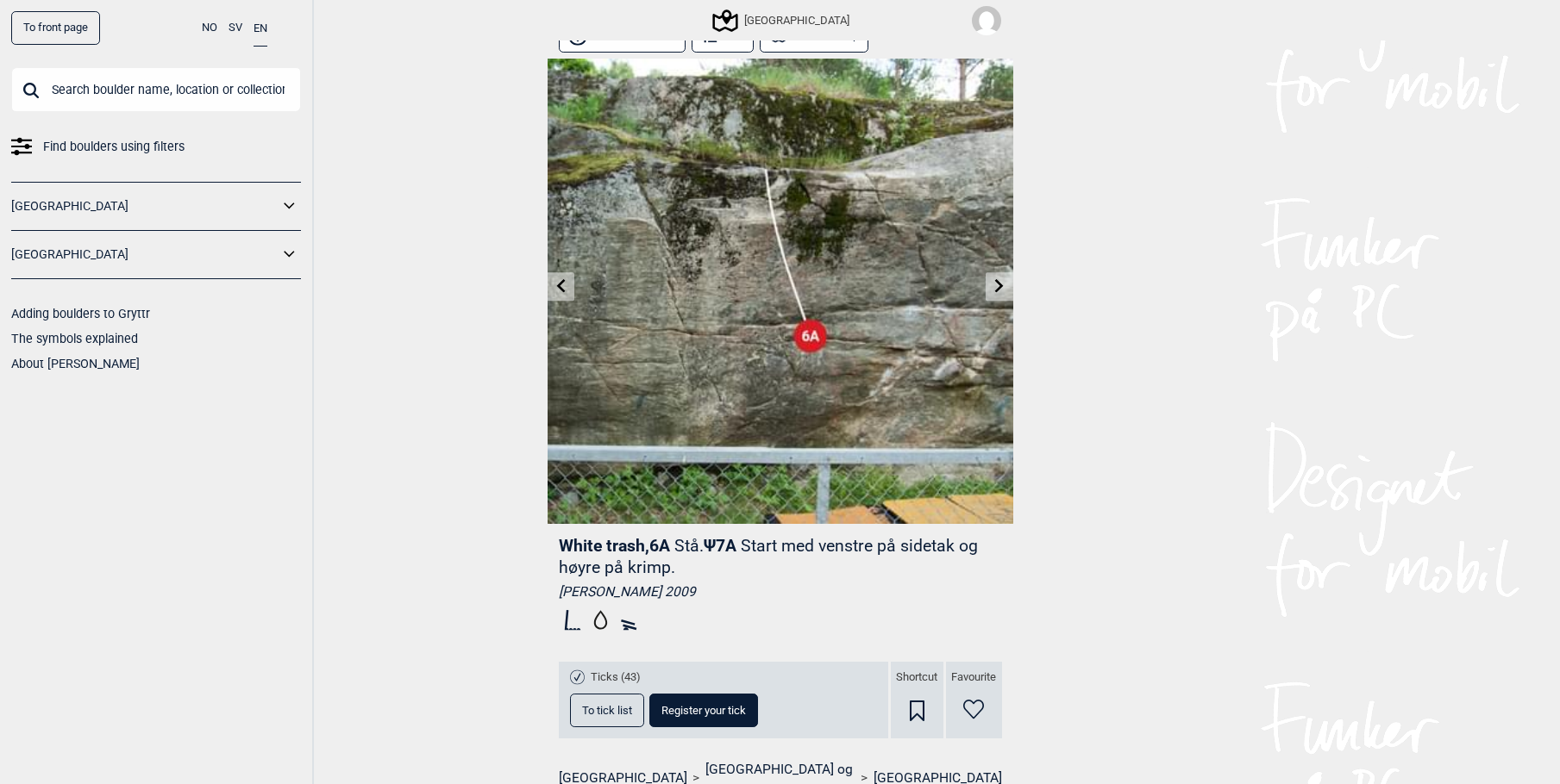
scroll to position [0, 0]
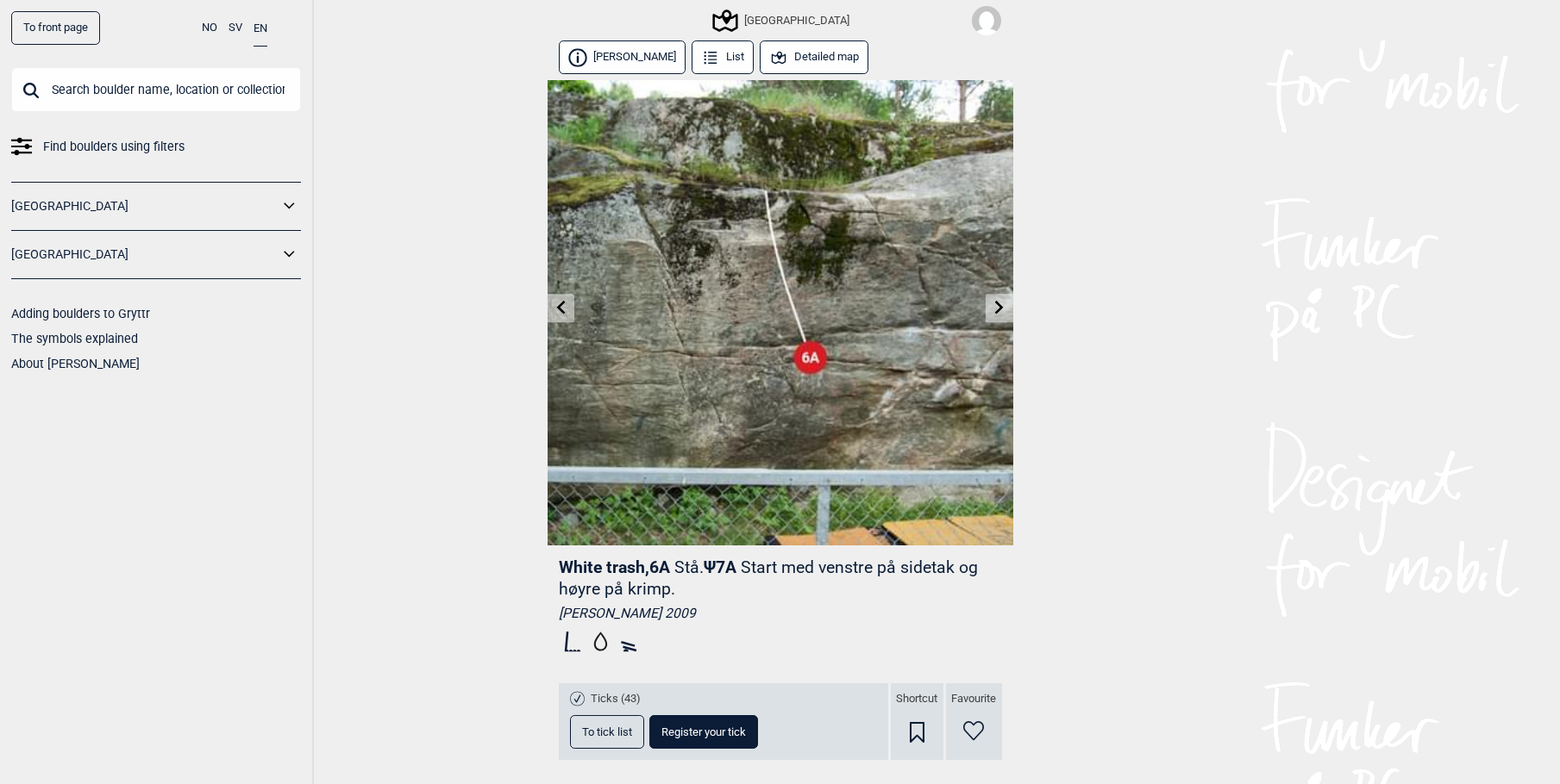
click at [1005, 307] on icon at bounding box center [999, 307] width 14 height 14
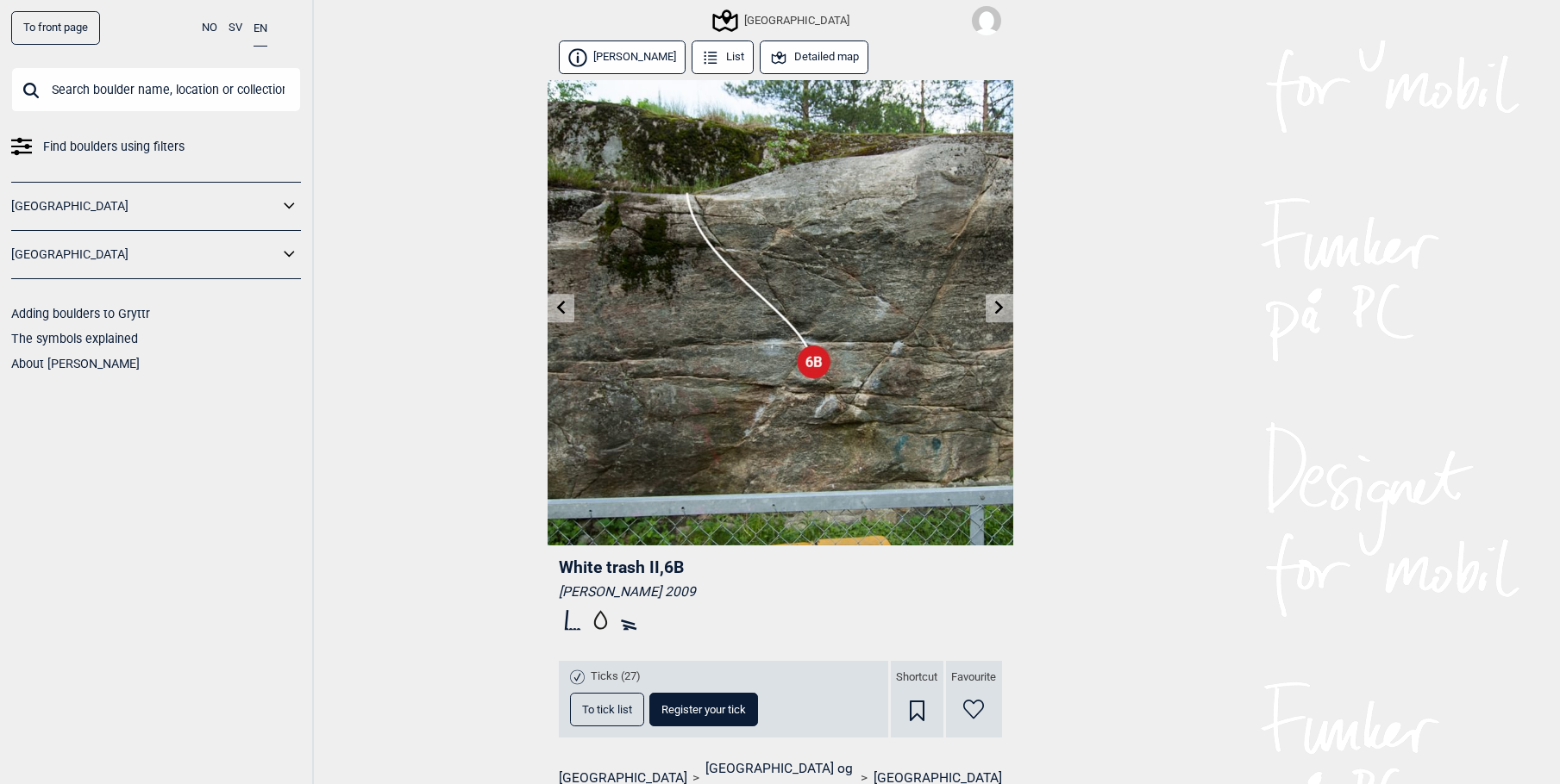
click at [994, 313] on icon at bounding box center [999, 307] width 14 height 14
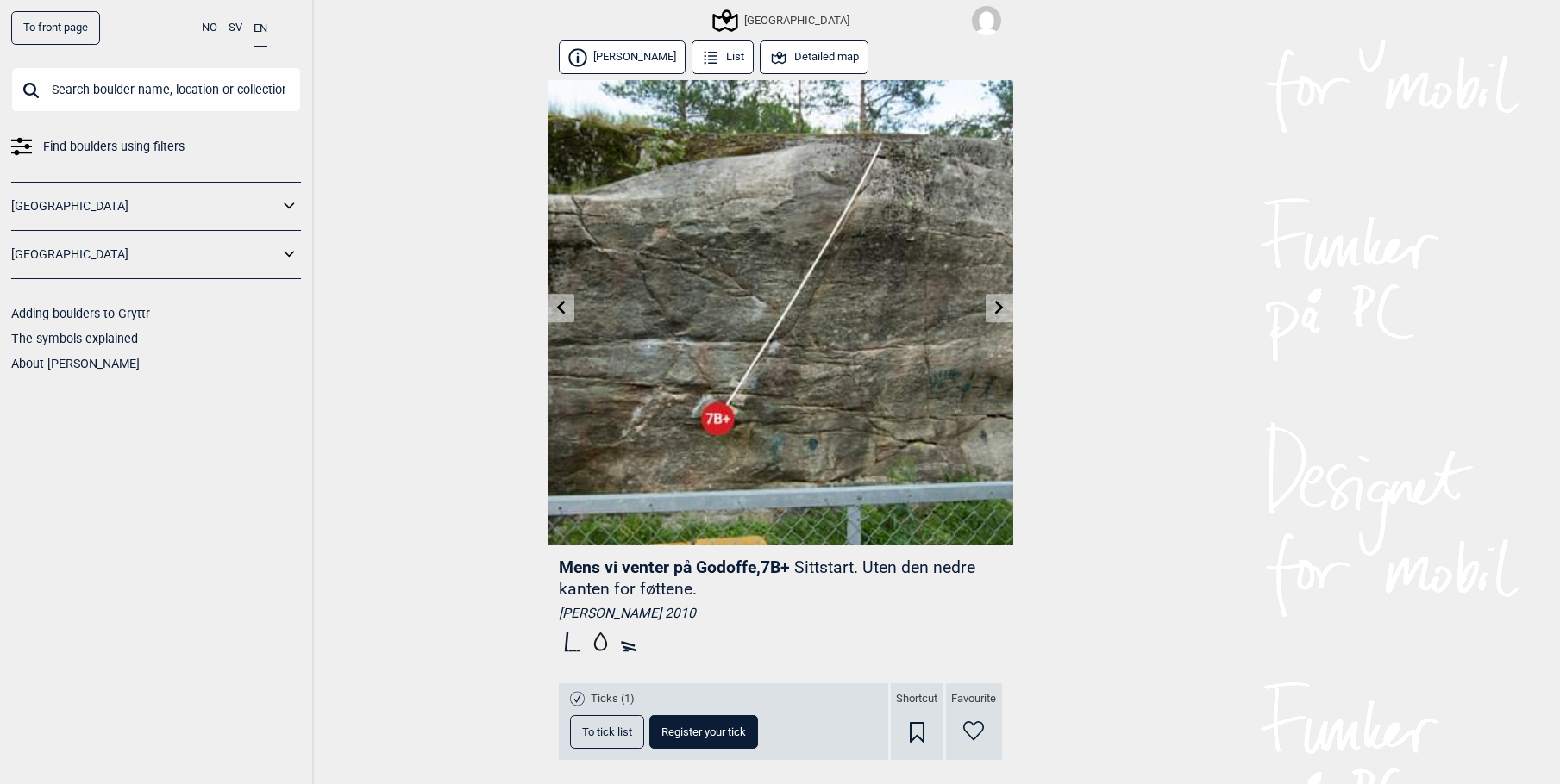
click at [1002, 302] on icon at bounding box center [999, 307] width 14 height 14
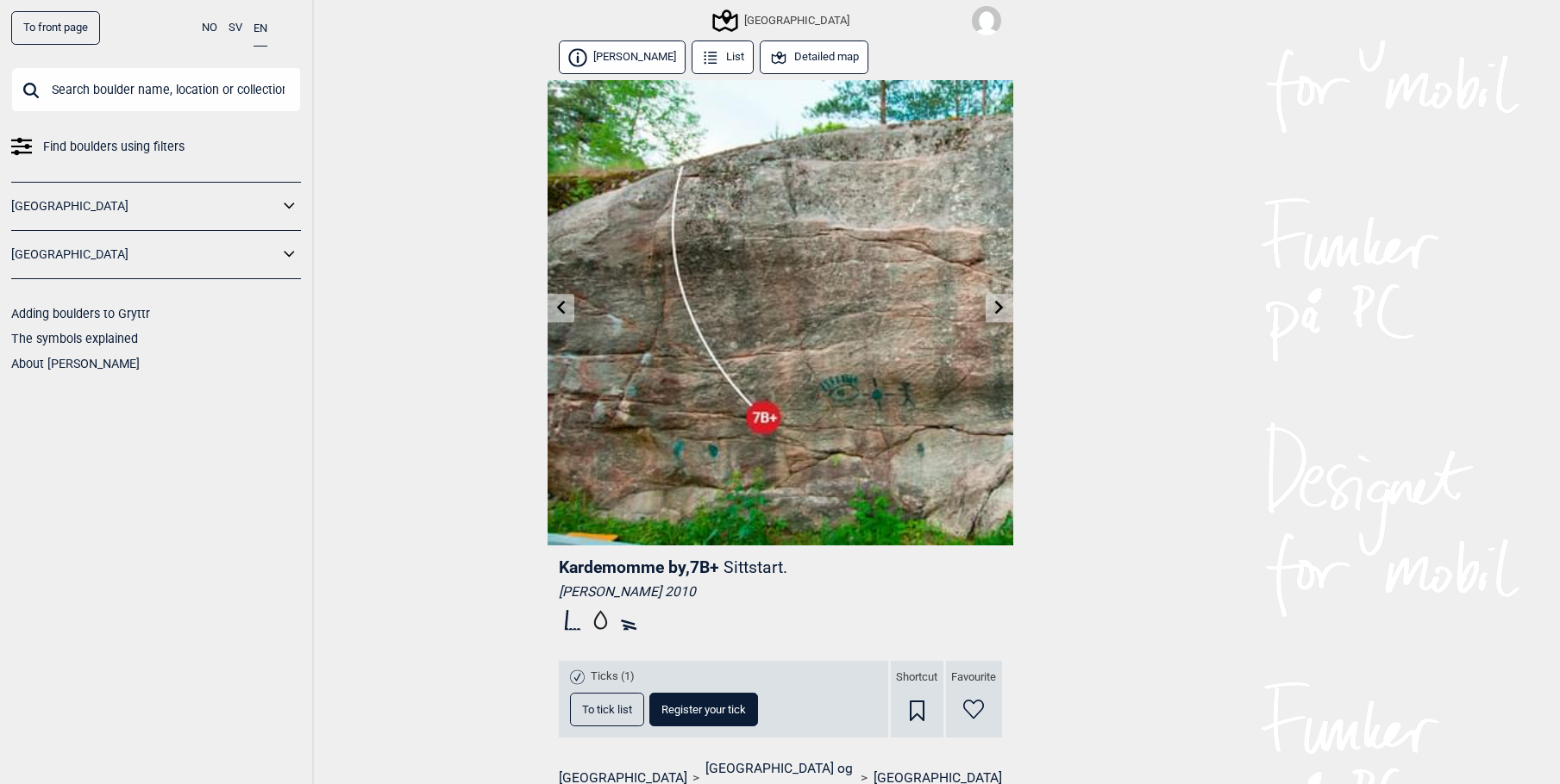
click at [557, 301] on icon at bounding box center [560, 307] width 14 height 14
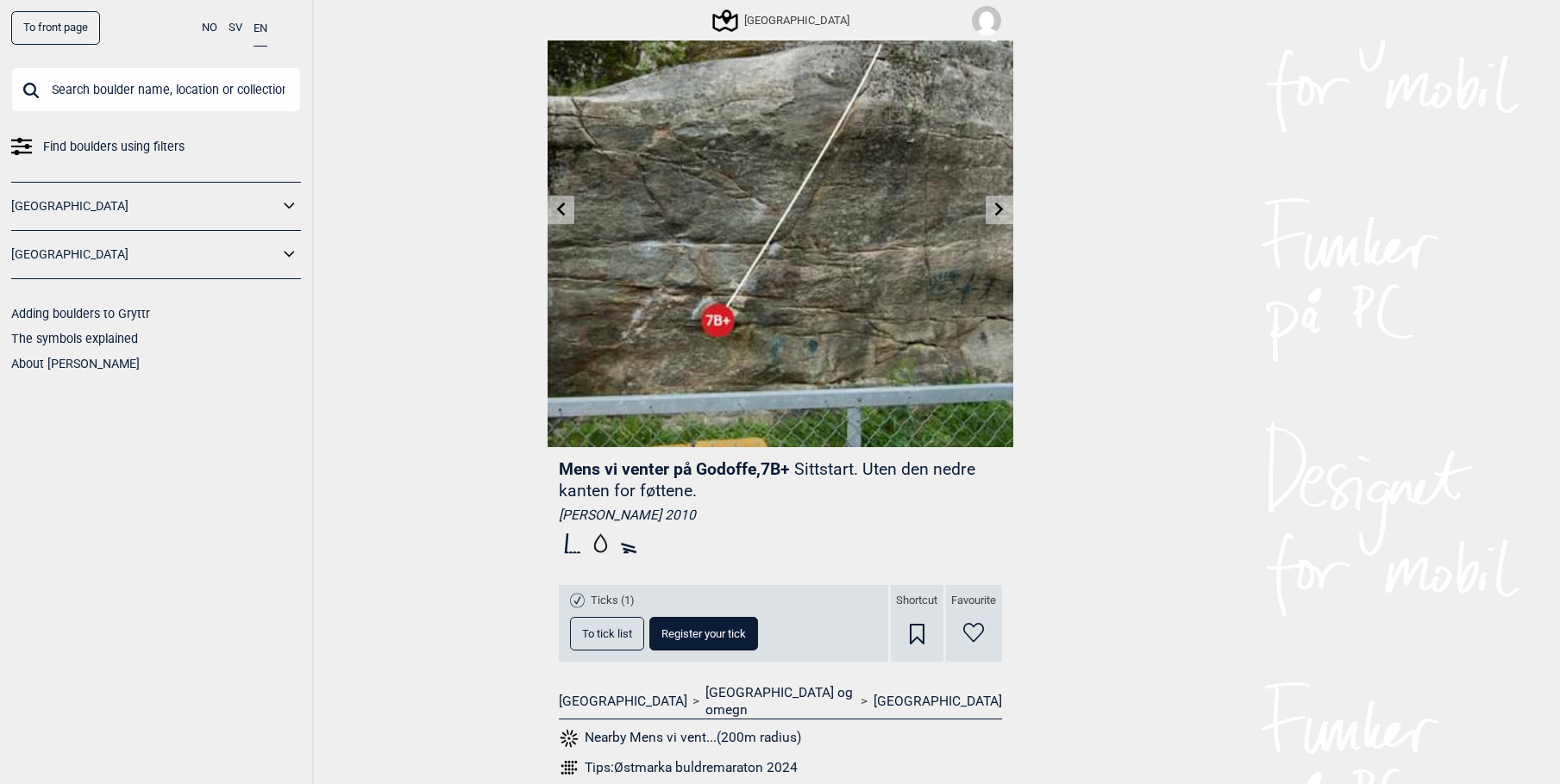
scroll to position [47, 0]
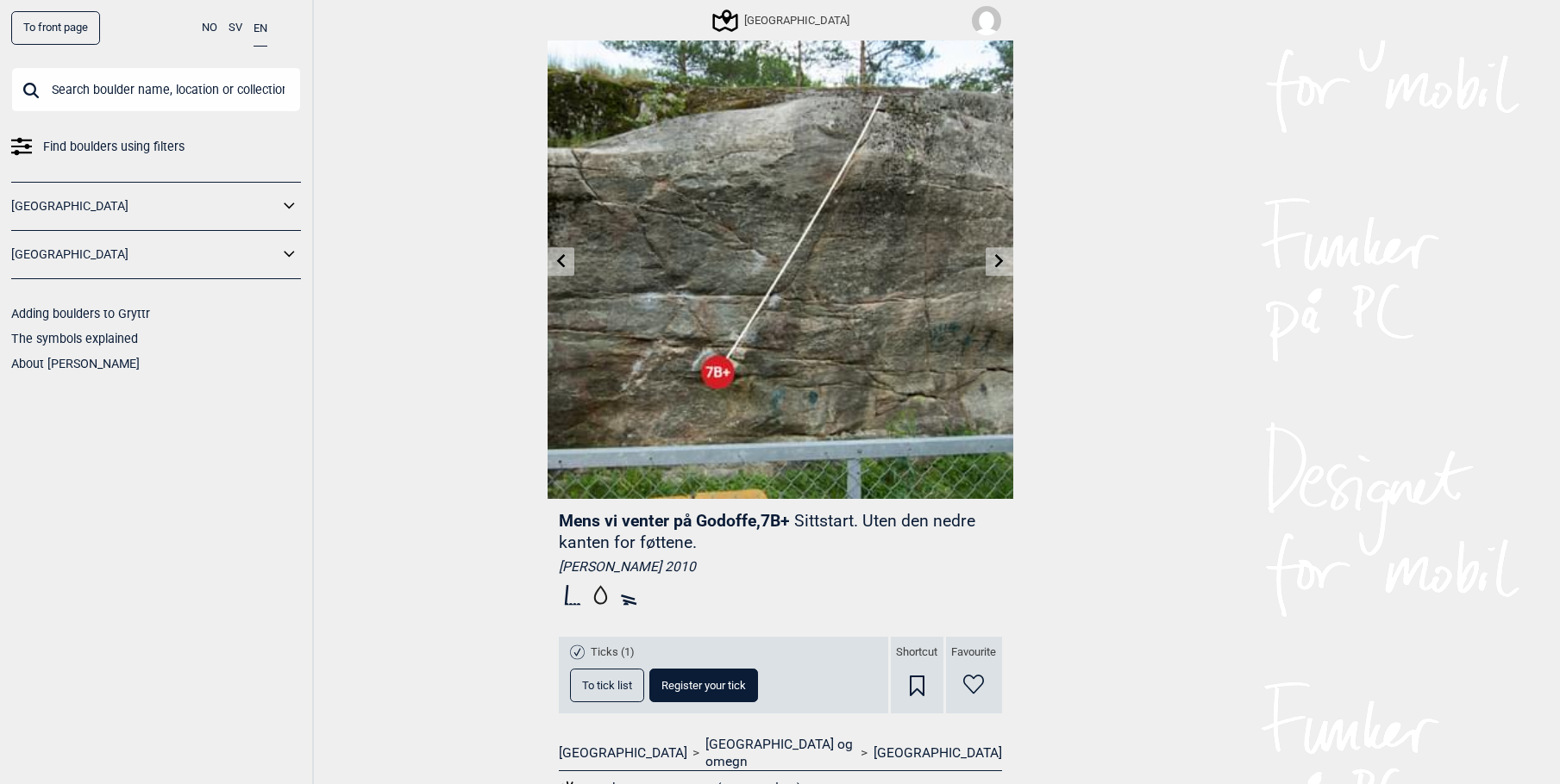
click at [992, 258] on icon at bounding box center [999, 261] width 14 height 14
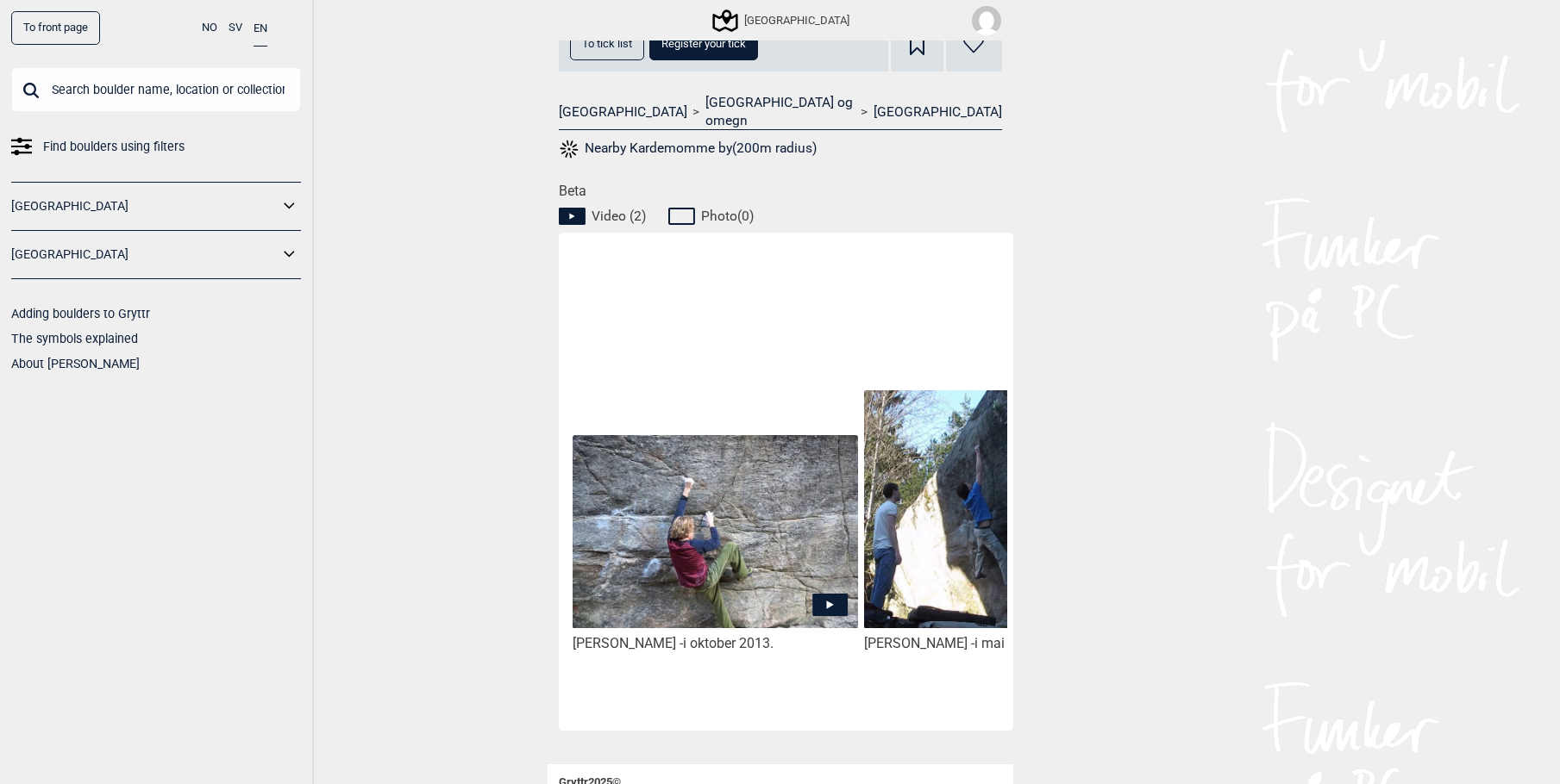
scroll to position [775, 0]
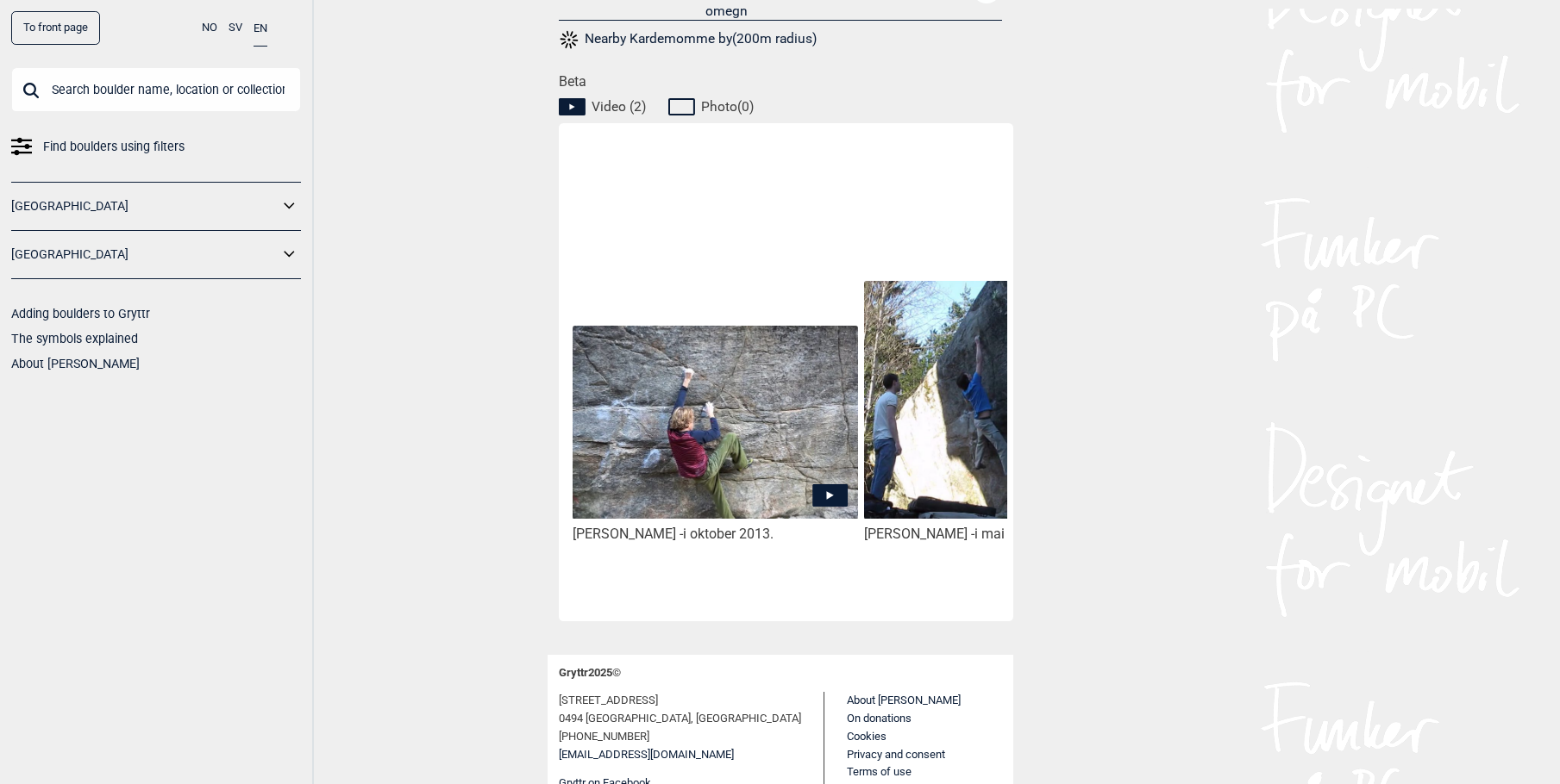
click at [819, 485] on icon at bounding box center [829, 496] width 35 height 23
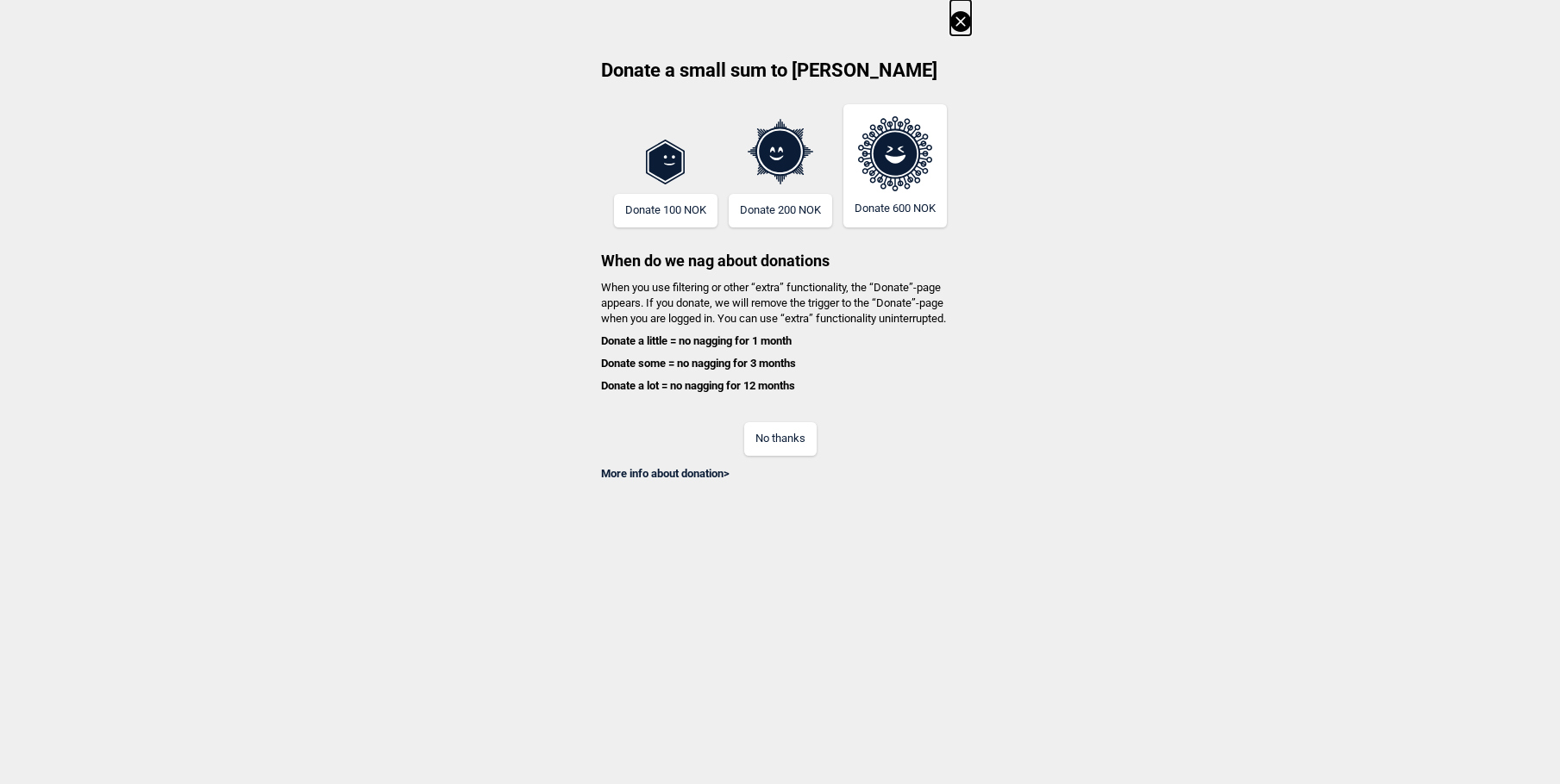
click at [788, 436] on button "No thanks" at bounding box center [780, 438] width 72 height 33
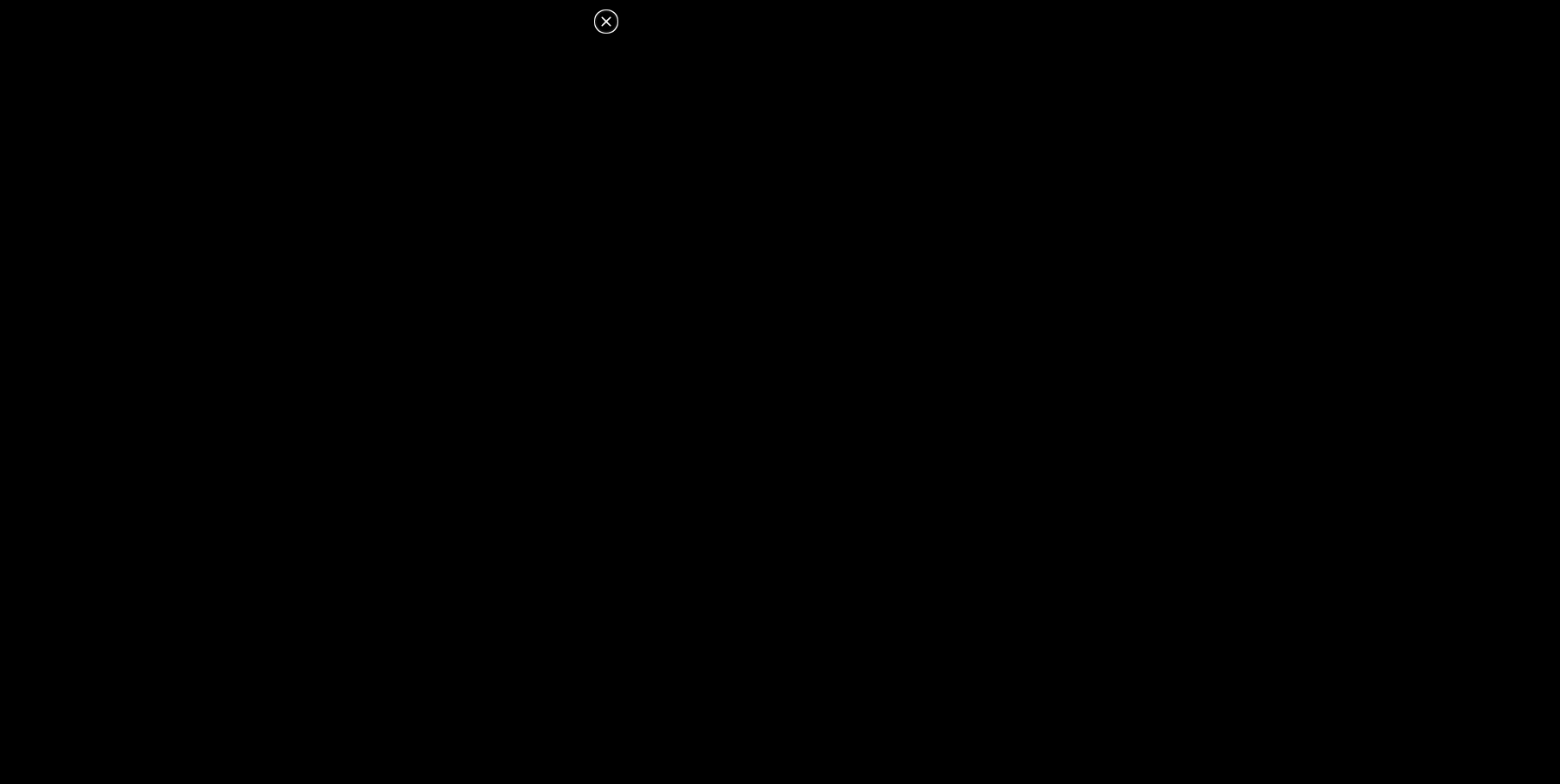
click at [597, 23] on icon at bounding box center [607, 22] width 21 height 21
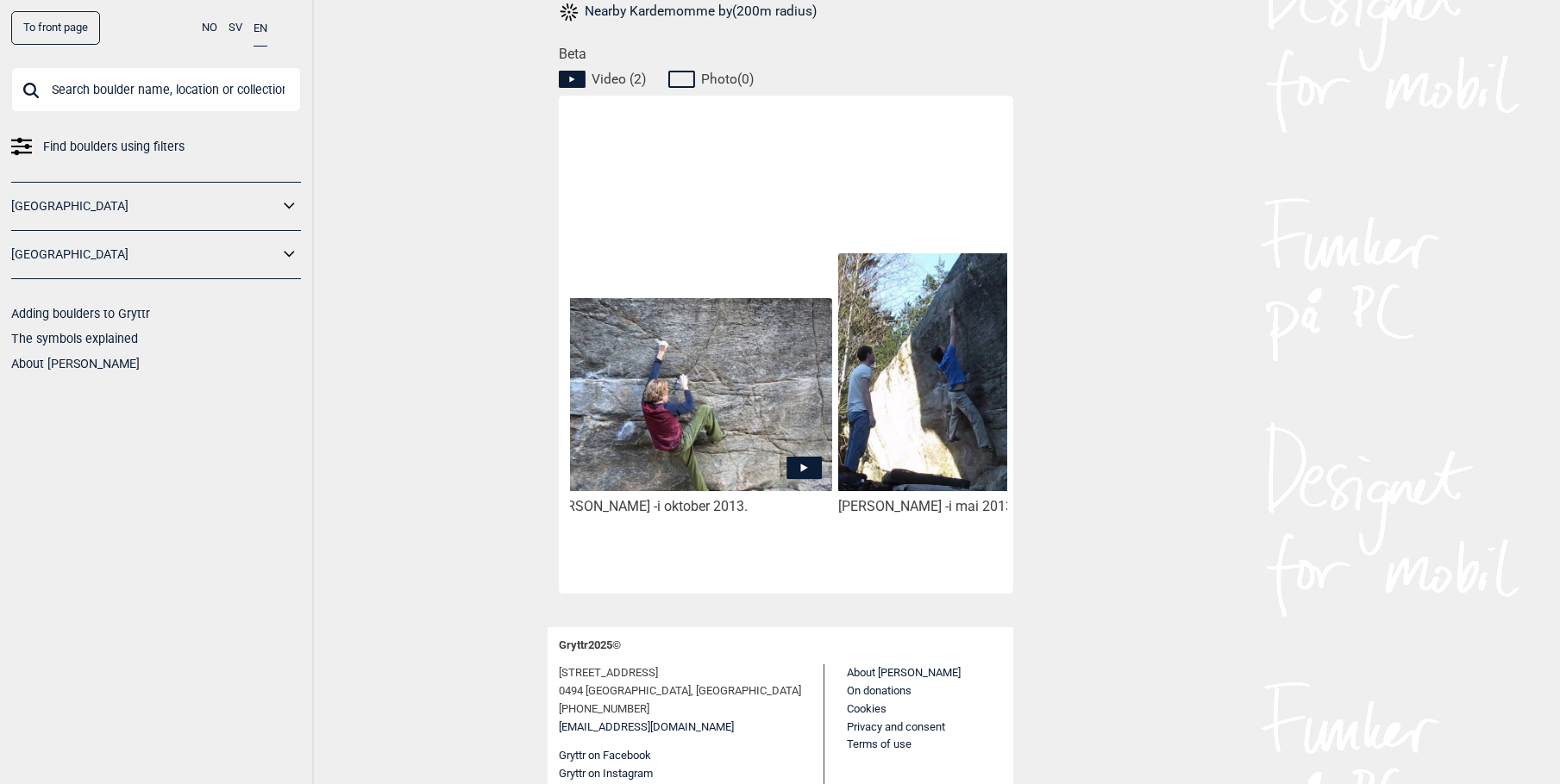
scroll to position [0, 144]
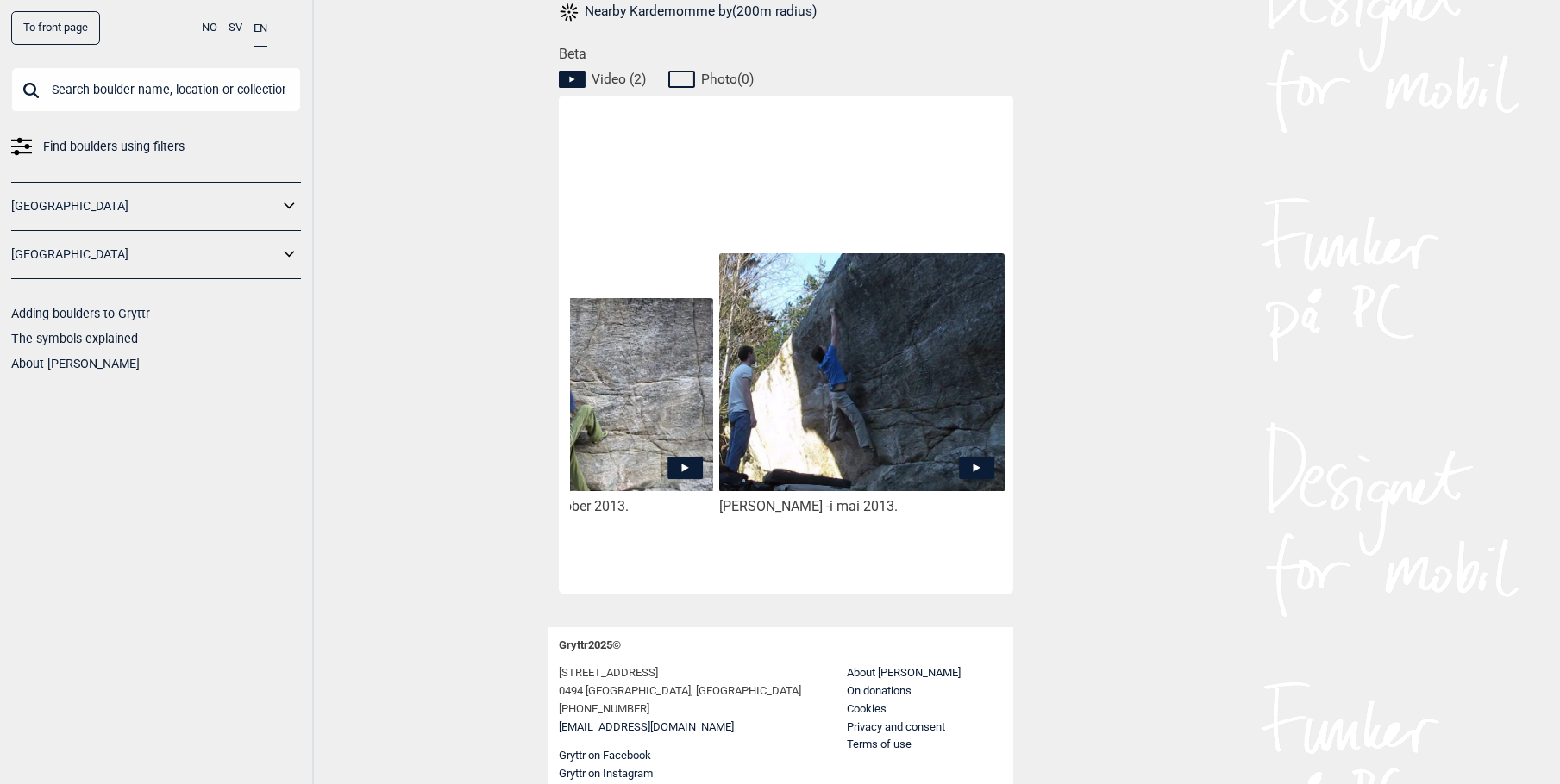
click at [975, 464] on icon at bounding box center [975, 468] width 7 height 9
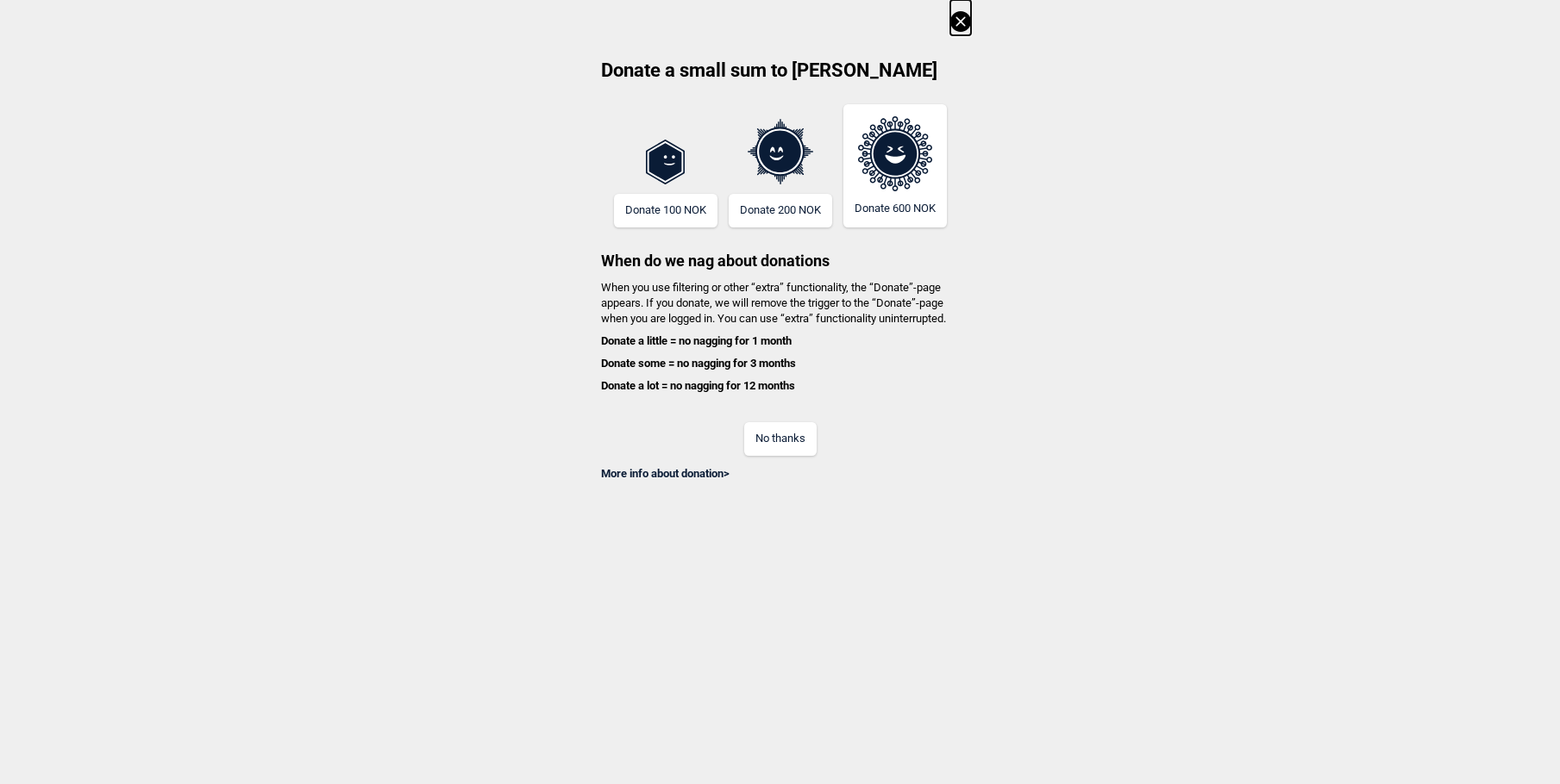
click at [782, 440] on button "No thanks" at bounding box center [780, 438] width 72 height 33
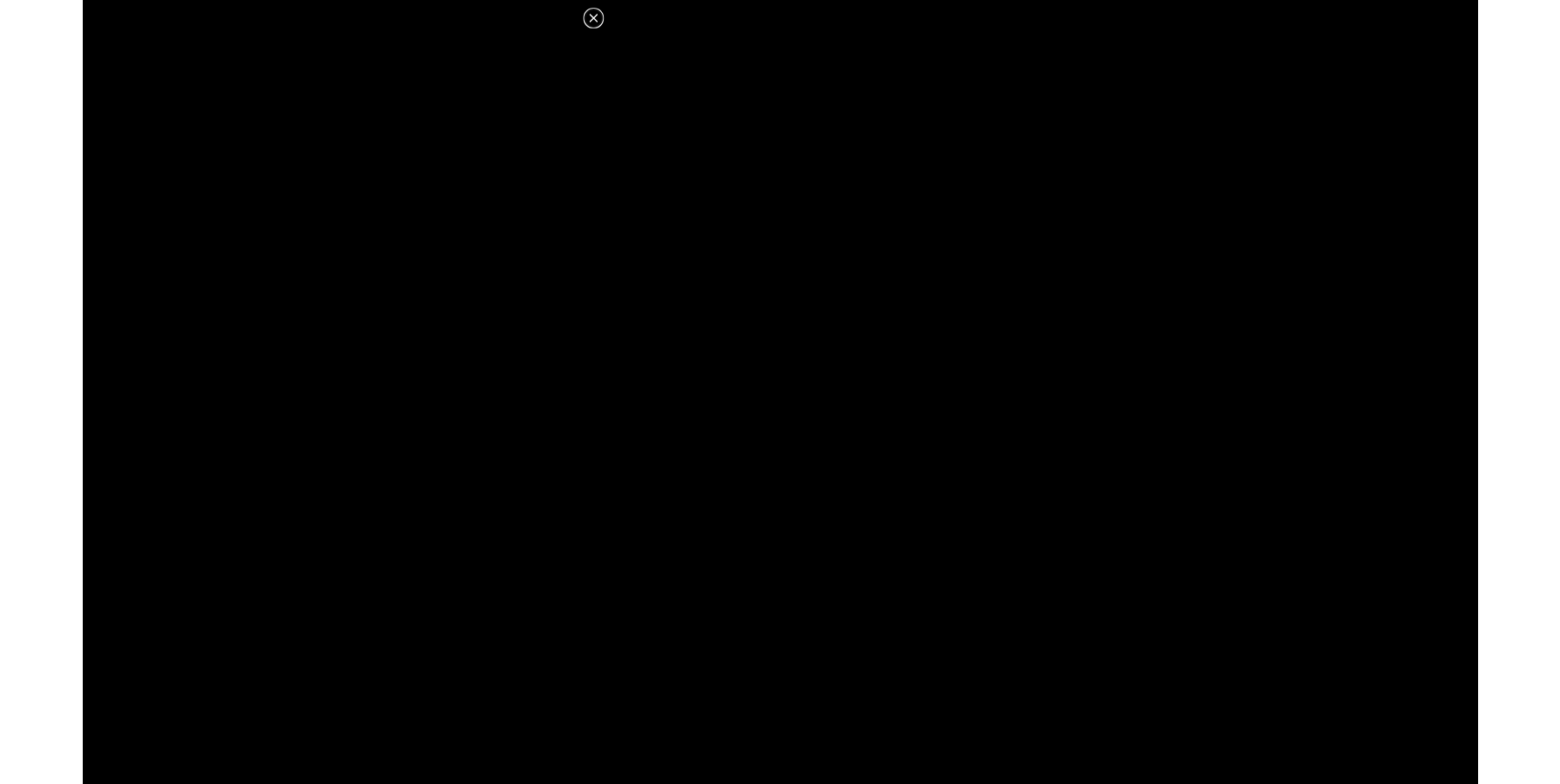
scroll to position [803, 0]
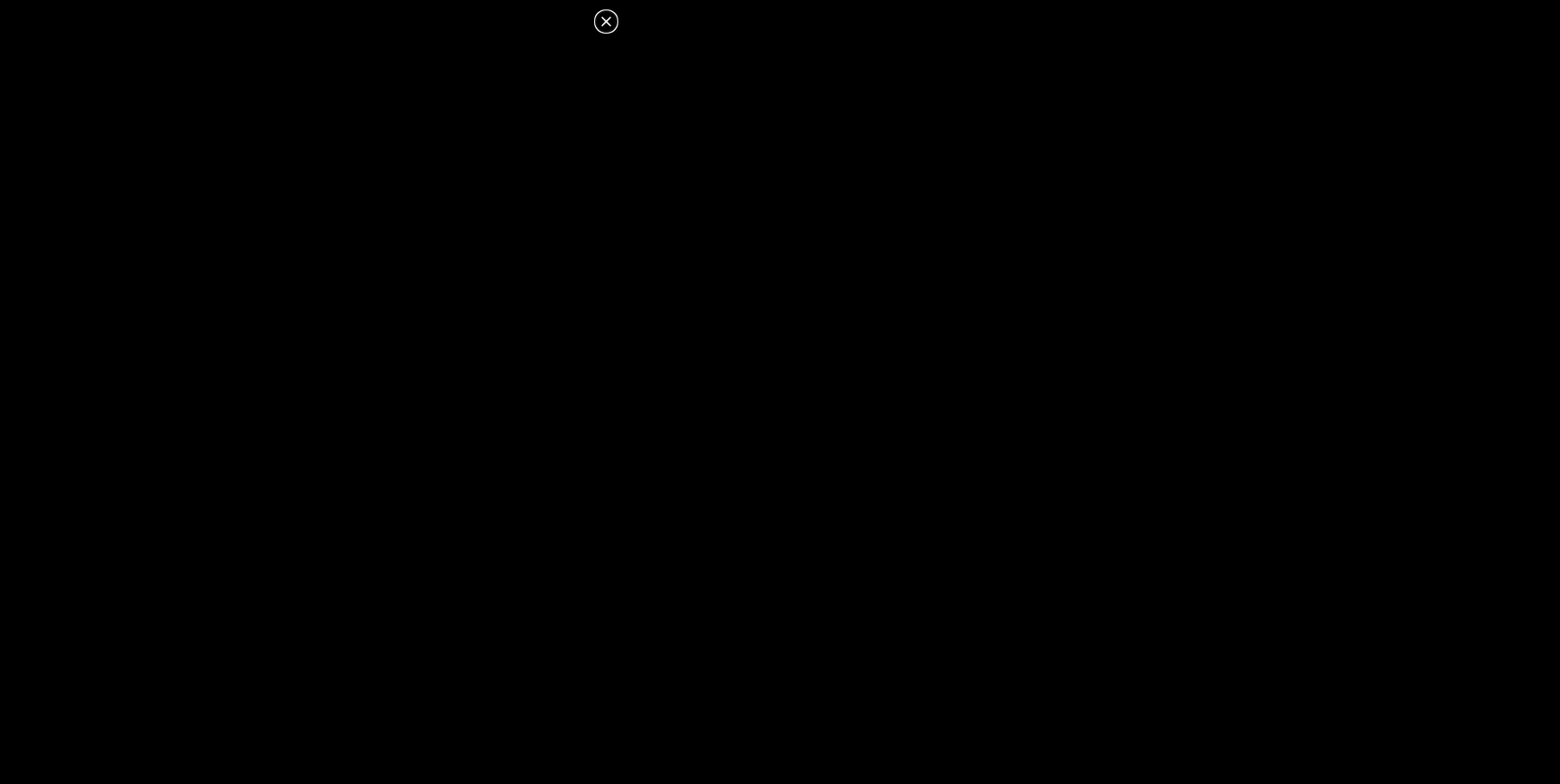
click at [601, 14] on icon at bounding box center [607, 22] width 21 height 21
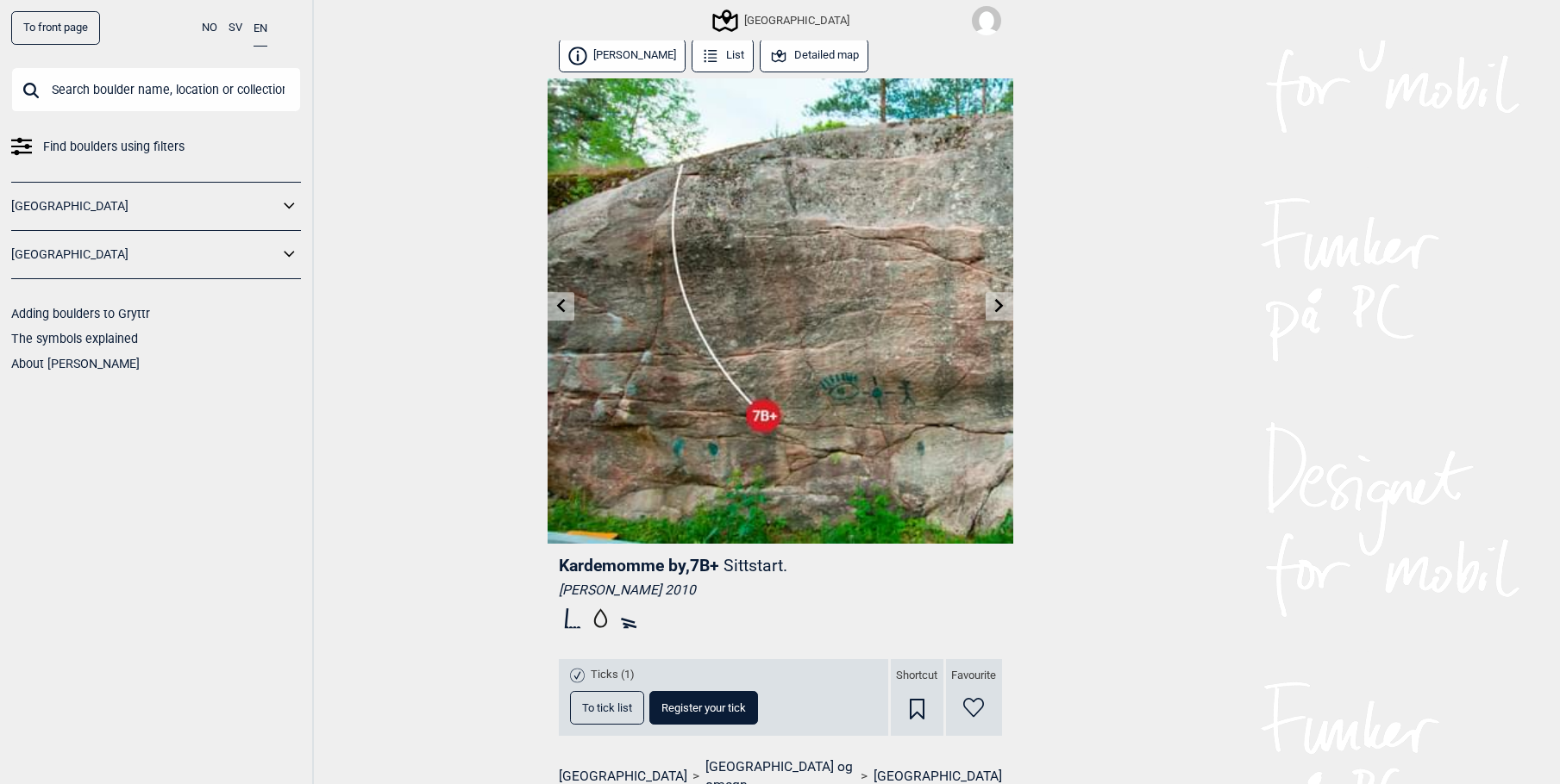
scroll to position [0, 0]
